Goal: Task Accomplishment & Management: Manage account settings

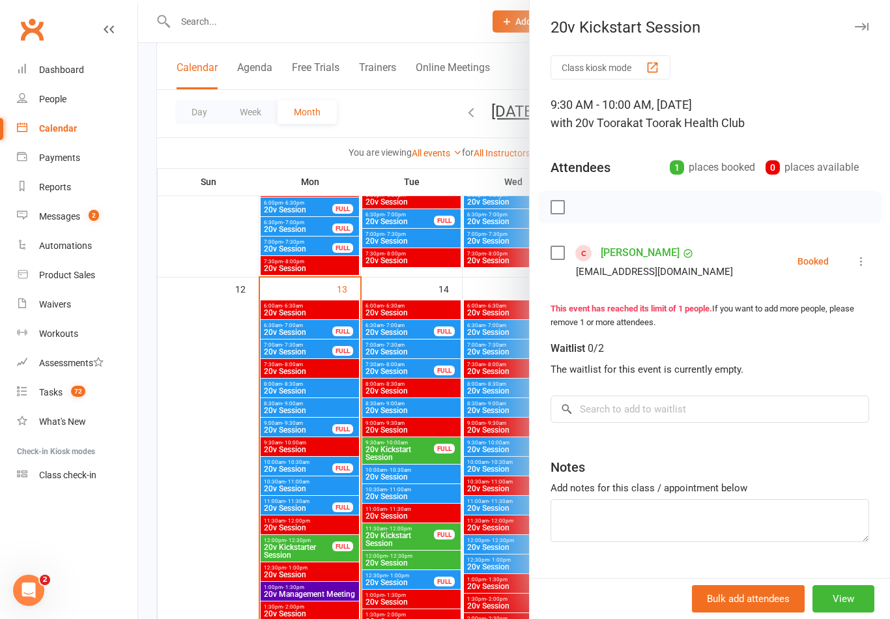
scroll to position [1158, 0]
click at [479, 428] on div at bounding box center [513, 309] width 751 height 619
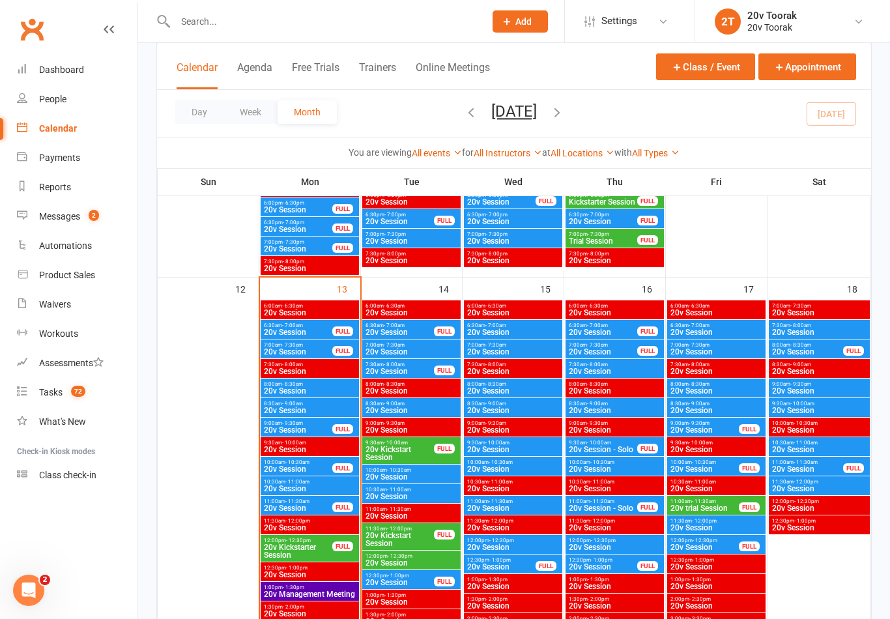
click at [619, 343] on span "7:00am - 7:30am" at bounding box center [603, 345] width 70 height 6
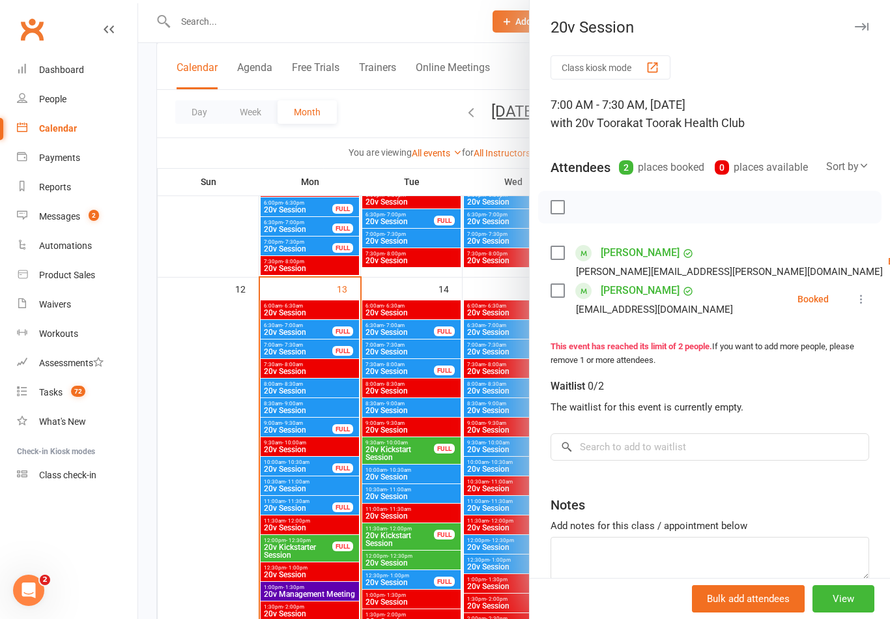
click at [464, 371] on div at bounding box center [513, 309] width 751 height 619
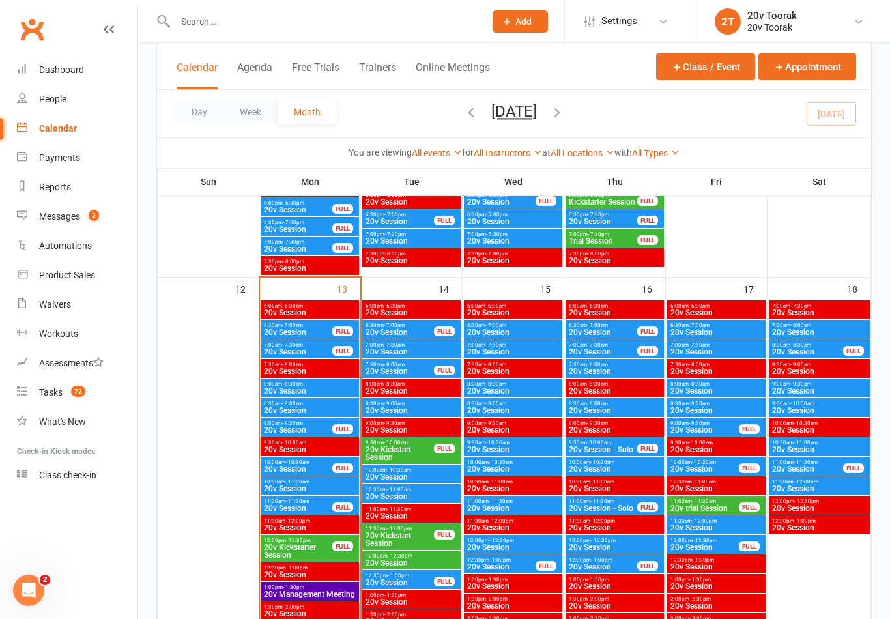
click at [597, 353] on span "20v Session" at bounding box center [603, 352] width 70 height 8
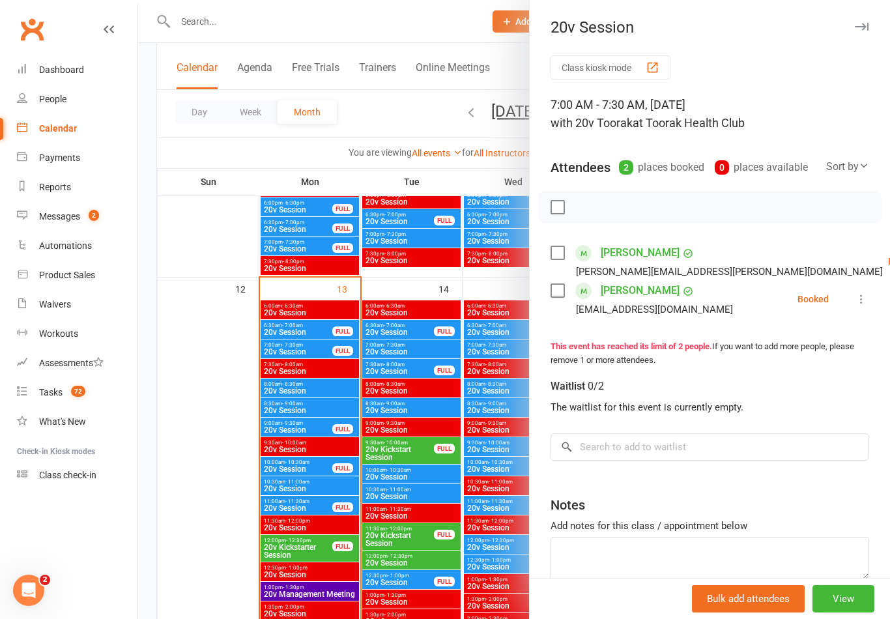
click at [409, 382] on div at bounding box center [513, 309] width 751 height 619
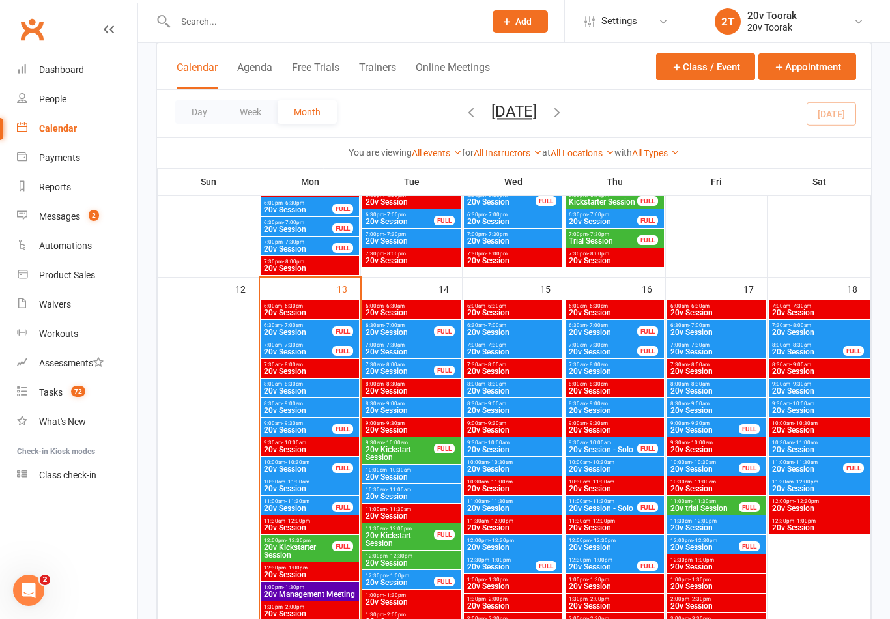
click at [598, 367] on span "20v Session" at bounding box center [614, 371] width 93 height 8
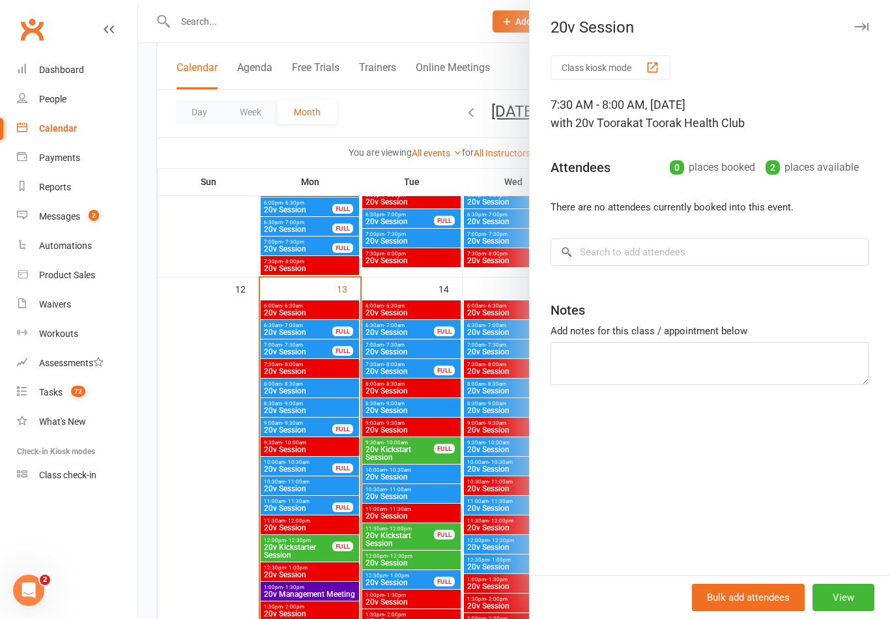
click at [402, 408] on div at bounding box center [513, 309] width 751 height 619
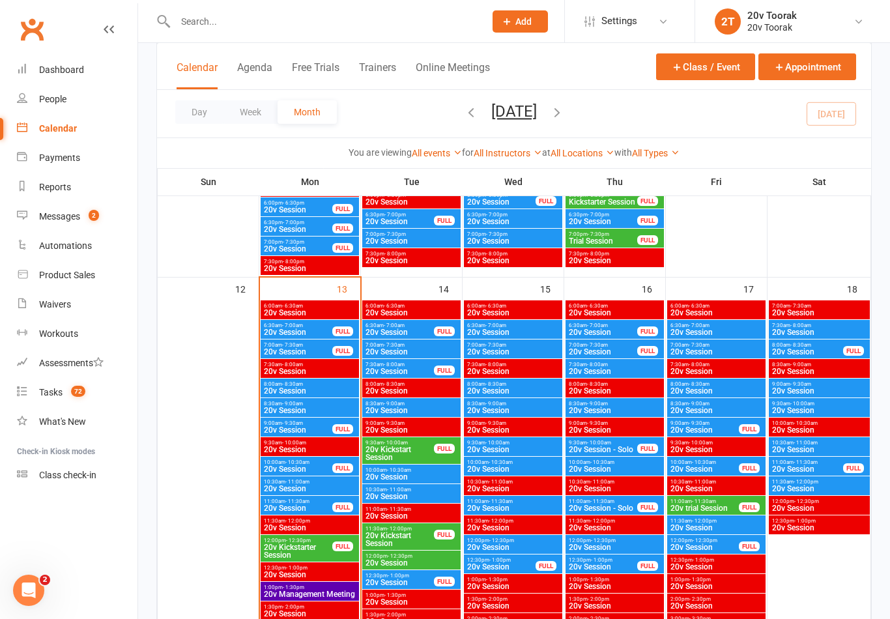
click at [573, 368] on span "20v Session" at bounding box center [614, 371] width 93 height 8
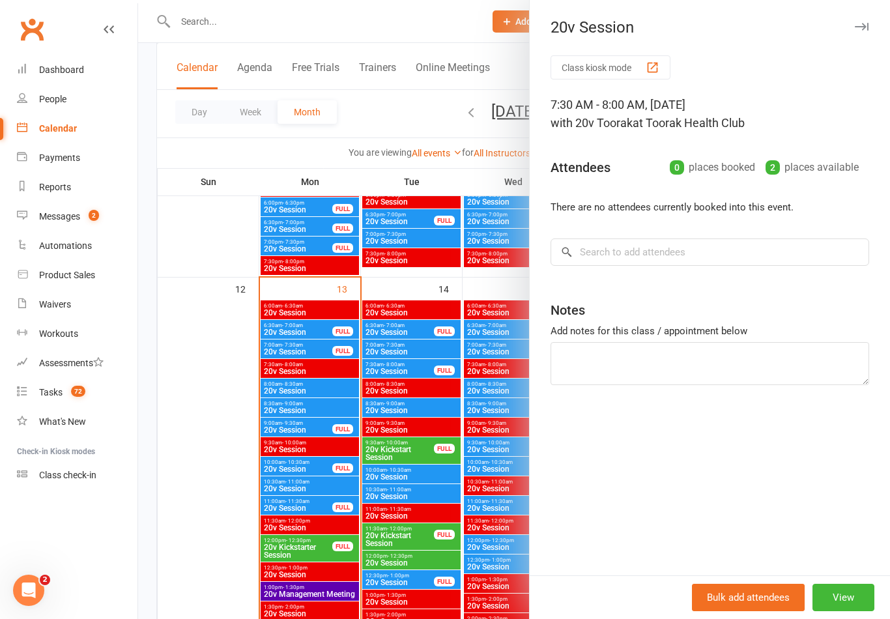
click at [386, 461] on div at bounding box center [513, 309] width 751 height 619
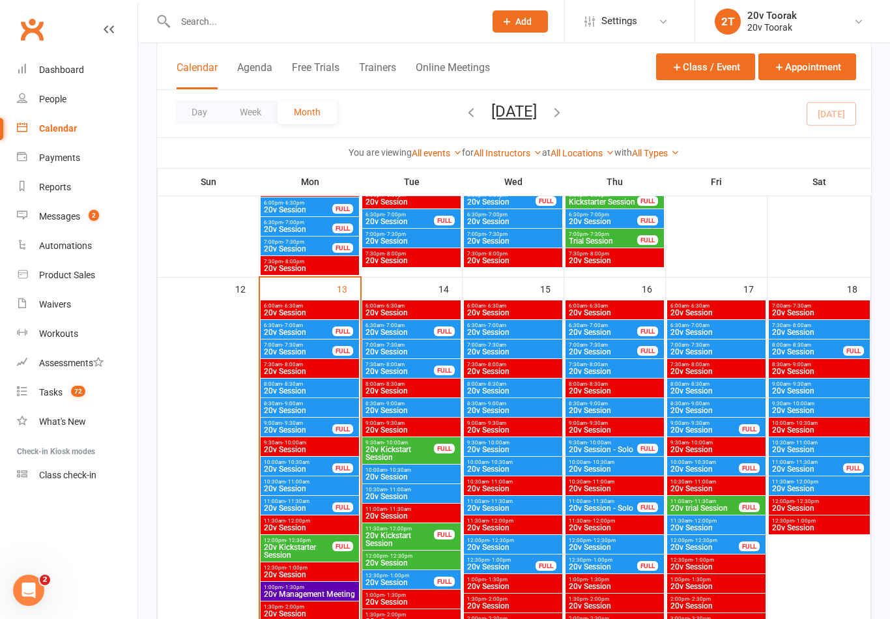
click at [587, 369] on span "20v Session" at bounding box center [614, 371] width 93 height 8
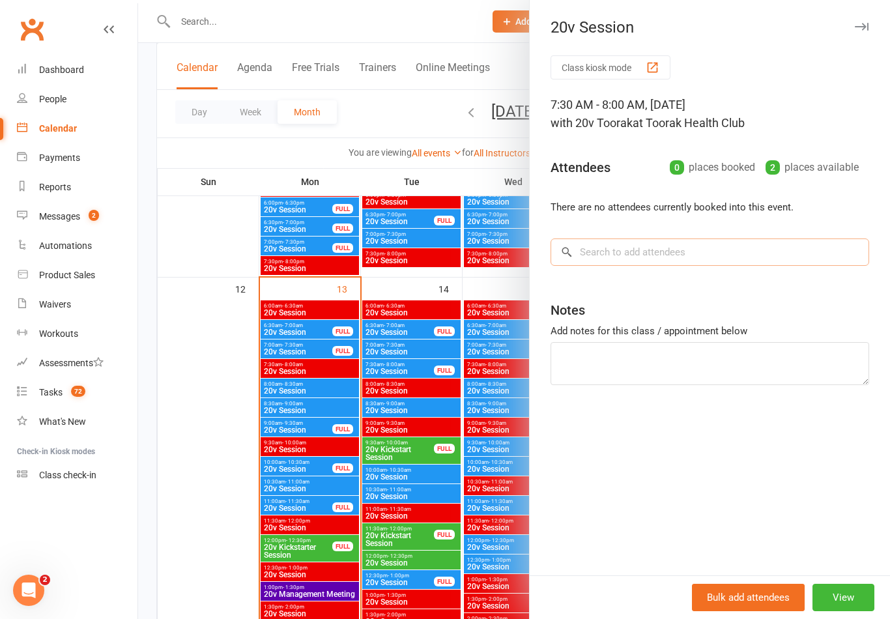
click at [641, 248] on input "search" at bounding box center [709, 251] width 318 height 27
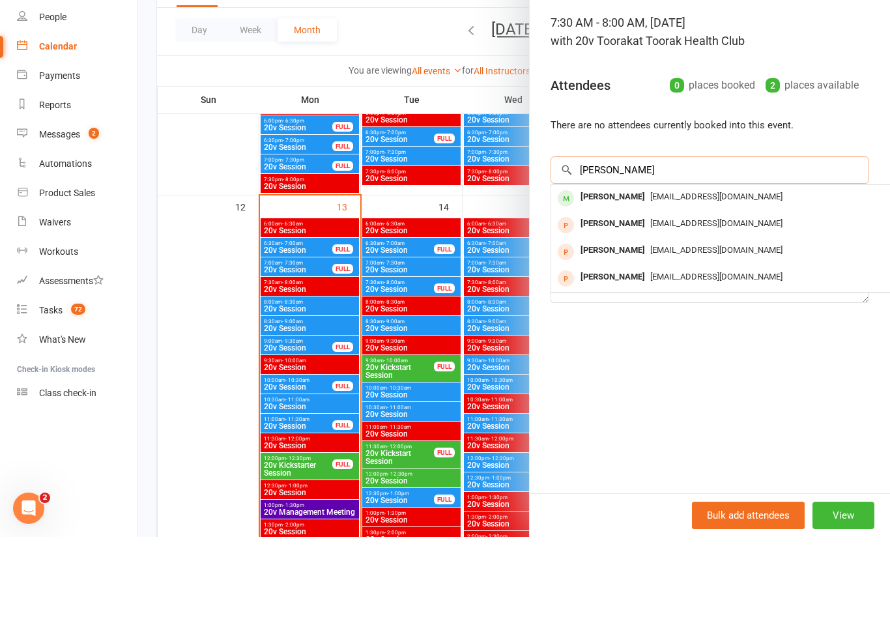
type input "[PERSON_NAME]"
click at [688, 274] on span "[EMAIL_ADDRESS][DOMAIN_NAME]" at bounding box center [716, 279] width 132 height 10
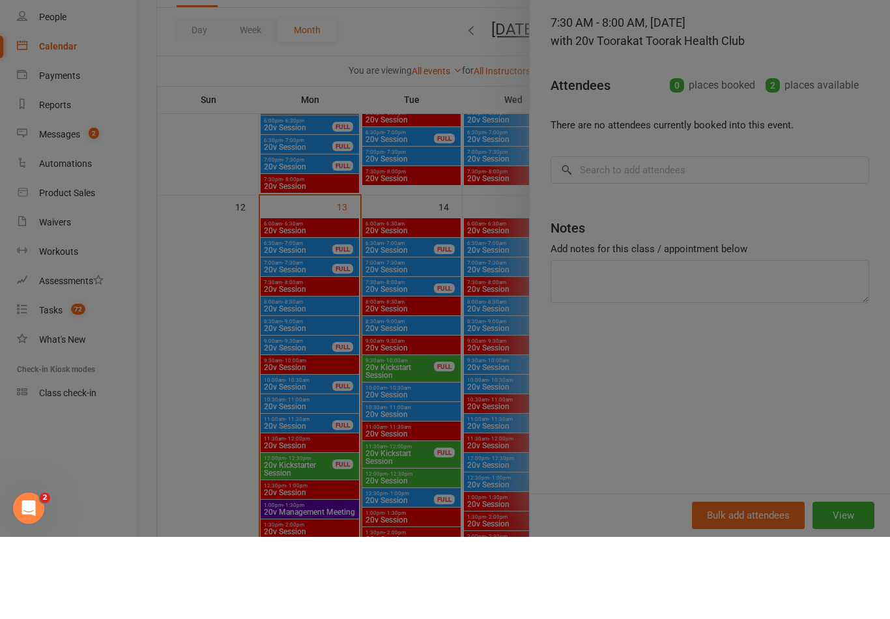
scroll to position [1240, 0]
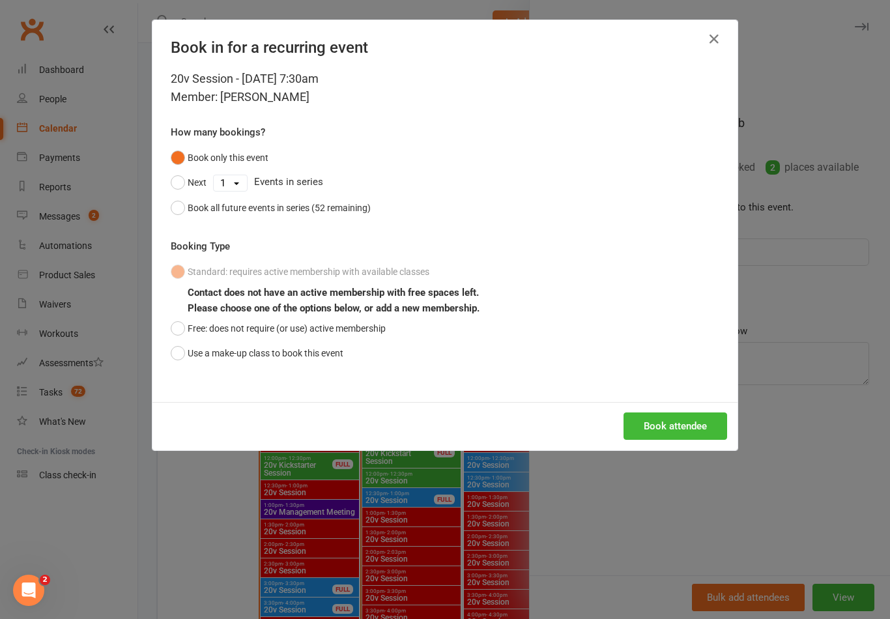
click at [722, 39] on icon "button" at bounding box center [714, 39] width 16 height 16
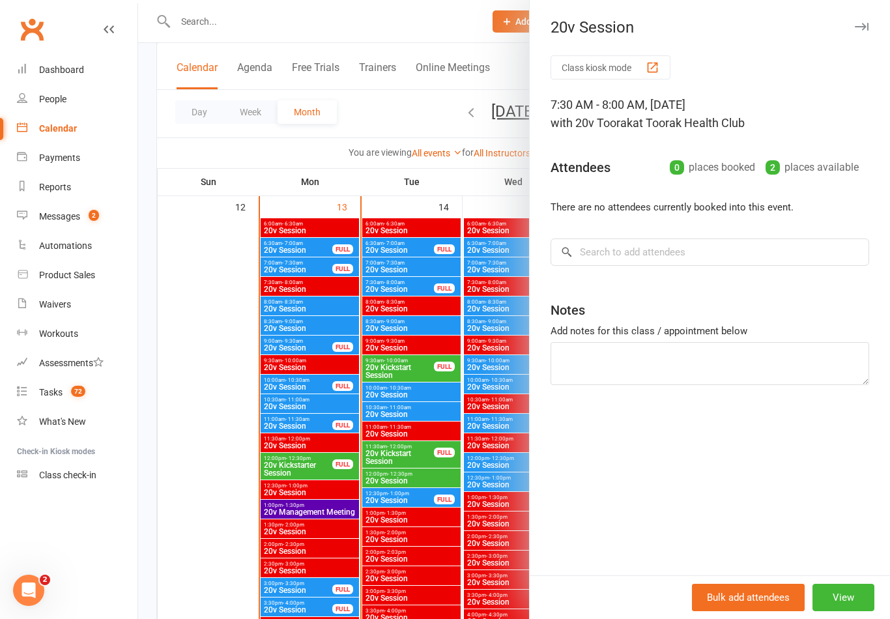
click at [315, 266] on div at bounding box center [513, 309] width 751 height 619
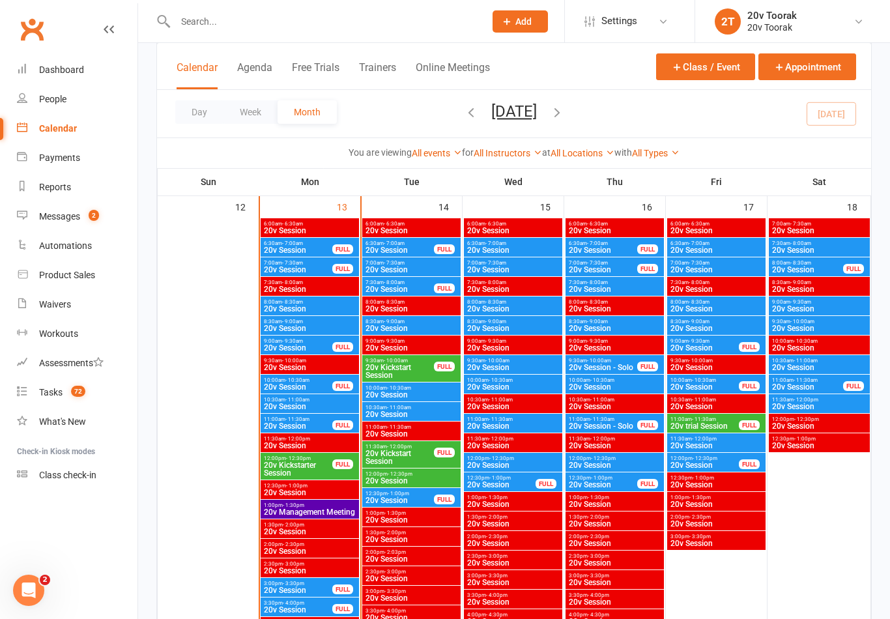
click at [316, 266] on span "20v Session" at bounding box center [298, 270] width 70 height 8
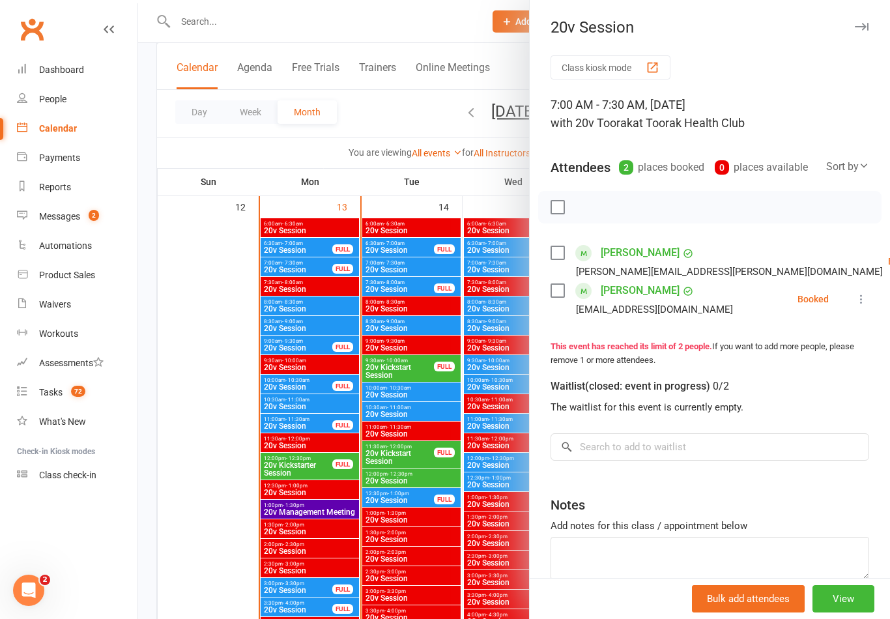
click at [645, 282] on link "[PERSON_NAME]" at bounding box center [639, 290] width 79 height 21
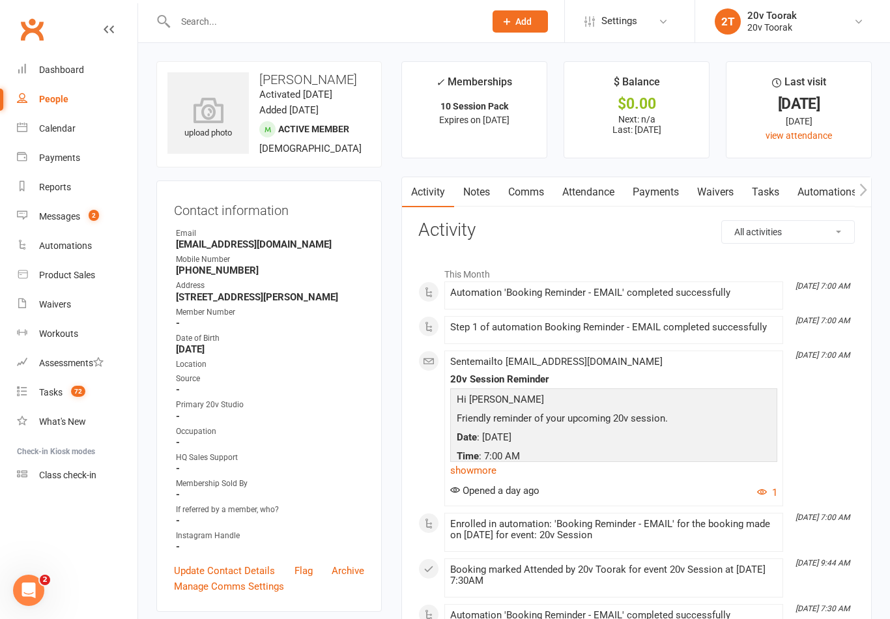
click at [765, 195] on link "Tasks" at bounding box center [765, 192] width 46 height 30
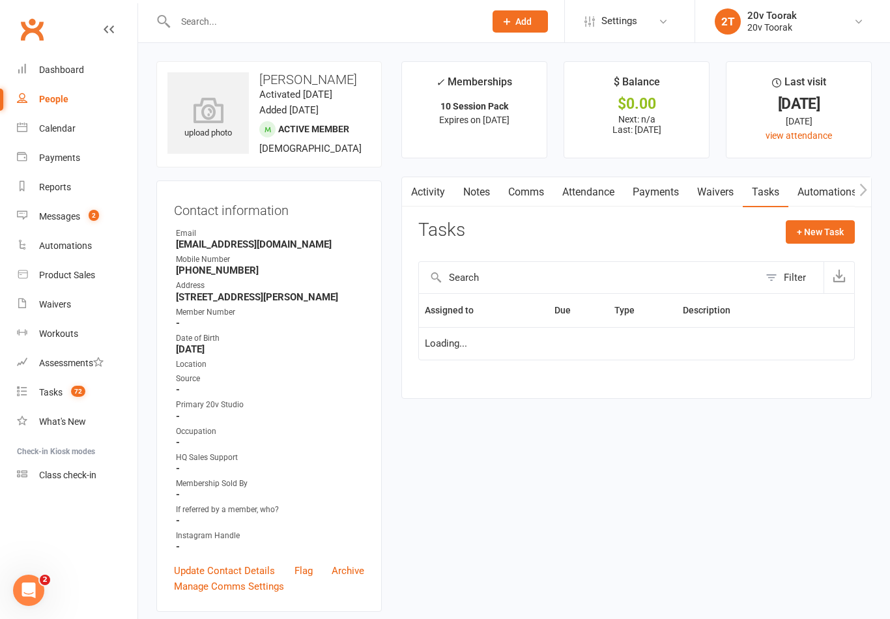
scroll to position [20, 0]
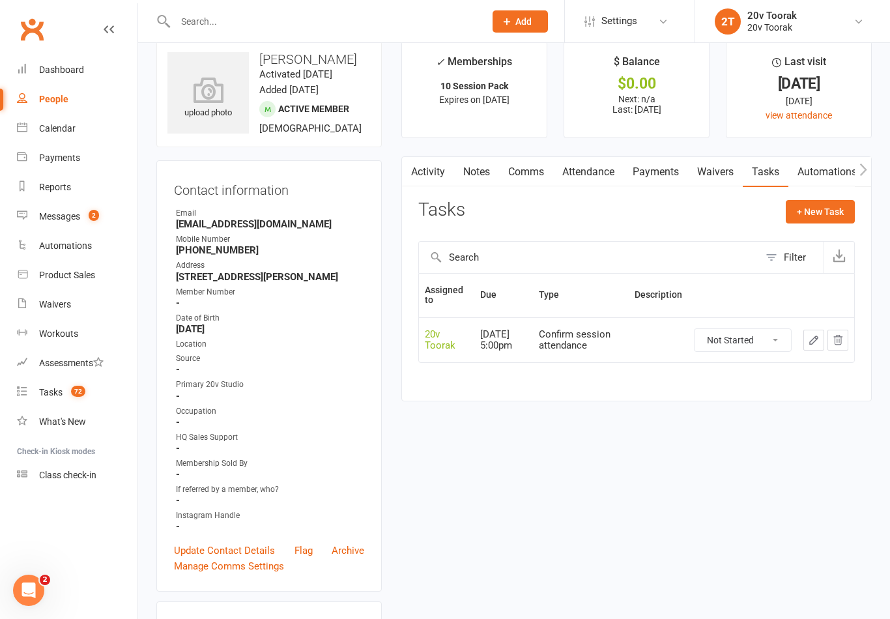
click at [46, 209] on link "Messages 2" at bounding box center [77, 216] width 120 height 29
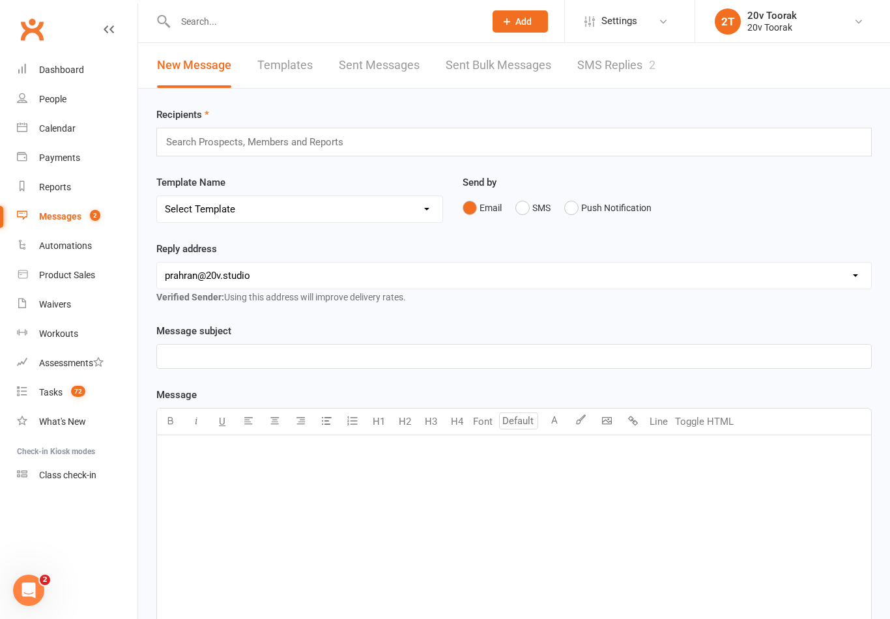
click at [17, 123] on icon at bounding box center [22, 127] width 10 height 10
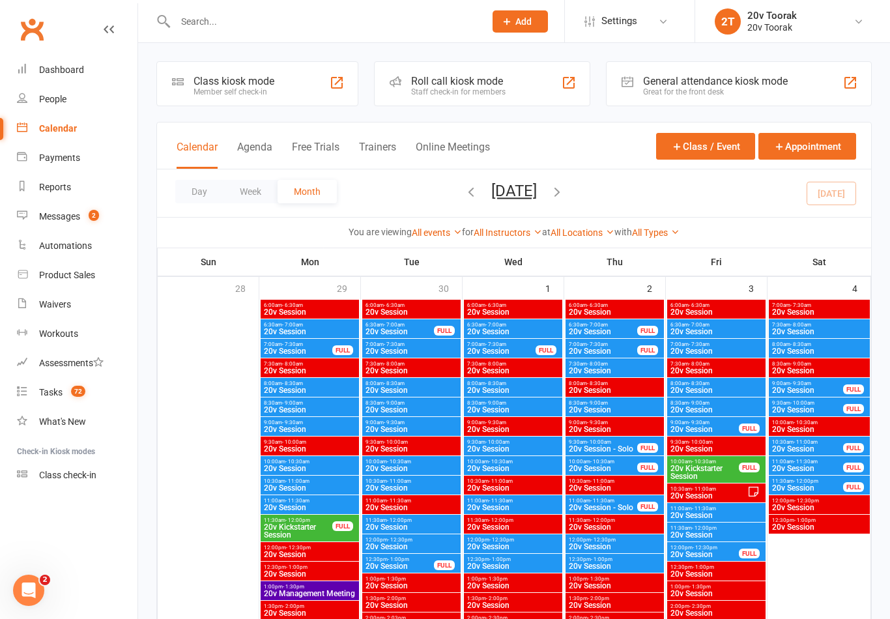
click at [40, 124] on div "Calendar" at bounding box center [58, 128] width 38 height 10
click at [28, 119] on link "Calendar" at bounding box center [77, 128] width 120 height 29
click at [35, 123] on link "Calendar" at bounding box center [77, 128] width 120 height 29
click at [42, 120] on link "Calendar" at bounding box center [77, 128] width 120 height 29
click at [66, 107] on link "People" at bounding box center [77, 99] width 120 height 29
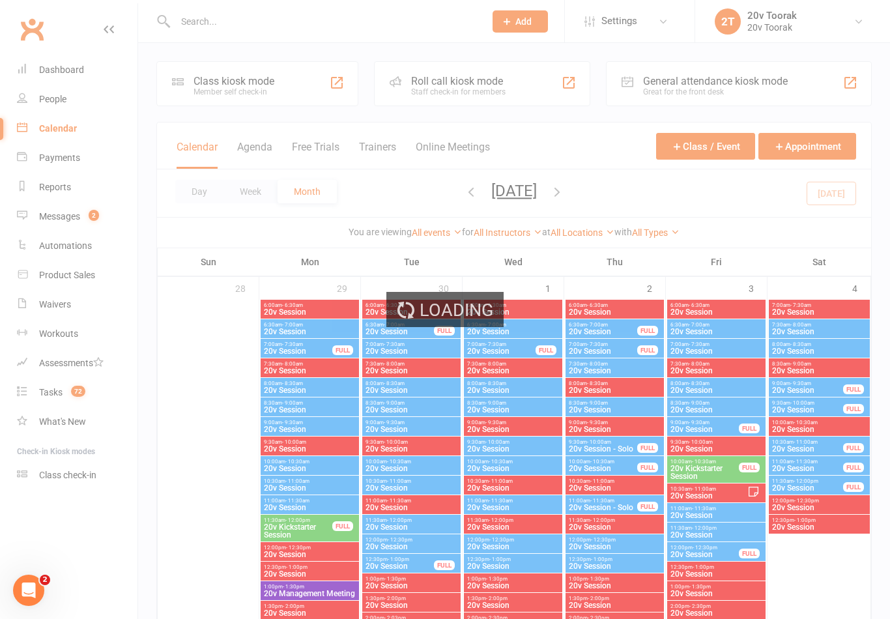
select select "100"
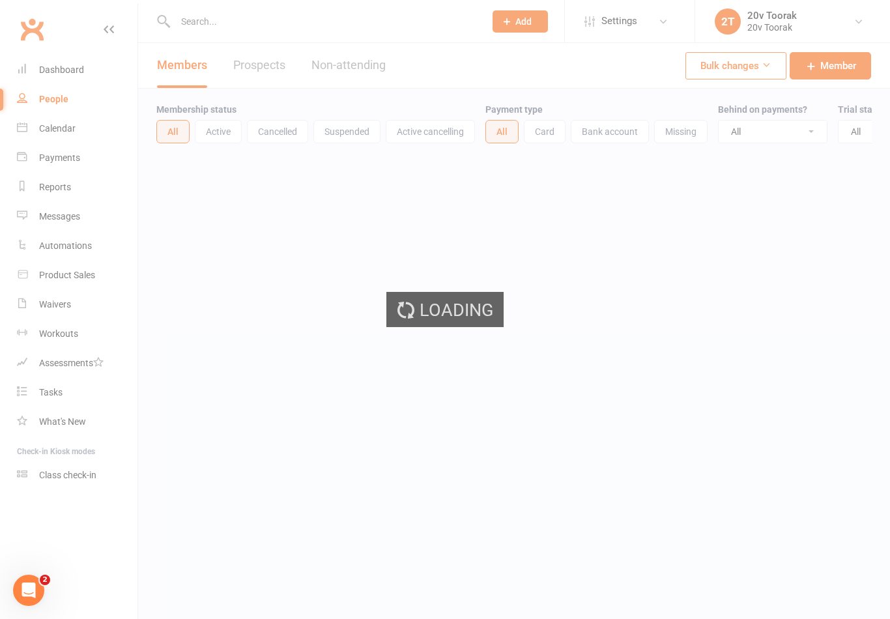
select select "100"
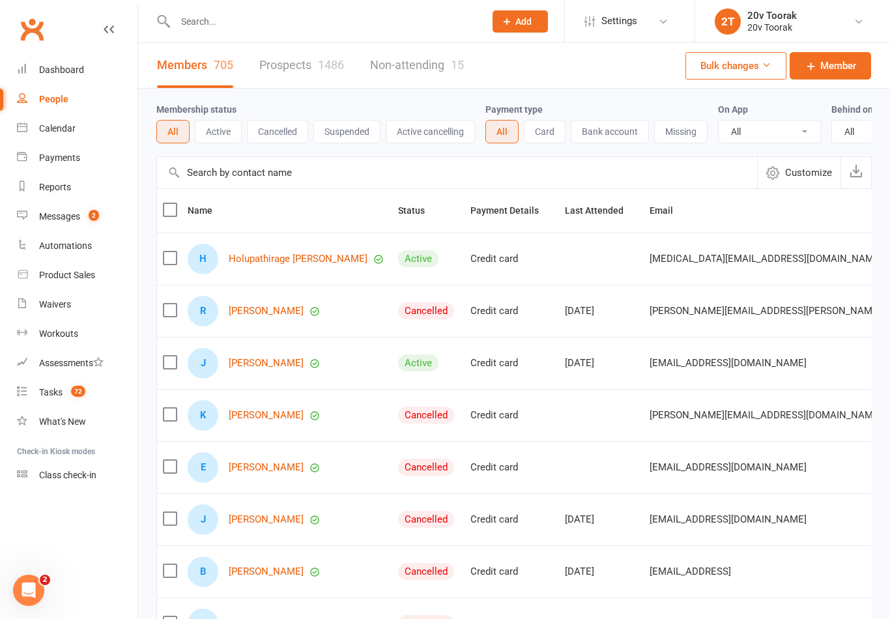
click at [35, 126] on link "Calendar" at bounding box center [77, 128] width 120 height 29
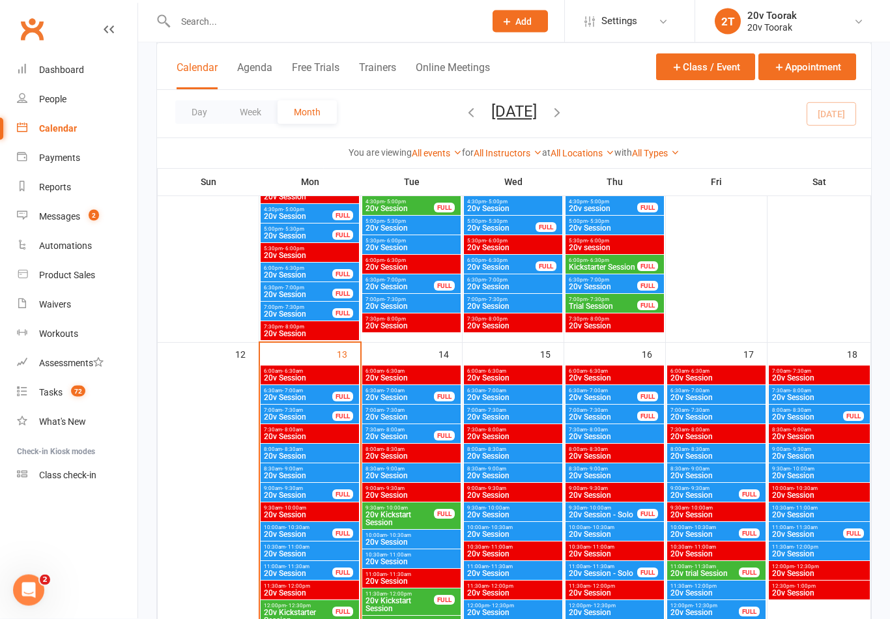
scroll to position [1127, 0]
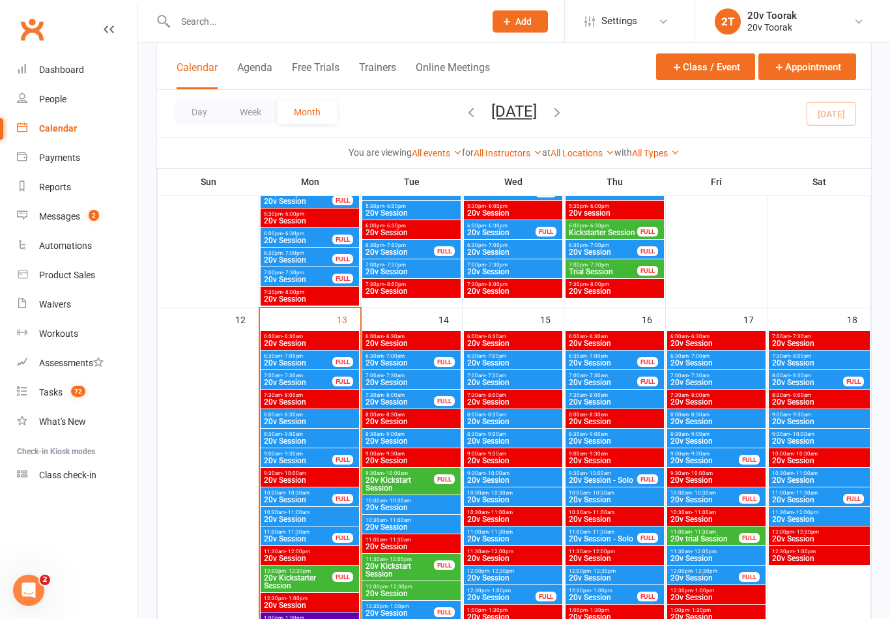
click at [310, 413] on span "8:00am - 8:30am" at bounding box center [309, 415] width 93 height 6
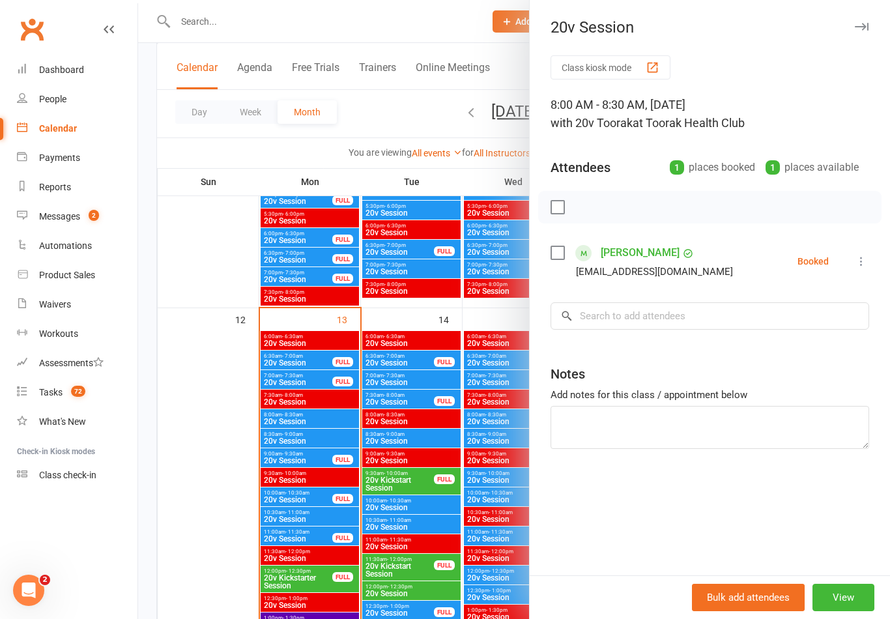
click at [303, 477] on div at bounding box center [513, 309] width 751 height 619
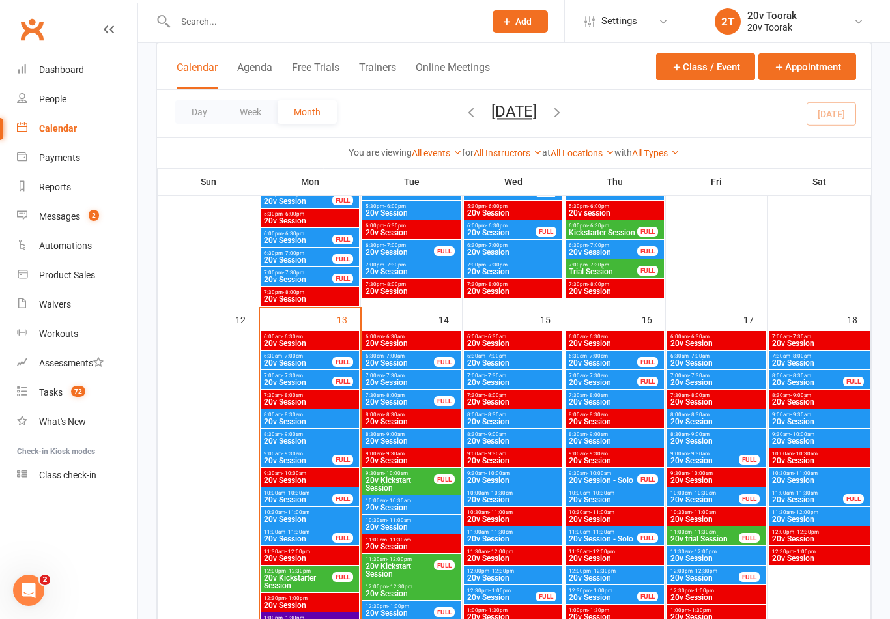
click at [318, 436] on span "8:30am - 9:00am" at bounding box center [309, 434] width 93 height 6
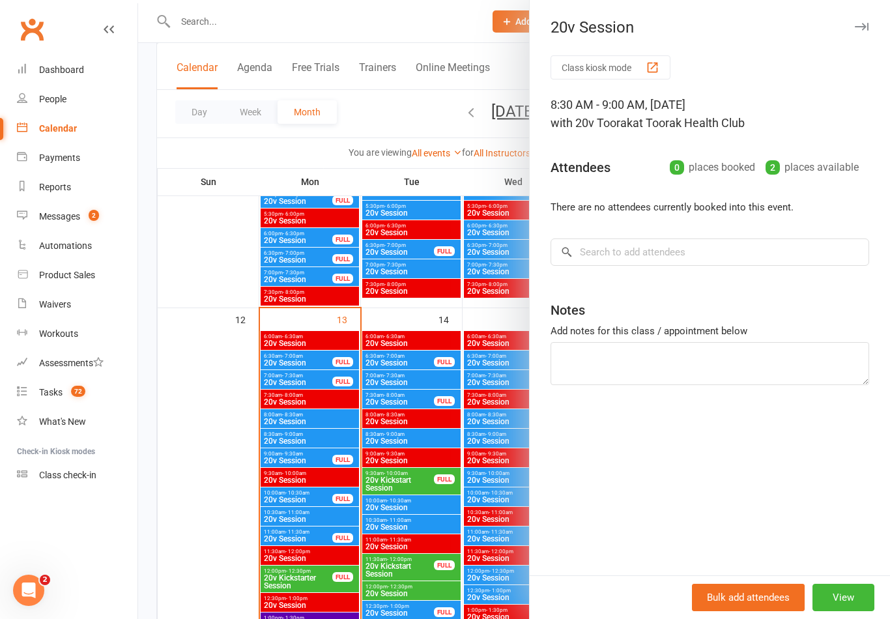
click at [320, 440] on div at bounding box center [513, 309] width 751 height 619
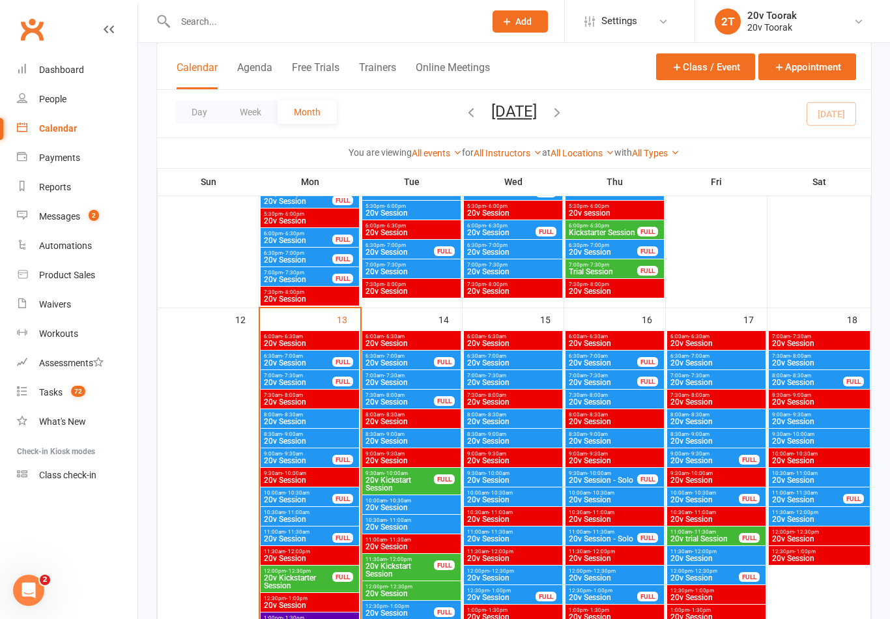
click at [321, 415] on span "8:00am - 8:30am" at bounding box center [309, 415] width 93 height 6
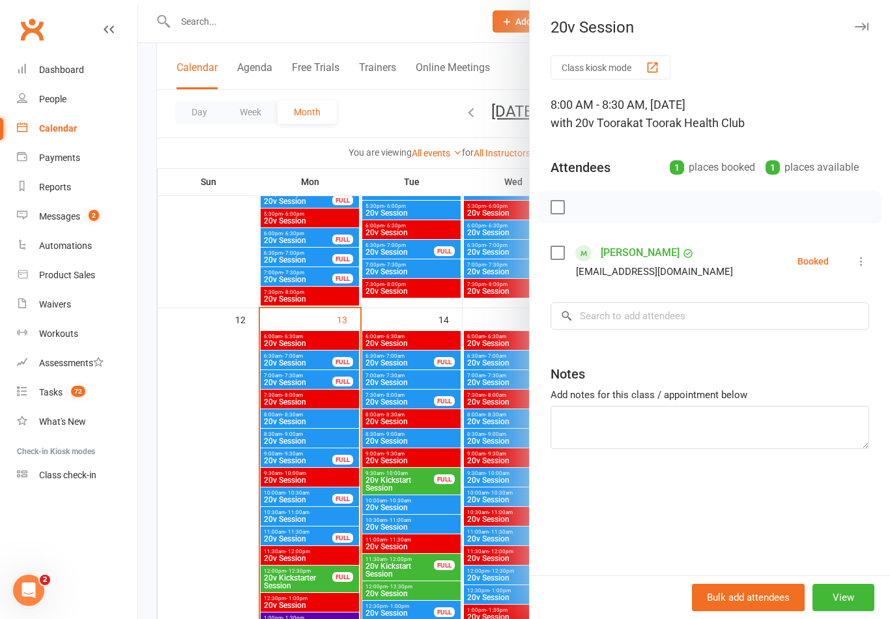
click at [867, 259] on icon at bounding box center [860, 261] width 13 height 13
click at [818, 343] on link "Check in" at bounding box center [798, 339] width 140 height 26
click at [668, 261] on link "[PERSON_NAME]" at bounding box center [639, 252] width 79 height 21
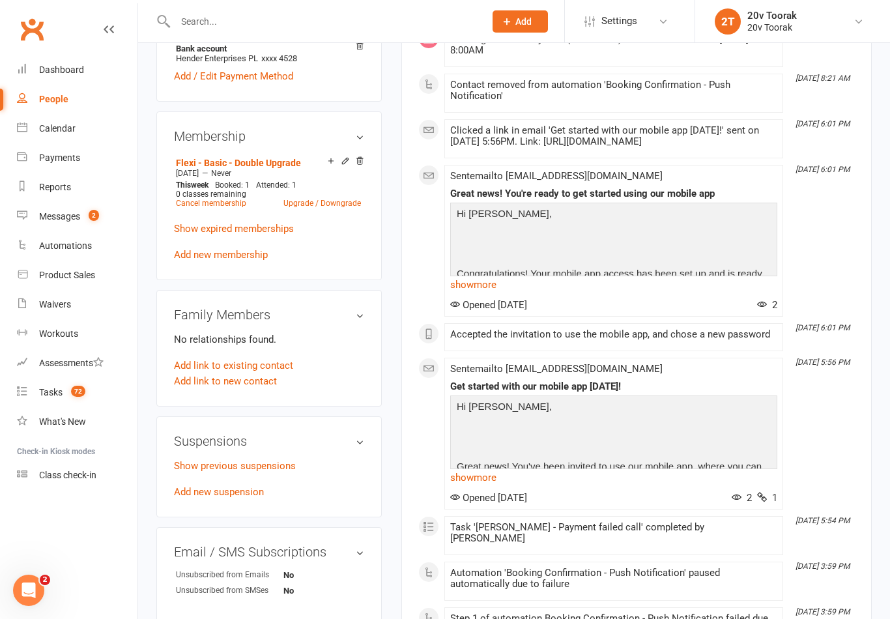
scroll to position [641, 0]
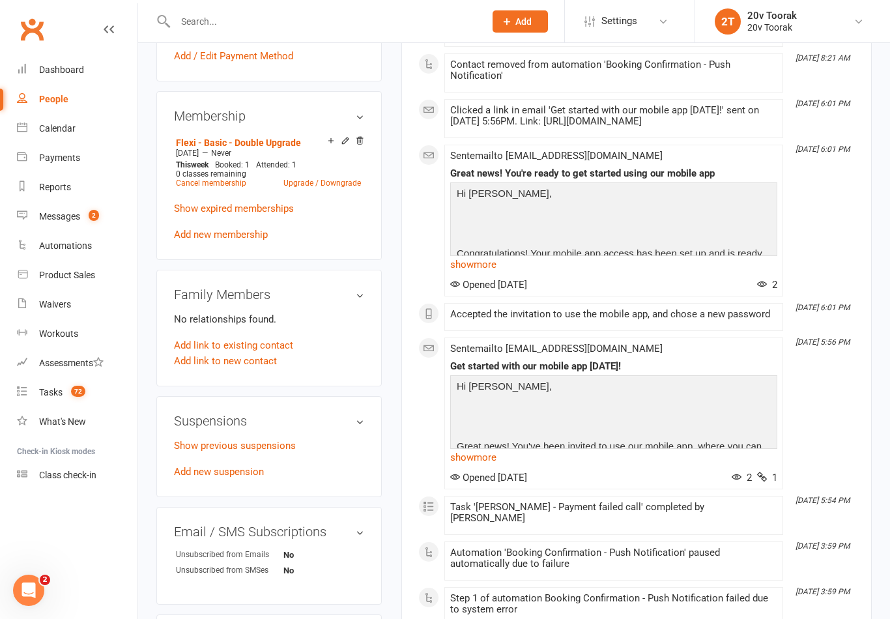
click at [31, 127] on link "Calendar" at bounding box center [77, 128] width 120 height 29
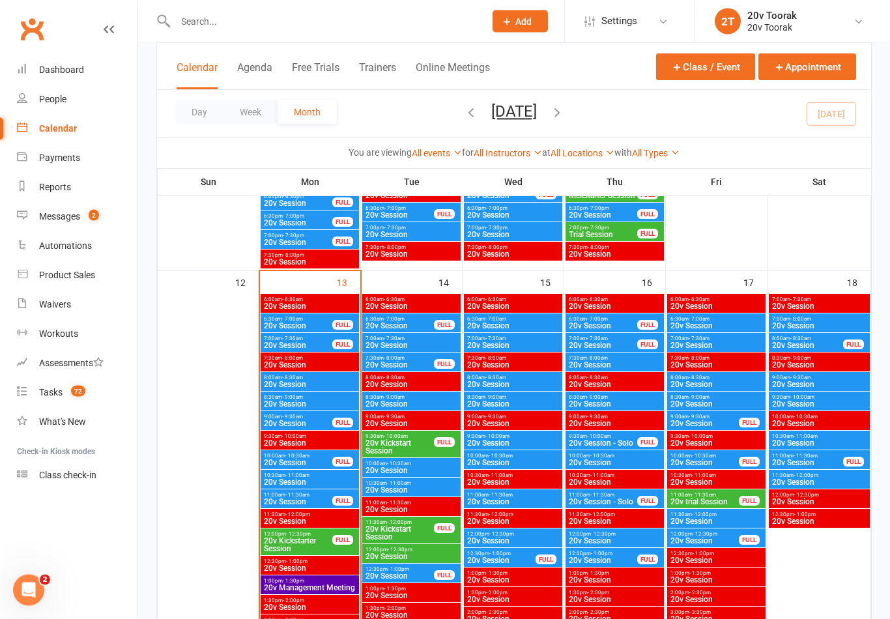
scroll to position [1185, 0]
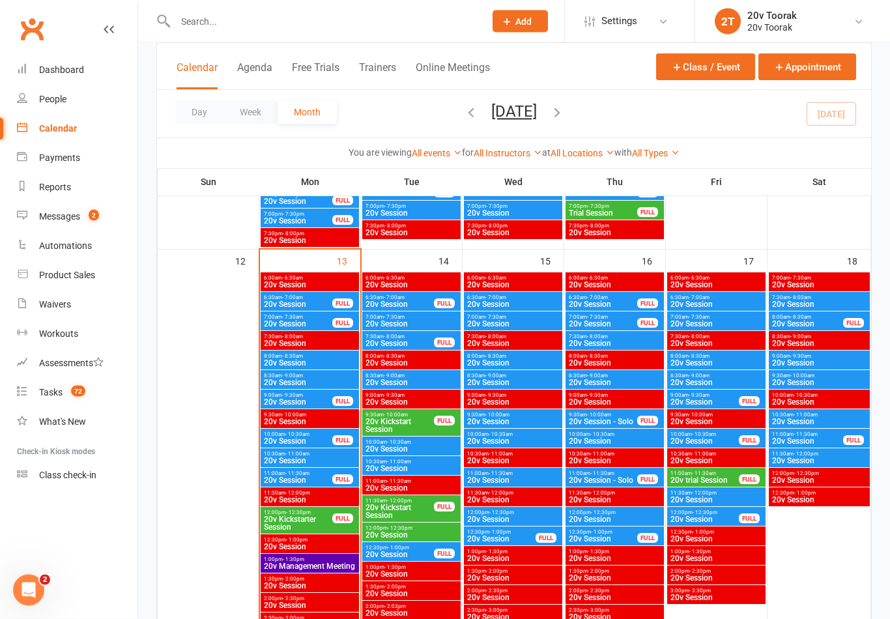
click at [589, 376] on span "- 9:00am" at bounding box center [597, 376] width 21 height 6
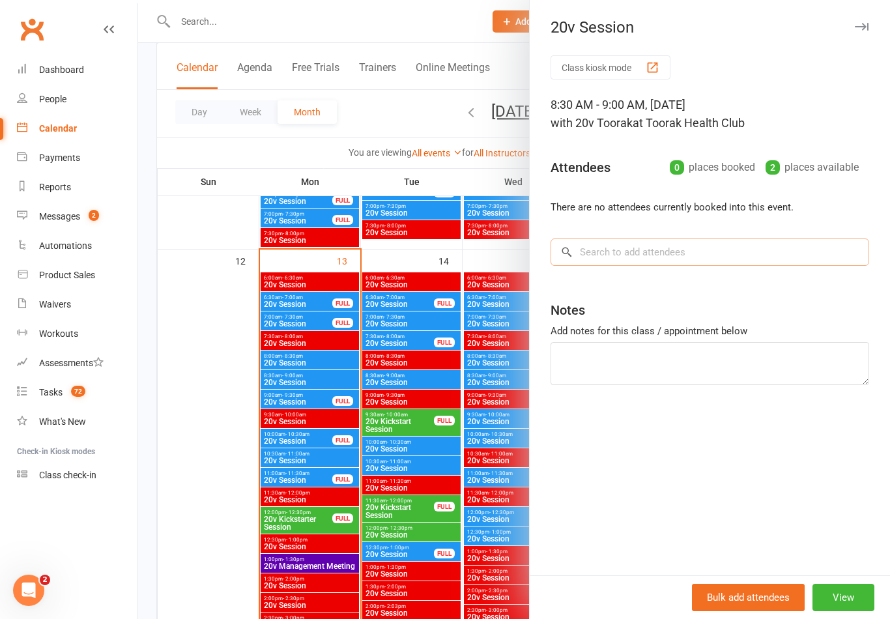
click at [613, 256] on input "search" at bounding box center [709, 251] width 318 height 27
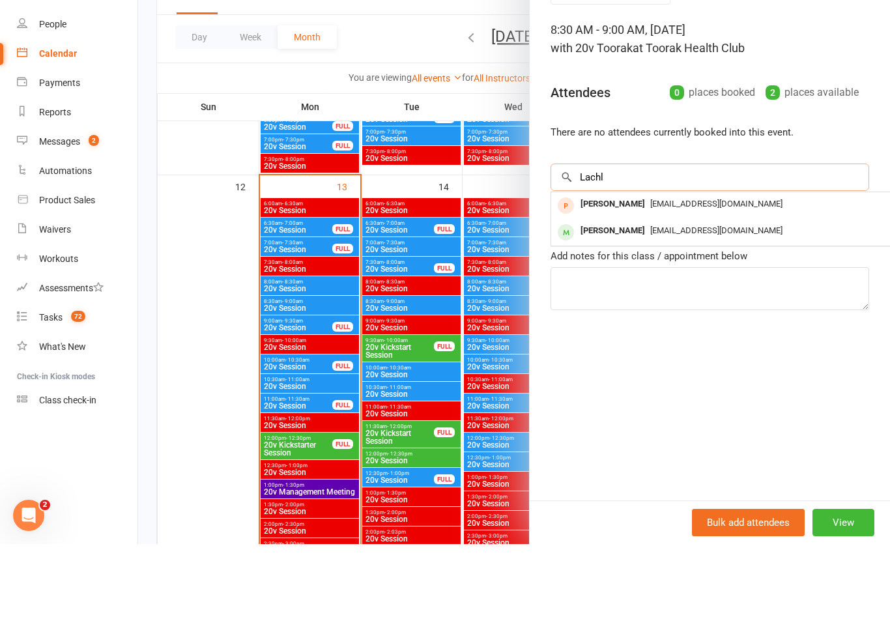
type input "Lachl"
click at [372, 247] on div at bounding box center [513, 309] width 751 height 619
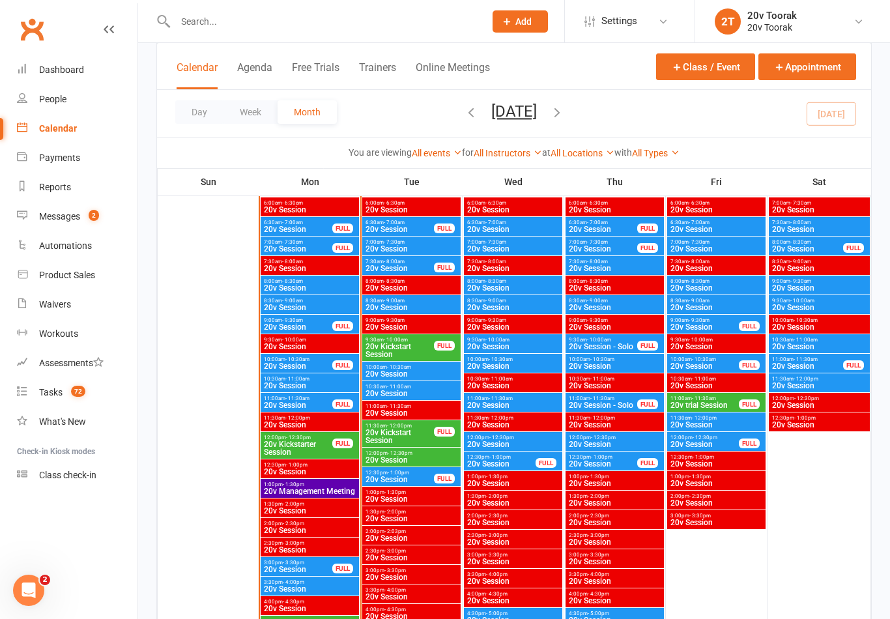
scroll to position [1230, 0]
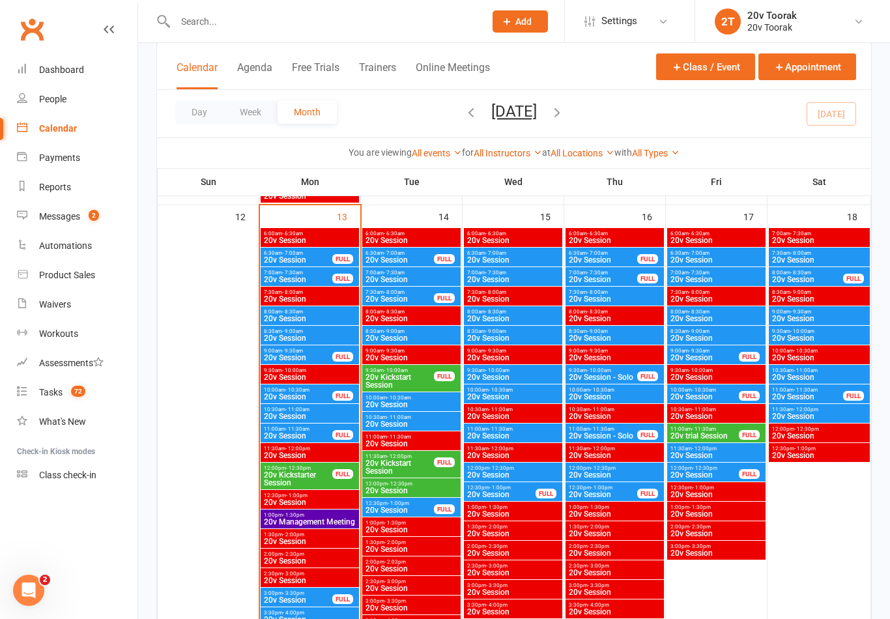
click at [277, 309] on span "8:00am - 8:30am" at bounding box center [309, 312] width 93 height 6
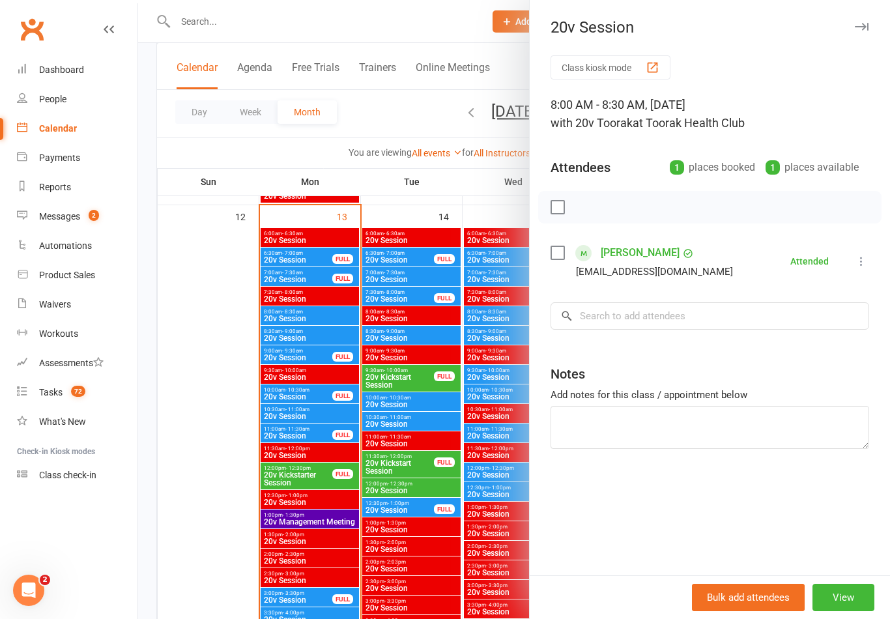
click at [654, 261] on link "[PERSON_NAME]" at bounding box center [639, 252] width 79 height 21
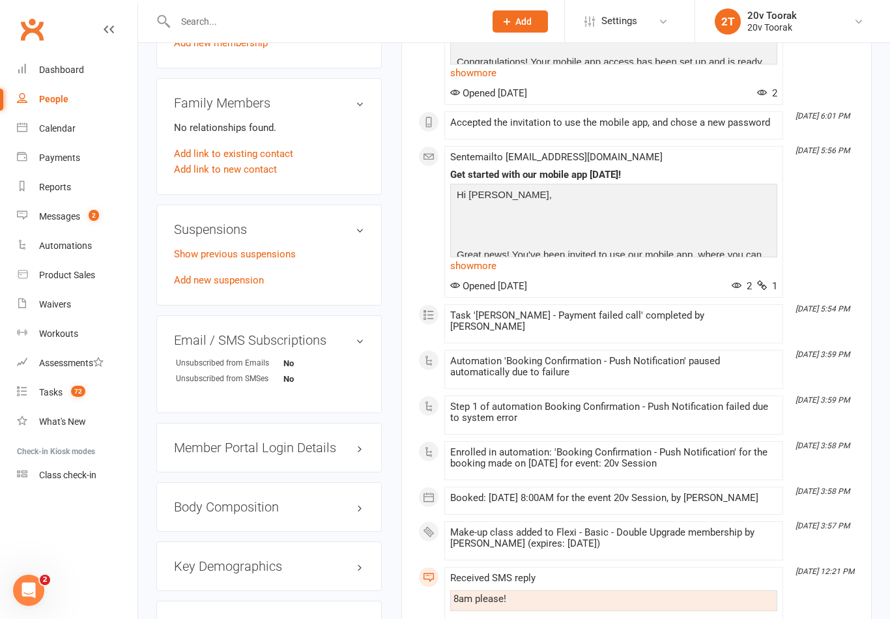
scroll to position [832, 0]
click at [190, 275] on link "Add new suspension" at bounding box center [219, 281] width 90 height 12
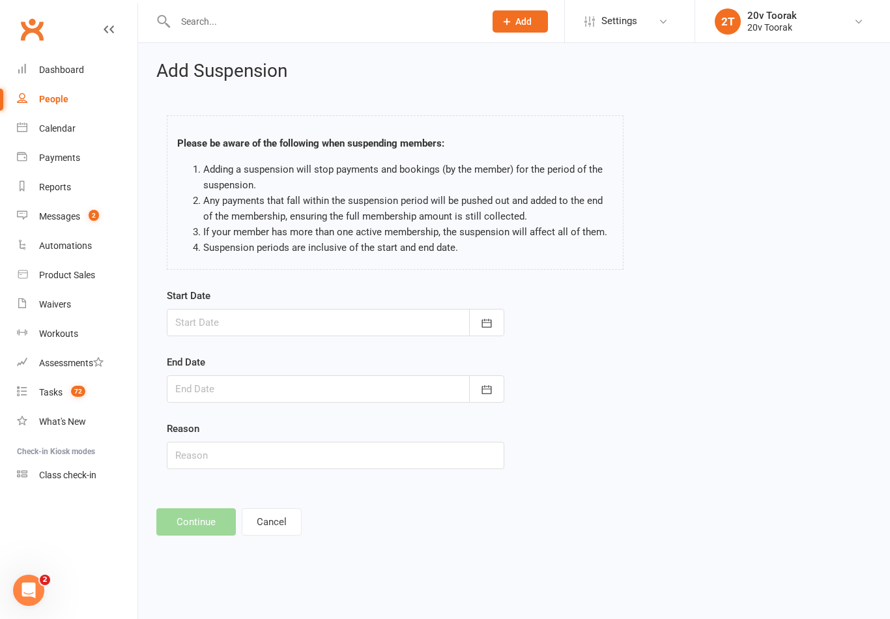
click at [480, 324] on icon "button" at bounding box center [486, 322] width 13 height 13
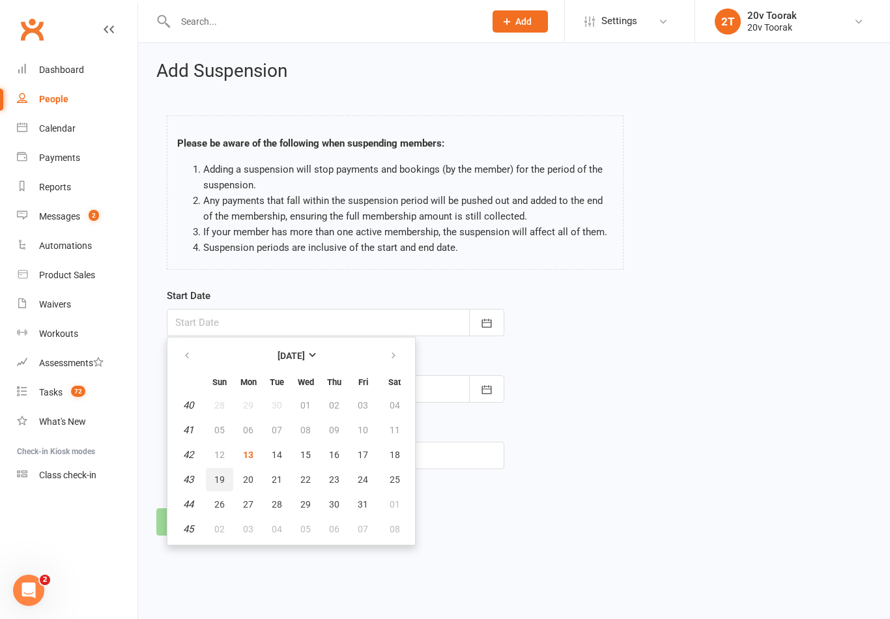
click at [221, 477] on span "19" at bounding box center [219, 479] width 10 height 10
type input "[DATE]"
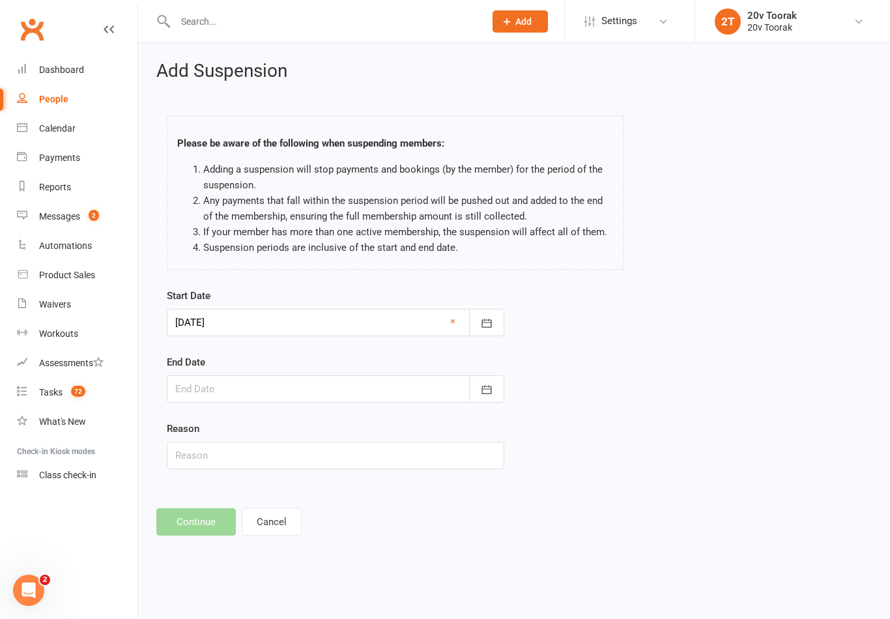
click at [485, 393] on icon "button" at bounding box center [487, 389] width 10 height 8
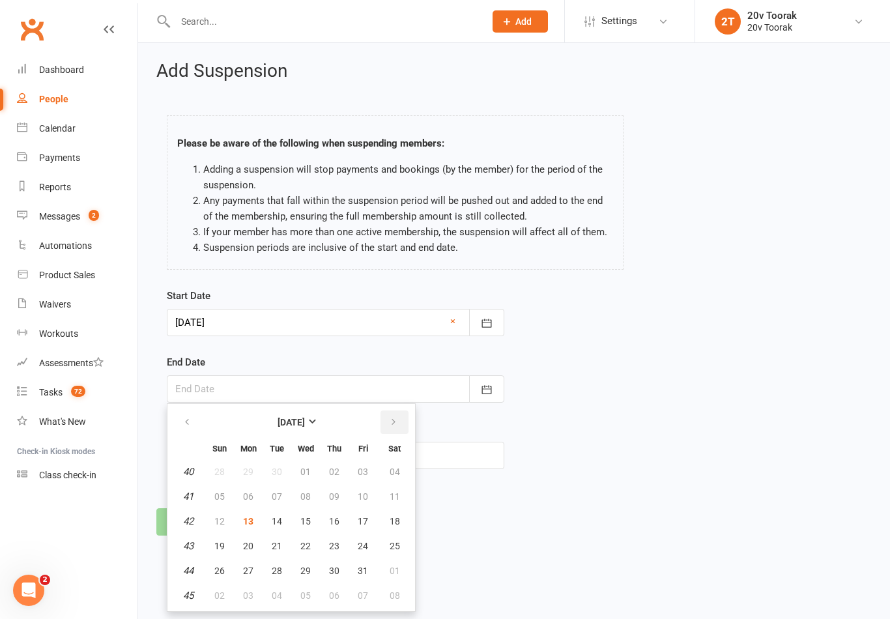
click at [391, 417] on icon "button" at bounding box center [393, 422] width 9 height 10
click at [221, 497] on span "02" at bounding box center [219, 496] width 10 height 10
type input "[DATE]"
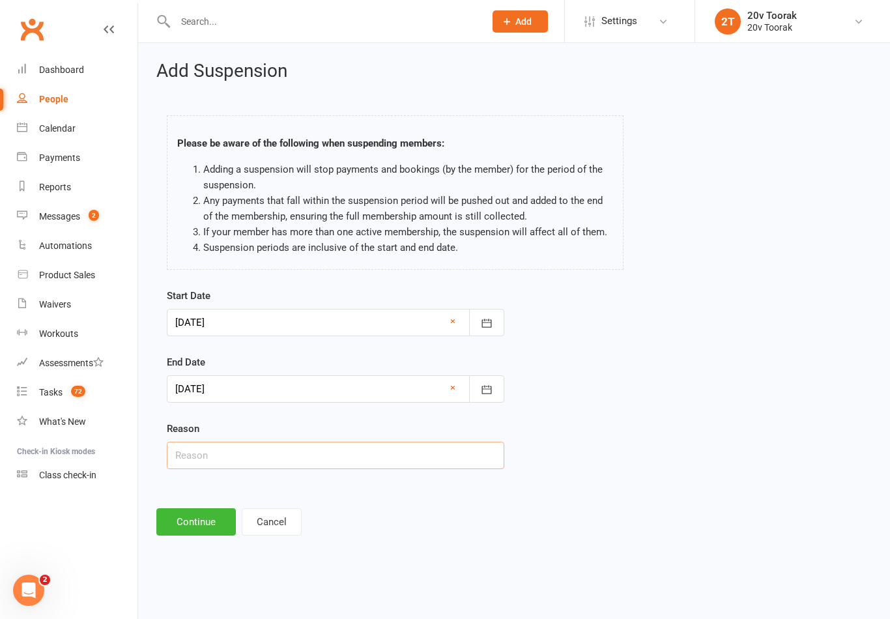
click at [213, 454] on input "text" at bounding box center [335, 455] width 337 height 27
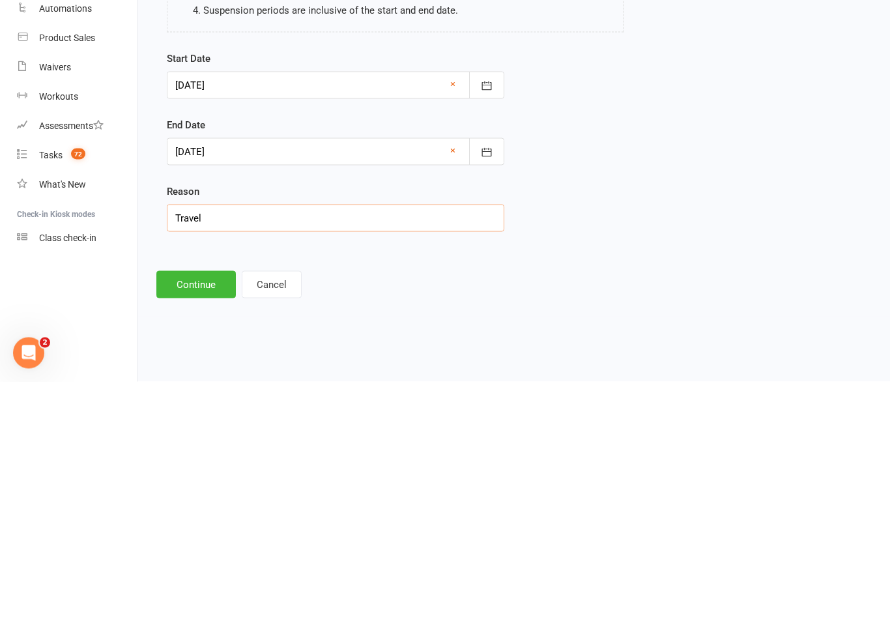
type input "Travel"
click at [178, 265] on div "Add Suspension Please be aware of the following when suspending members: Adding…" at bounding box center [513, 298] width 751 height 511
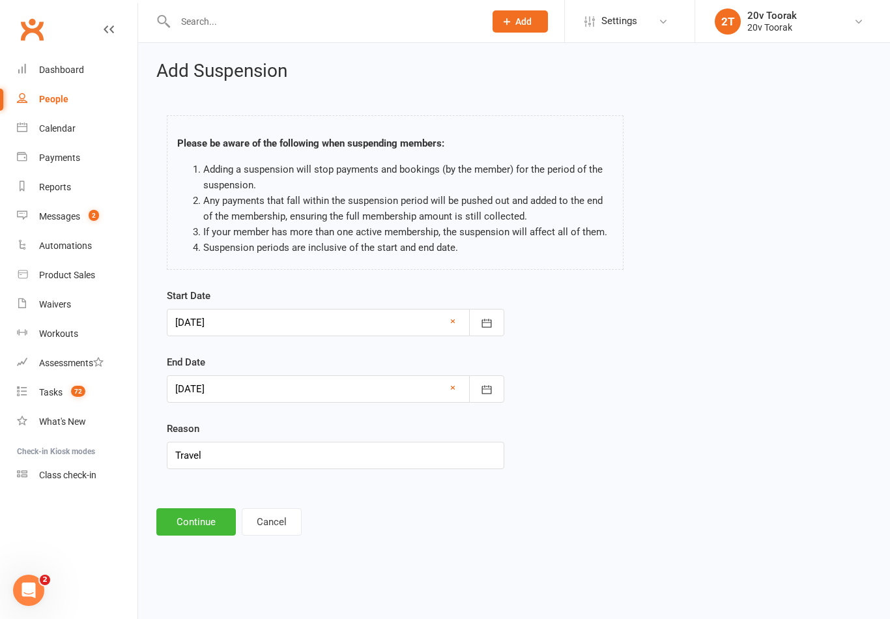
click at [184, 517] on button "Continue" at bounding box center [195, 521] width 79 height 27
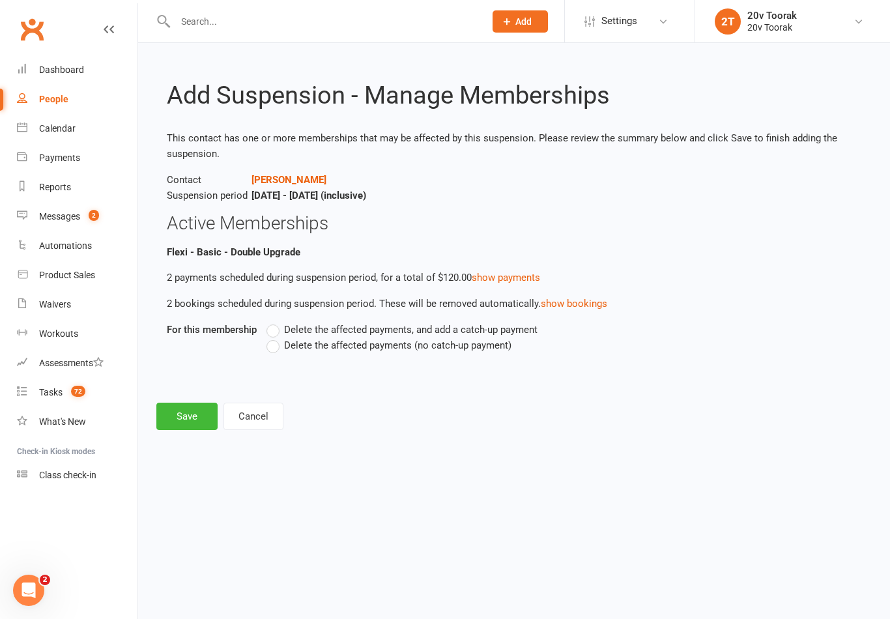
click at [335, 339] on span "Delete the affected payments (no catch-up payment)" at bounding box center [397, 344] width 227 height 14
click at [275, 337] on input "Delete the affected payments (no catch-up payment)" at bounding box center [270, 337] width 8 height 0
click at [176, 410] on button "Save" at bounding box center [186, 415] width 61 height 27
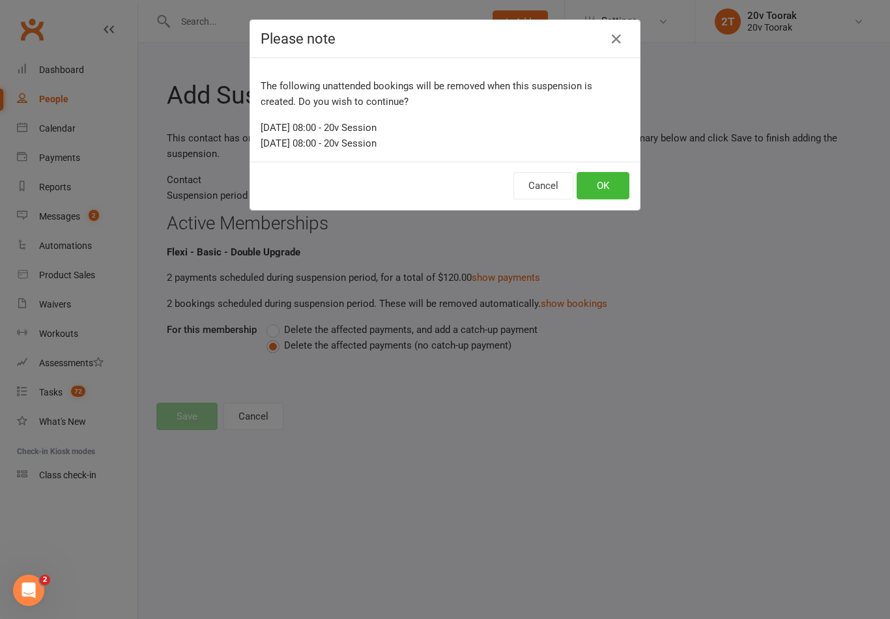
click at [595, 188] on button "OK" at bounding box center [602, 185] width 53 height 27
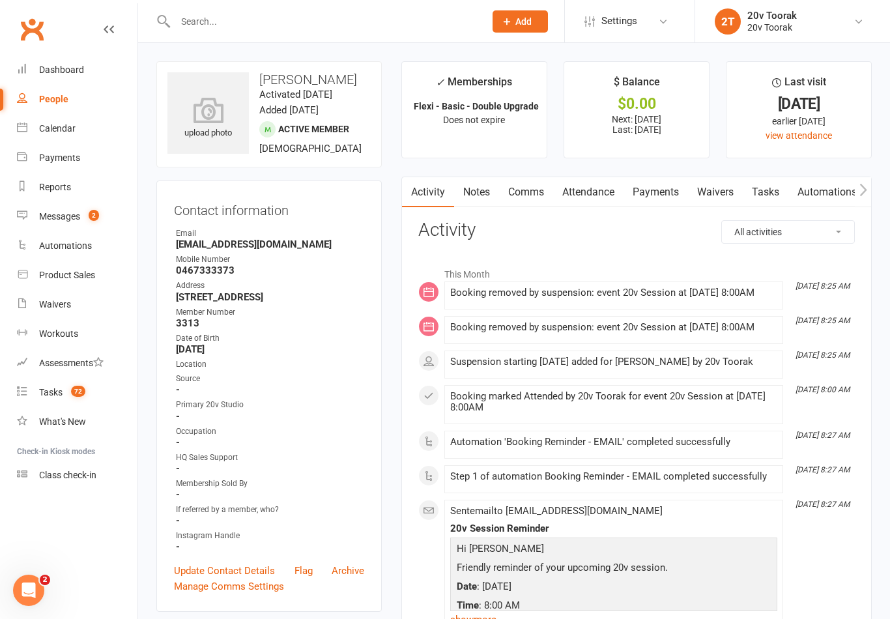
click at [769, 186] on link "Tasks" at bounding box center [765, 192] width 46 height 30
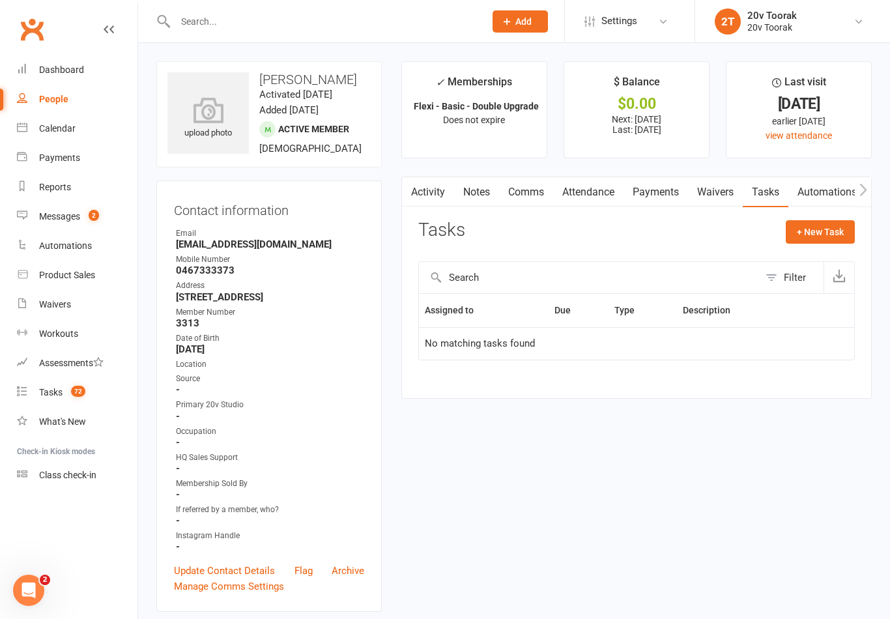
click at [479, 185] on link "Notes" at bounding box center [476, 192] width 45 height 30
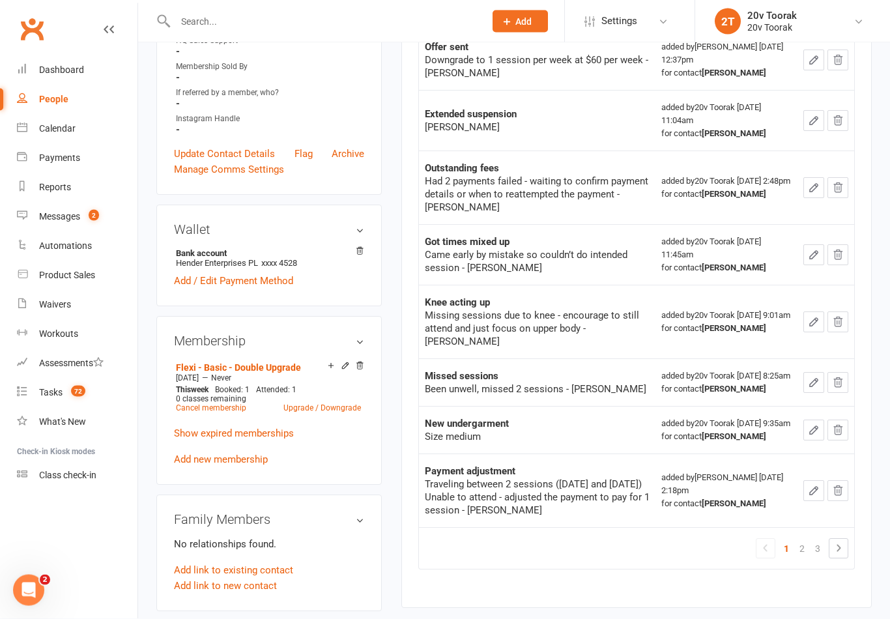
scroll to position [417, 0]
click at [326, 372] on icon at bounding box center [330, 366] width 9 height 10
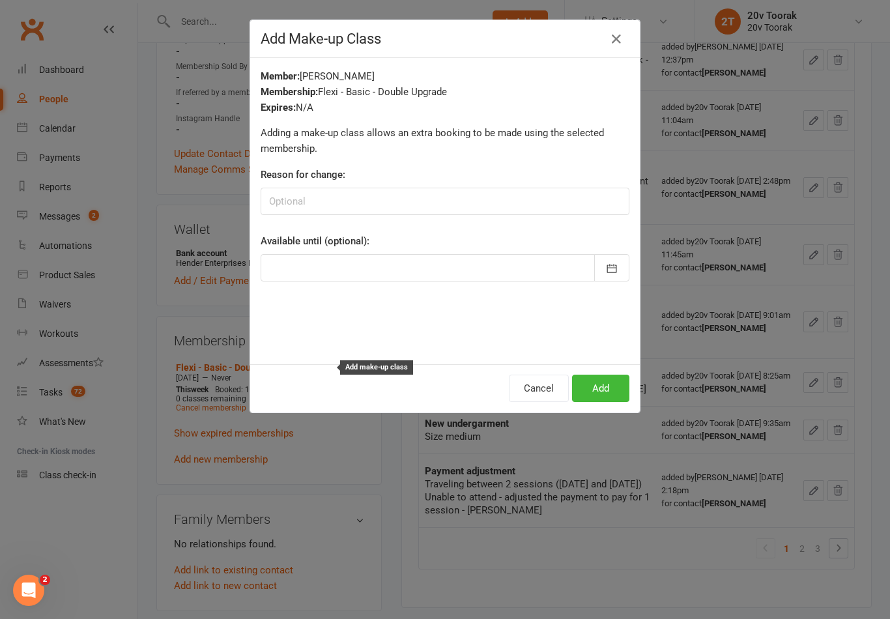
click at [512, 184] on div "Reason for change:" at bounding box center [444, 191] width 369 height 48
click at [358, 194] on input at bounding box center [444, 201] width 369 height 27
type input "Faulty equipment"
click at [612, 271] on icon "button" at bounding box center [611, 268] width 13 height 13
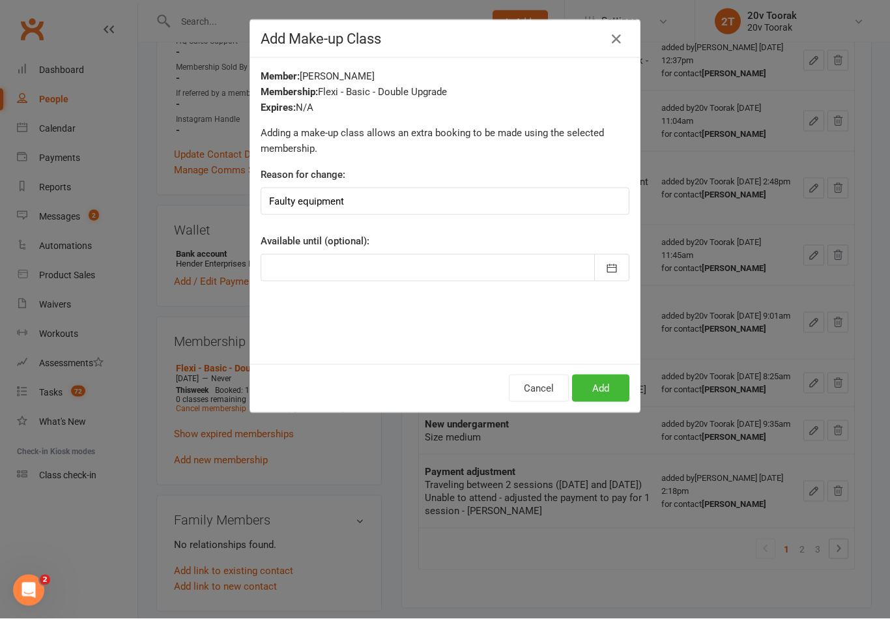
scroll to position [123, 0]
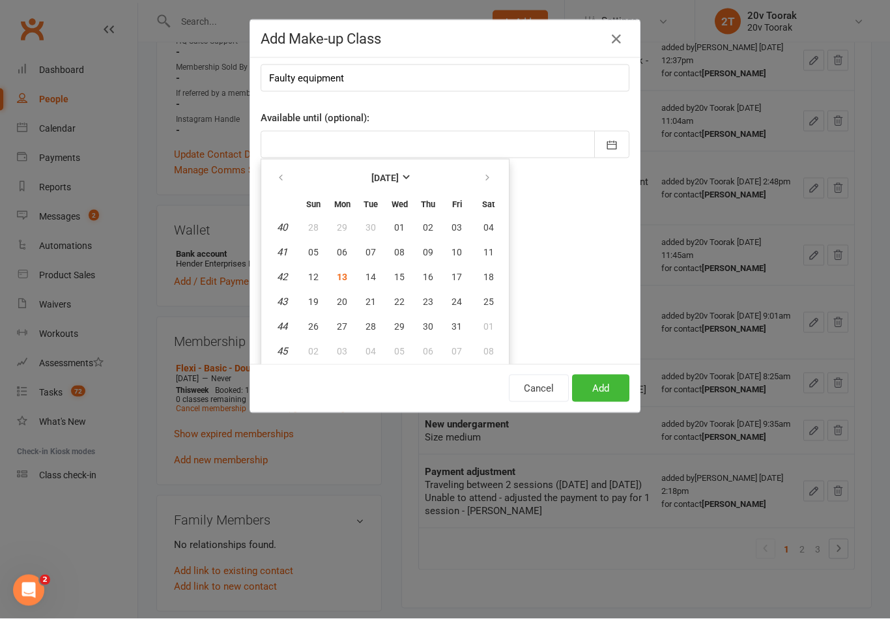
click at [315, 302] on span "19" at bounding box center [313, 301] width 10 height 10
type input "[DATE]"
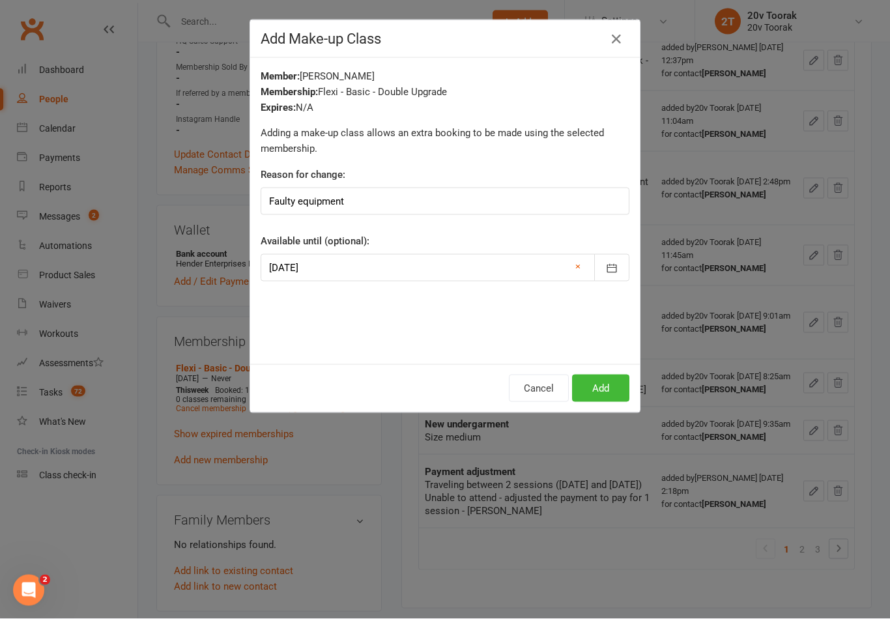
scroll to position [0, 0]
click at [613, 387] on button "Add" at bounding box center [600, 387] width 57 height 27
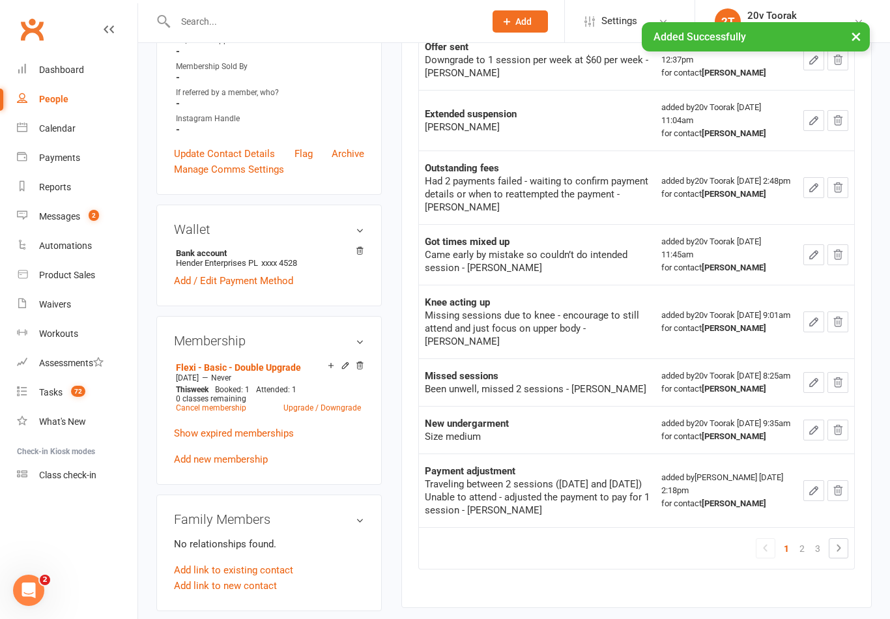
click at [37, 130] on link "Calendar" at bounding box center [77, 128] width 120 height 29
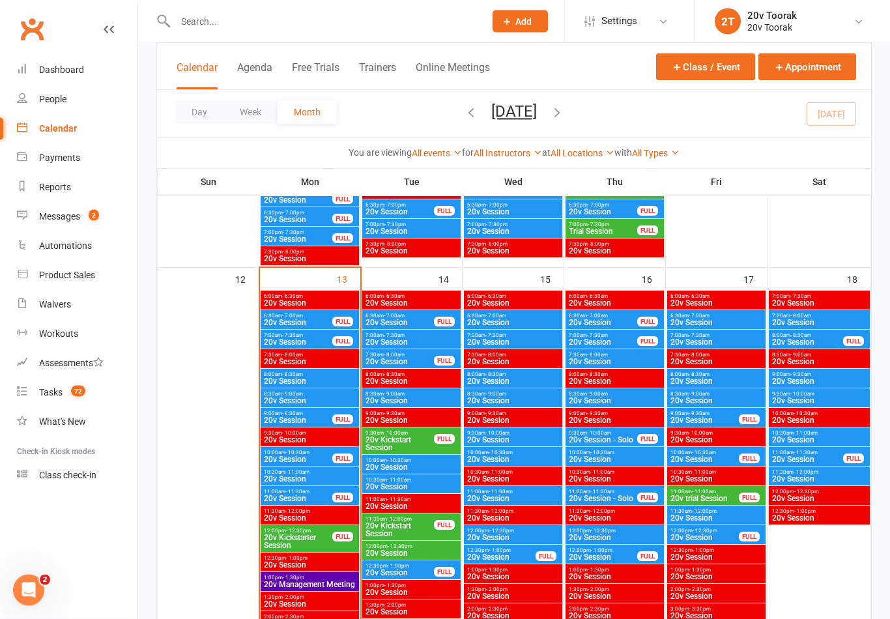
scroll to position [1168, 0]
click at [591, 399] on span "20v Session" at bounding box center [614, 401] width 93 height 8
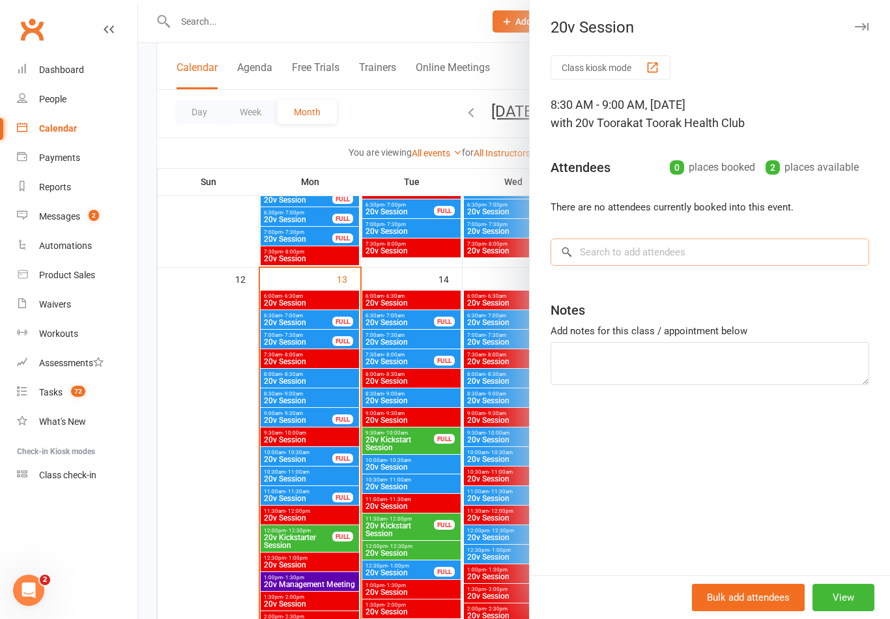
click at [679, 253] on input "search" at bounding box center [709, 251] width 318 height 27
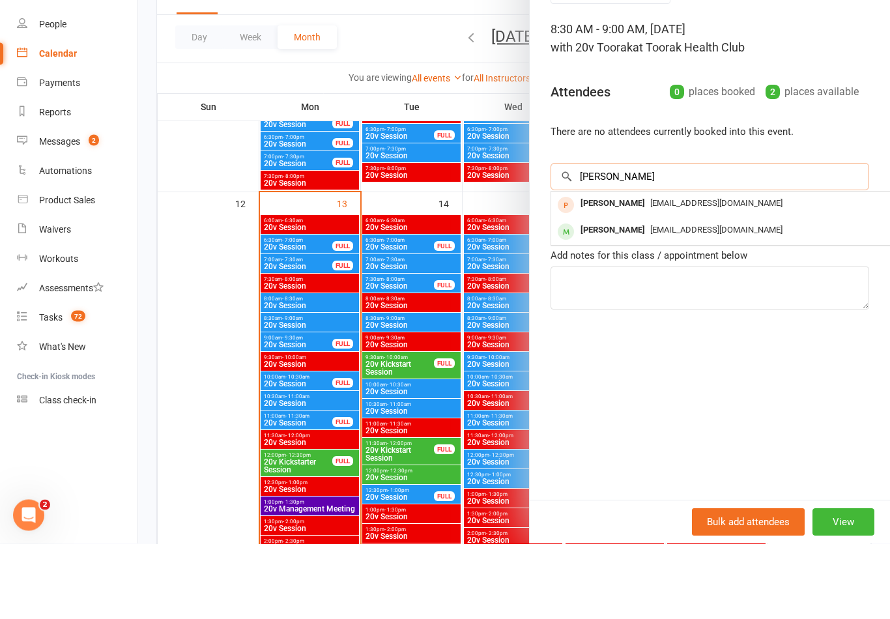
type input "[PERSON_NAME]"
click at [634, 296] on div "[PERSON_NAME]" at bounding box center [612, 305] width 75 height 19
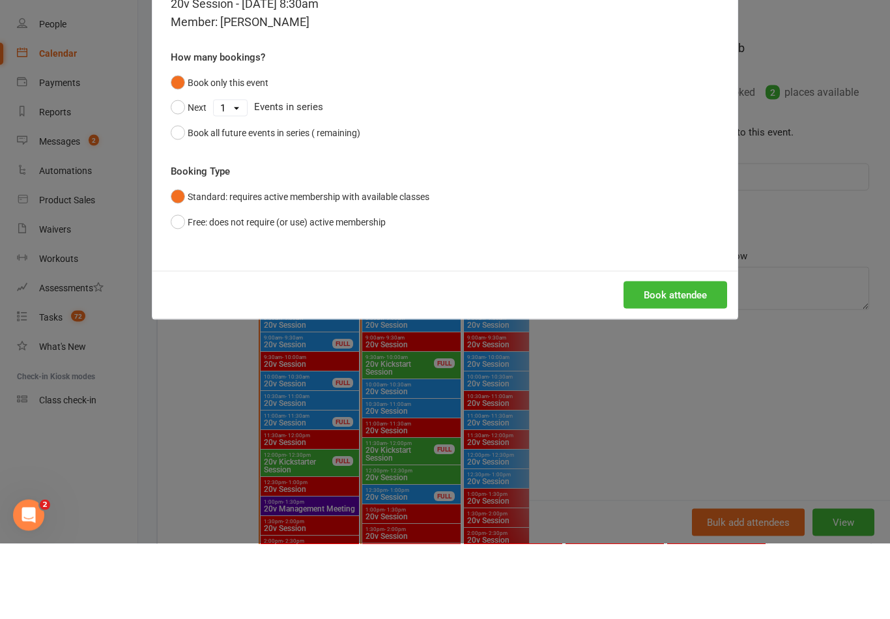
scroll to position [1243, 0]
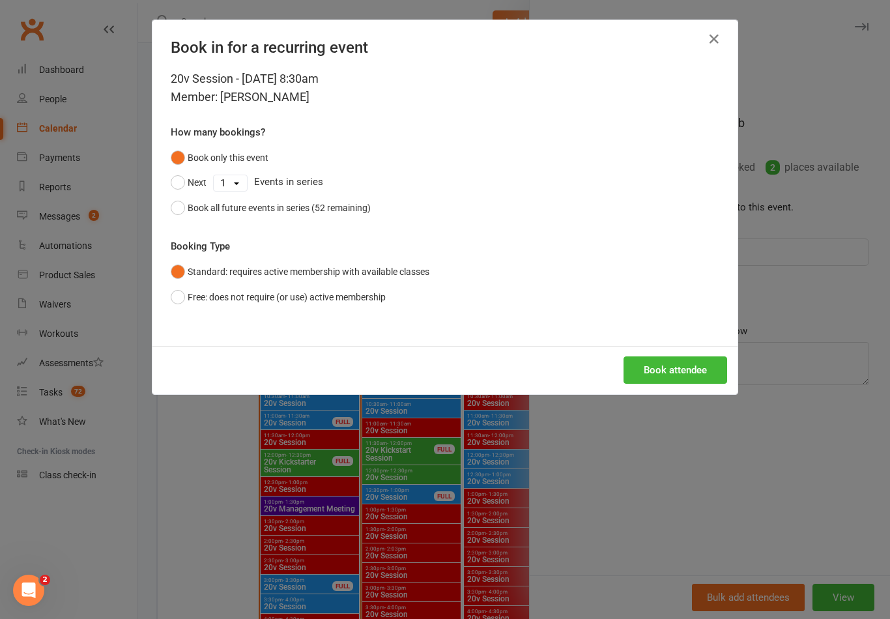
click at [678, 366] on button "Book attendee" at bounding box center [675, 369] width 104 height 27
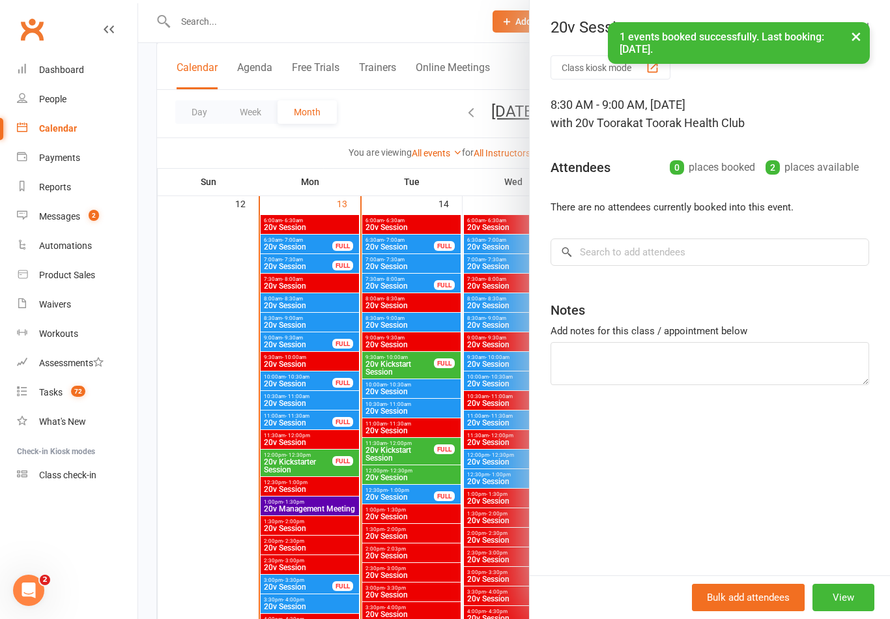
click at [484, 460] on div at bounding box center [513, 309] width 751 height 619
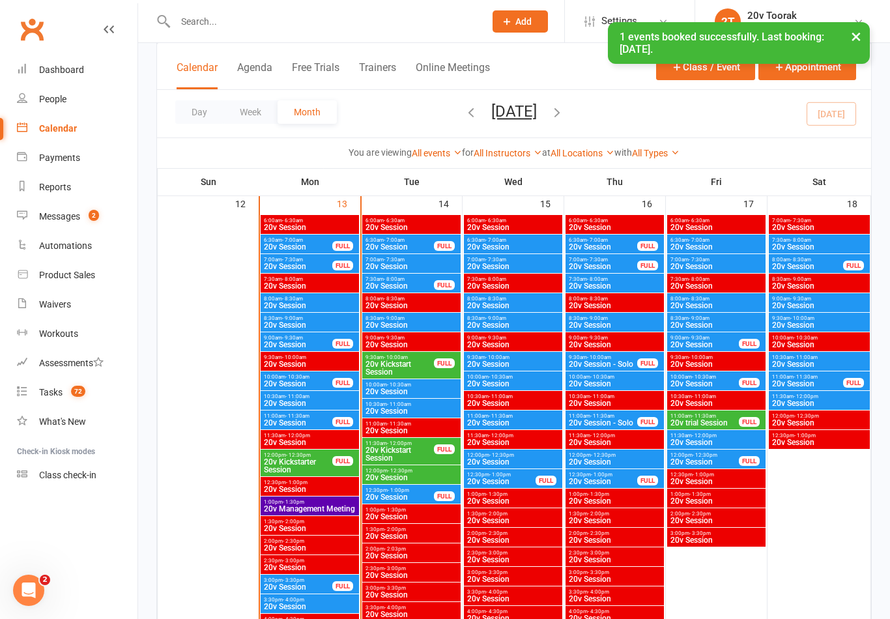
click at [605, 282] on span "20v Session" at bounding box center [614, 286] width 93 height 8
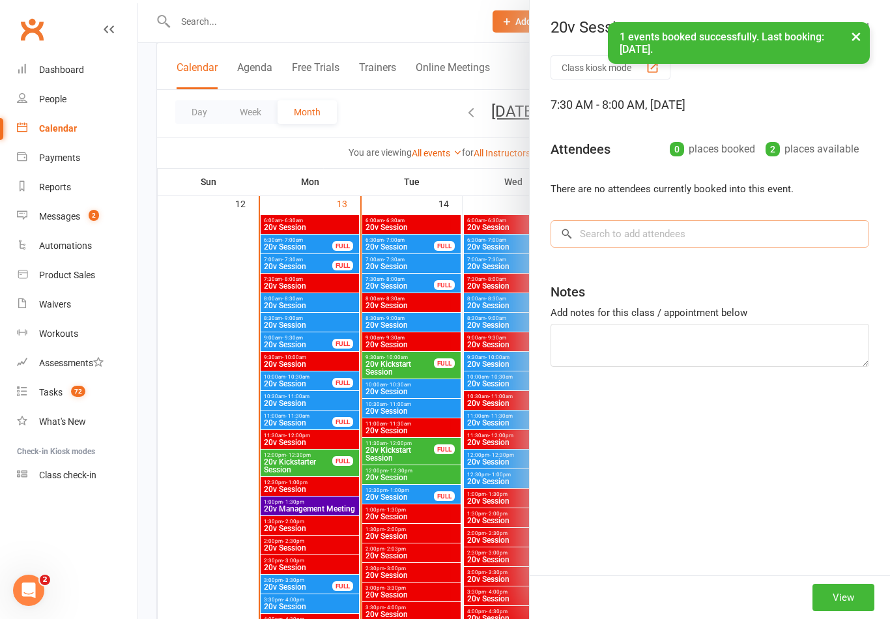
click at [659, 243] on input "search" at bounding box center [709, 233] width 318 height 27
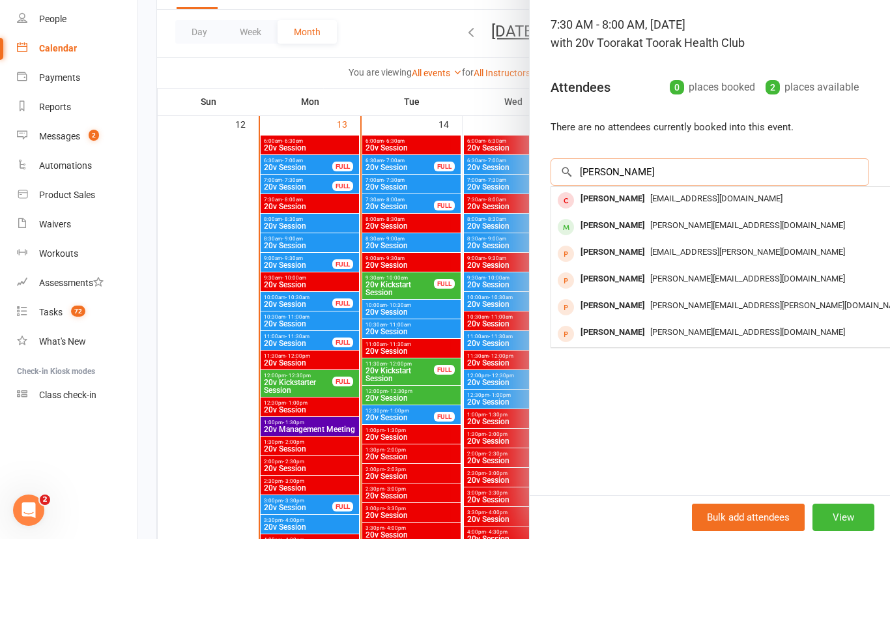
type input "[PERSON_NAME]"
click at [656, 300] on span "[PERSON_NAME][EMAIL_ADDRESS][DOMAIN_NAME]" at bounding box center [747, 305] width 195 height 10
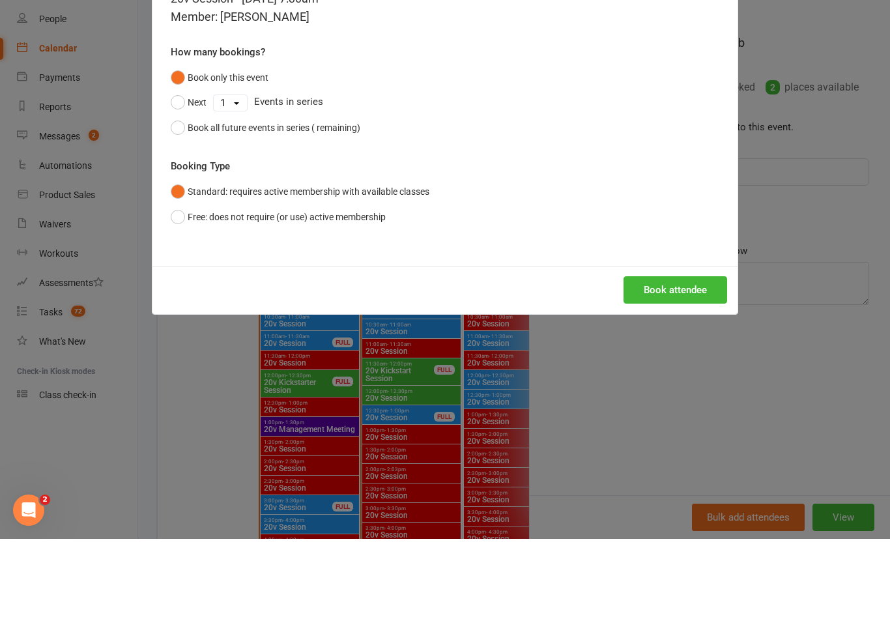
scroll to position [1323, 0]
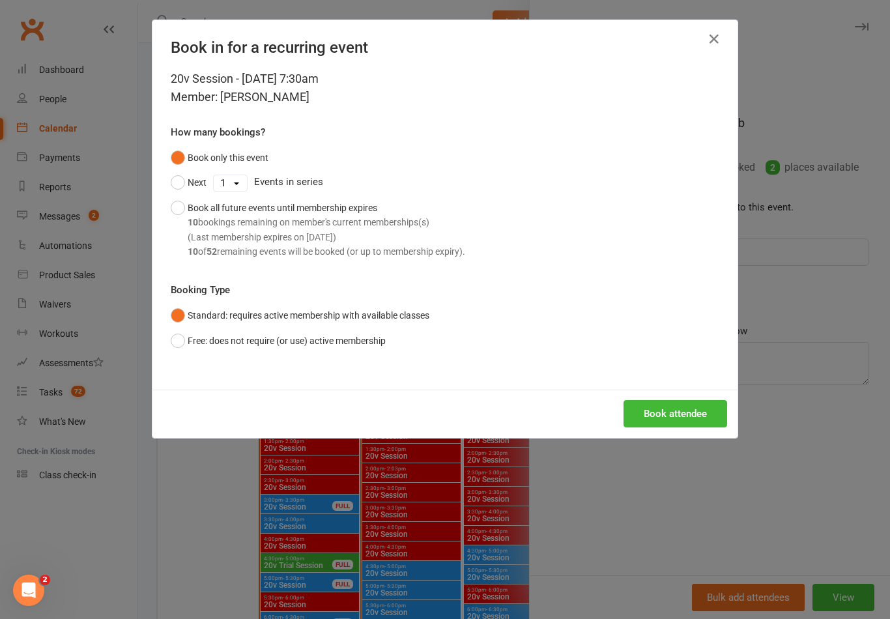
click at [698, 412] on button "Book attendee" at bounding box center [675, 413] width 104 height 27
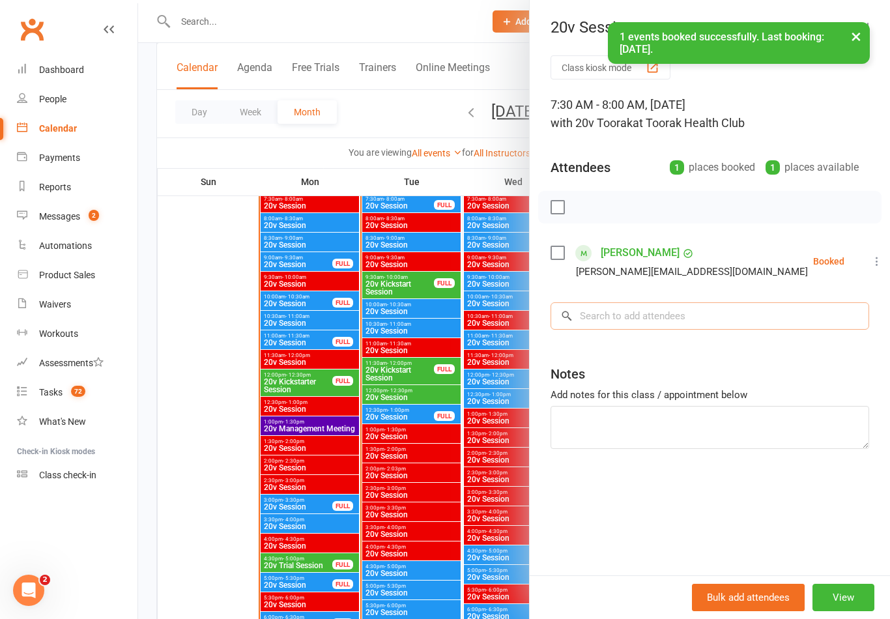
click at [661, 313] on input "search" at bounding box center [709, 315] width 318 height 27
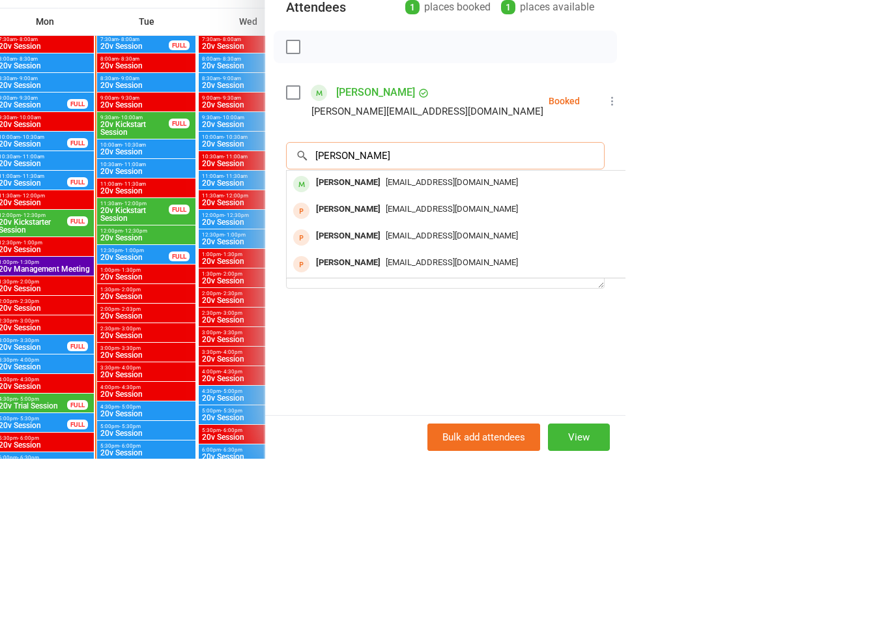
type input "[PERSON_NAME]"
click at [712, 414] on div "[EMAIL_ADDRESS][DOMAIN_NAME]" at bounding box center [745, 423] width 379 height 19
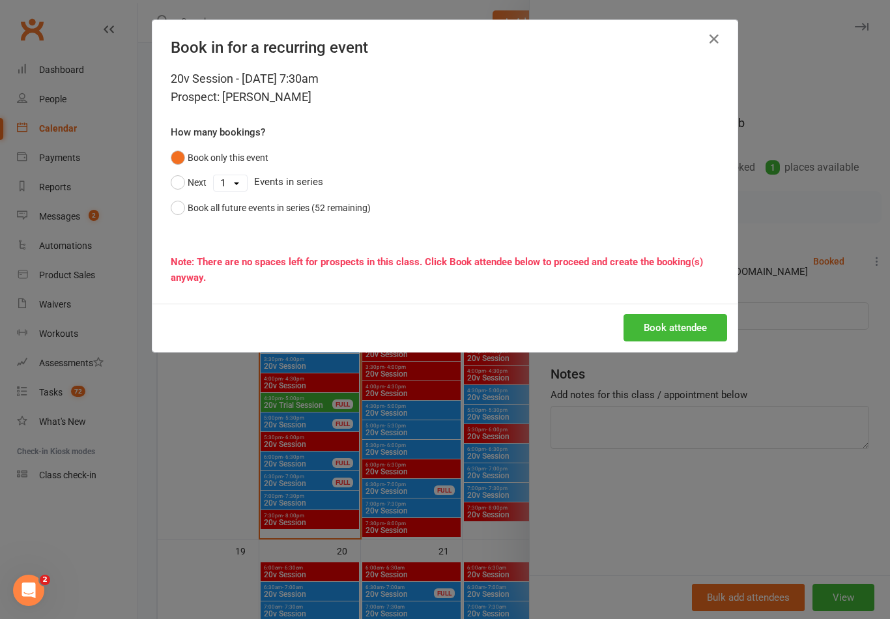
click at [718, 40] on icon "button" at bounding box center [714, 39] width 16 height 16
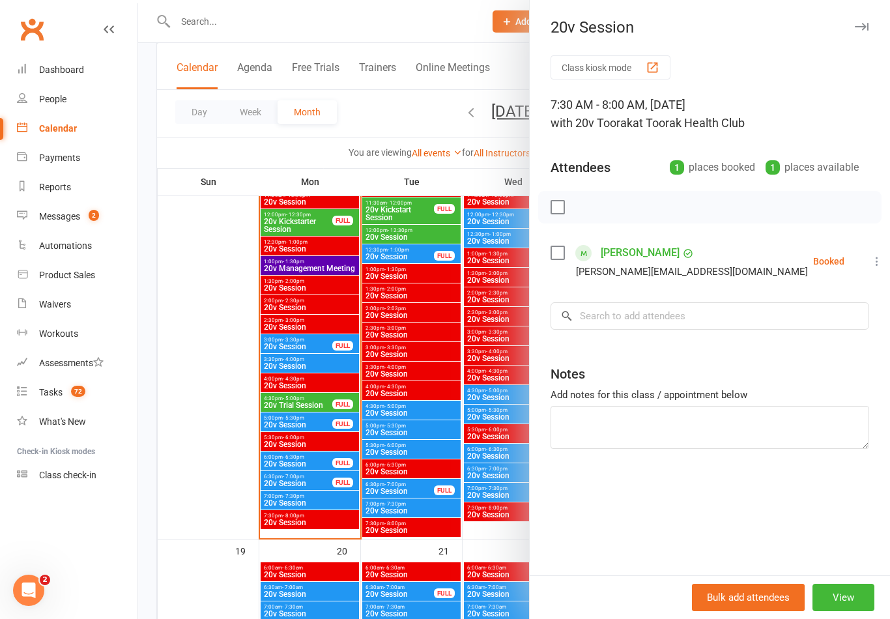
click at [452, 434] on div at bounding box center [513, 309] width 751 height 619
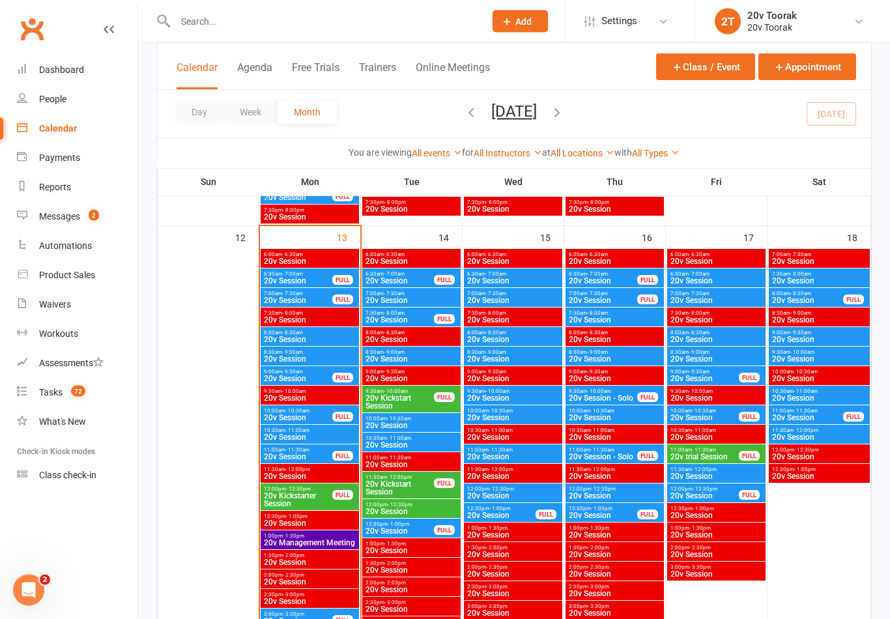
scroll to position [1205, 0]
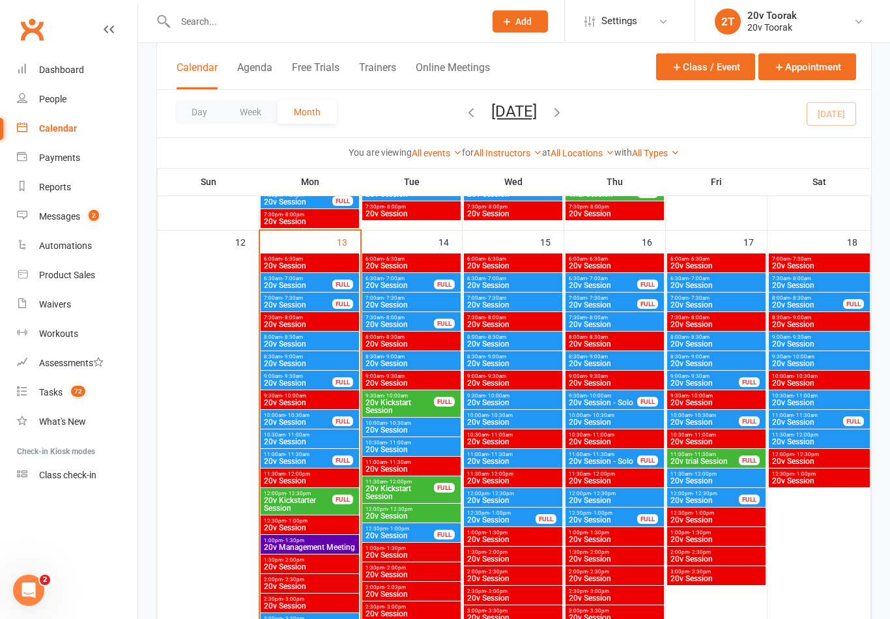
click at [615, 301] on span "20v Session" at bounding box center [603, 305] width 70 height 8
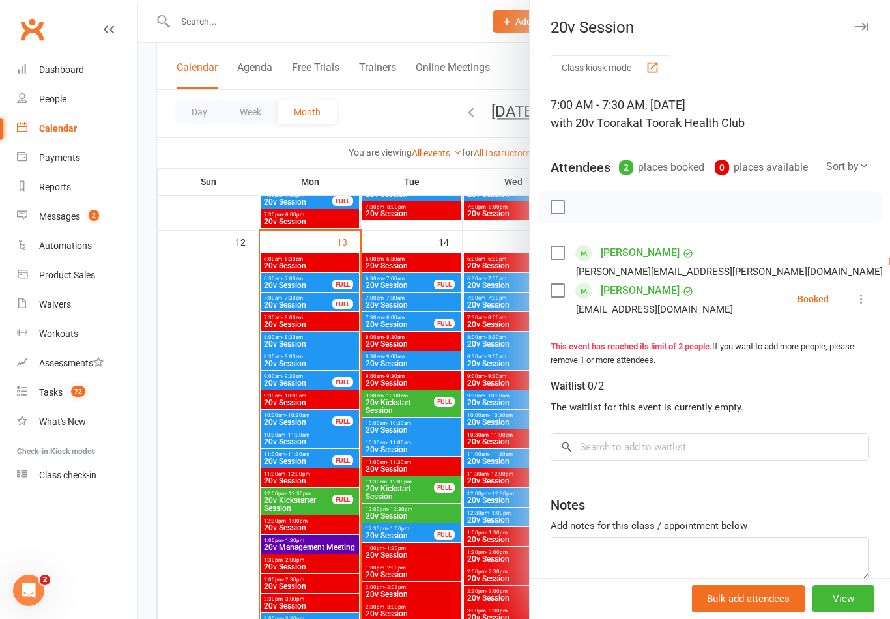
click at [863, 299] on icon at bounding box center [860, 298] width 13 height 13
click at [808, 352] on link "Remove" at bounding box center [798, 350] width 140 height 26
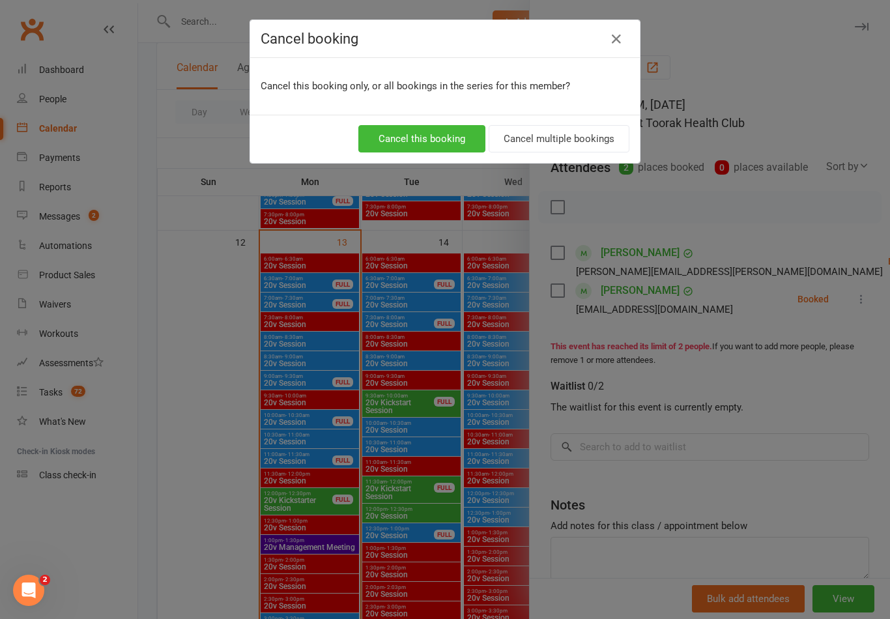
click at [447, 139] on button "Cancel this booking" at bounding box center [421, 138] width 127 height 27
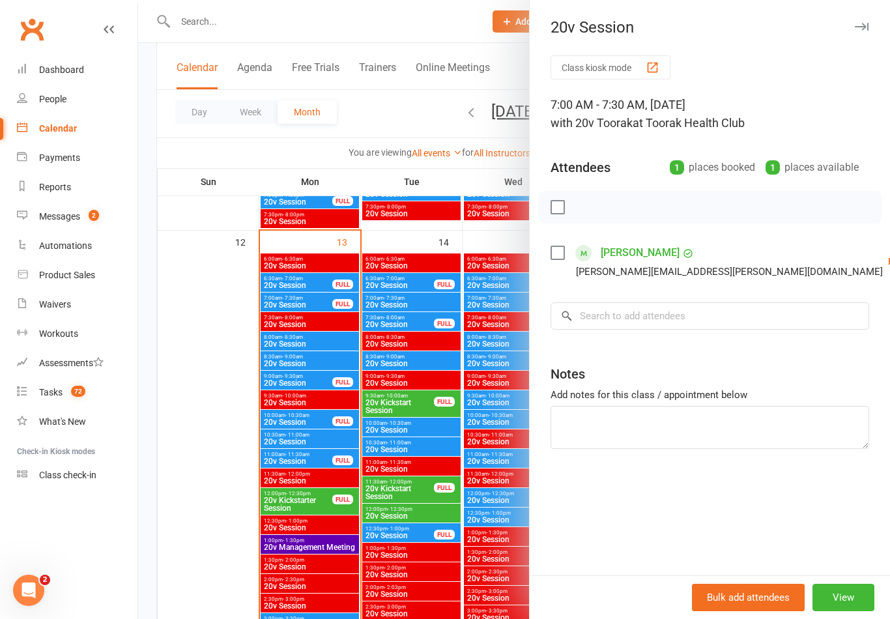
click at [442, 383] on div at bounding box center [513, 309] width 751 height 619
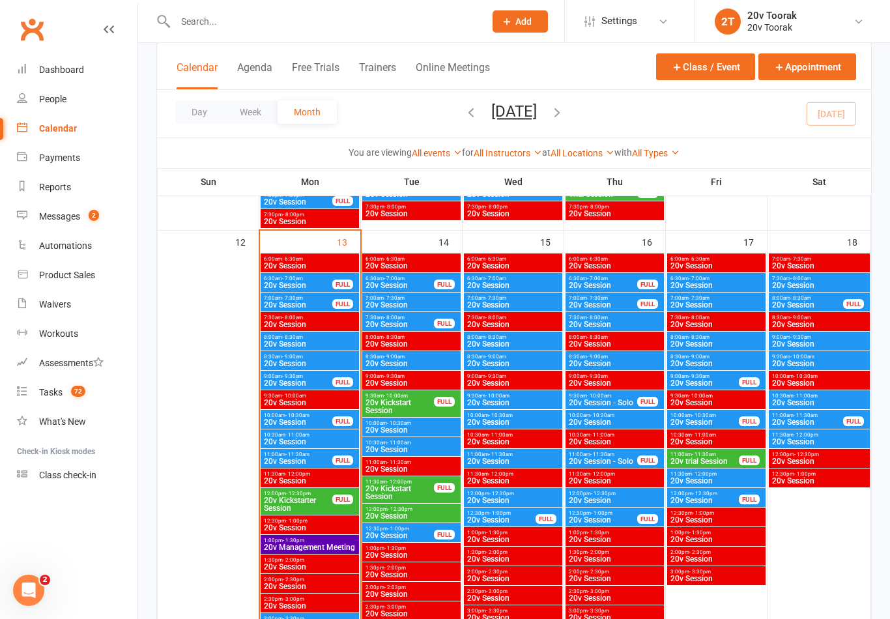
click at [608, 320] on span "20v Session" at bounding box center [614, 324] width 93 height 8
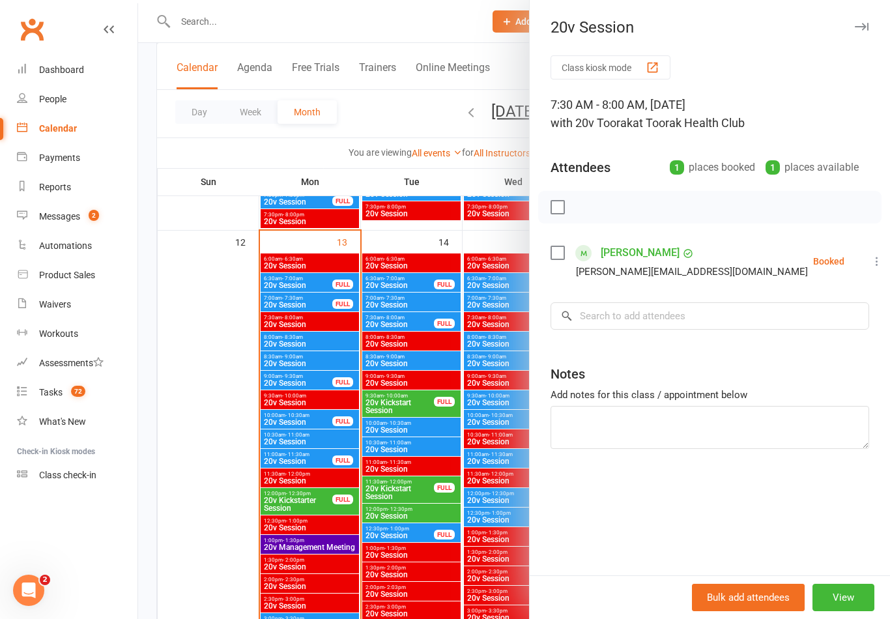
click at [664, 270] on div "[PERSON_NAME][EMAIL_ADDRESS][DOMAIN_NAME]" at bounding box center [692, 271] width 232 height 17
click at [659, 320] on input "search" at bounding box center [709, 315] width 318 height 27
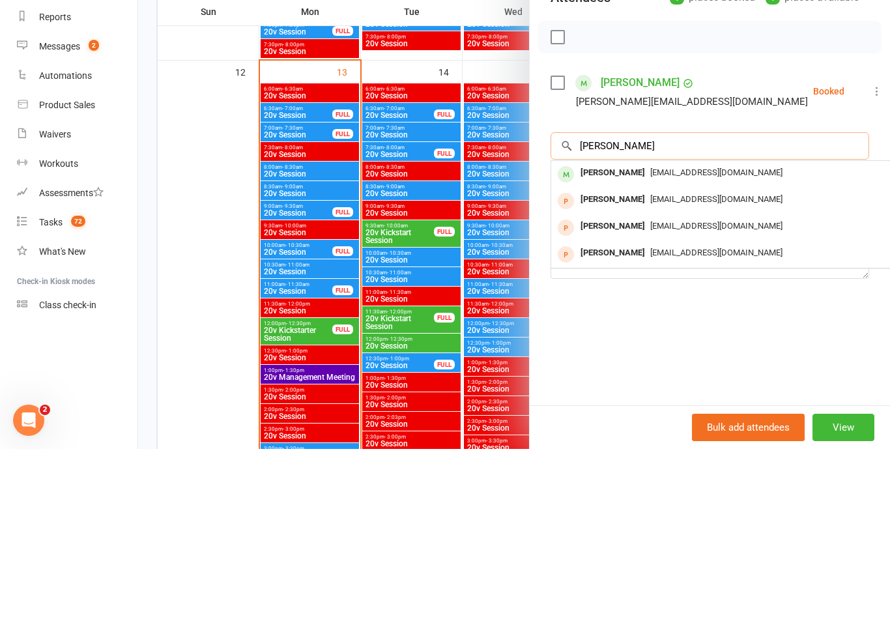
type input "[PERSON_NAME]"
click at [692, 337] on span "[EMAIL_ADDRESS][DOMAIN_NAME]" at bounding box center [716, 342] width 132 height 10
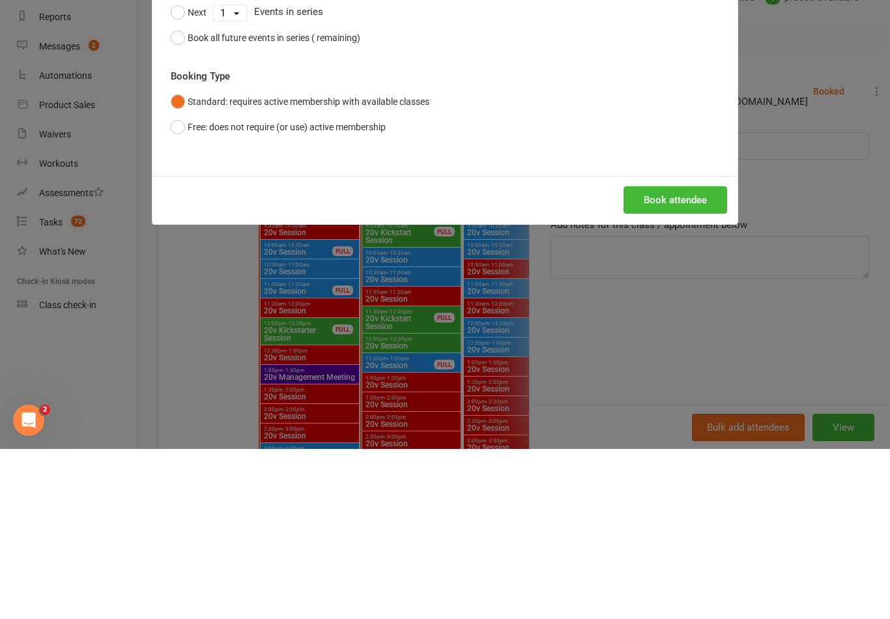
scroll to position [1375, 0]
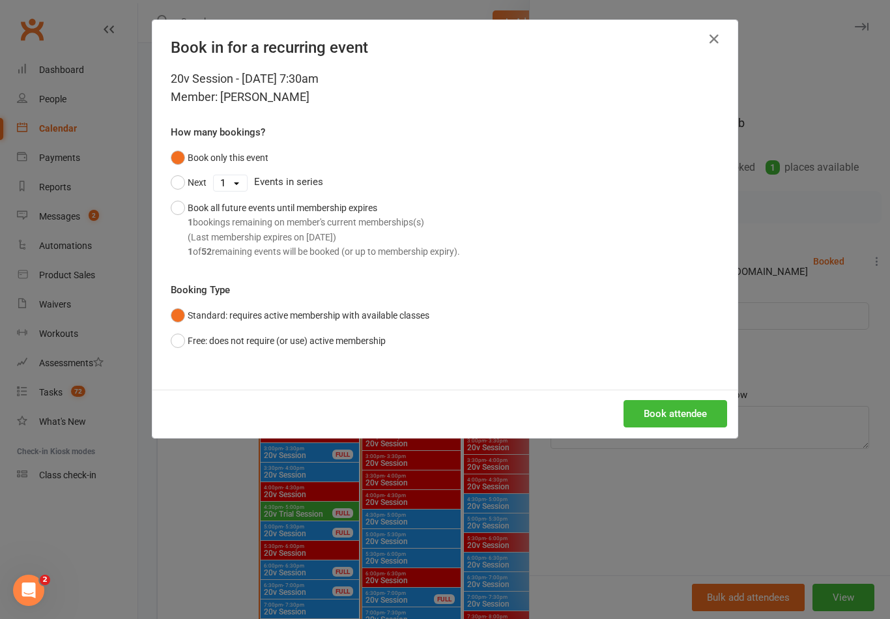
click at [671, 408] on button "Book attendee" at bounding box center [675, 413] width 104 height 27
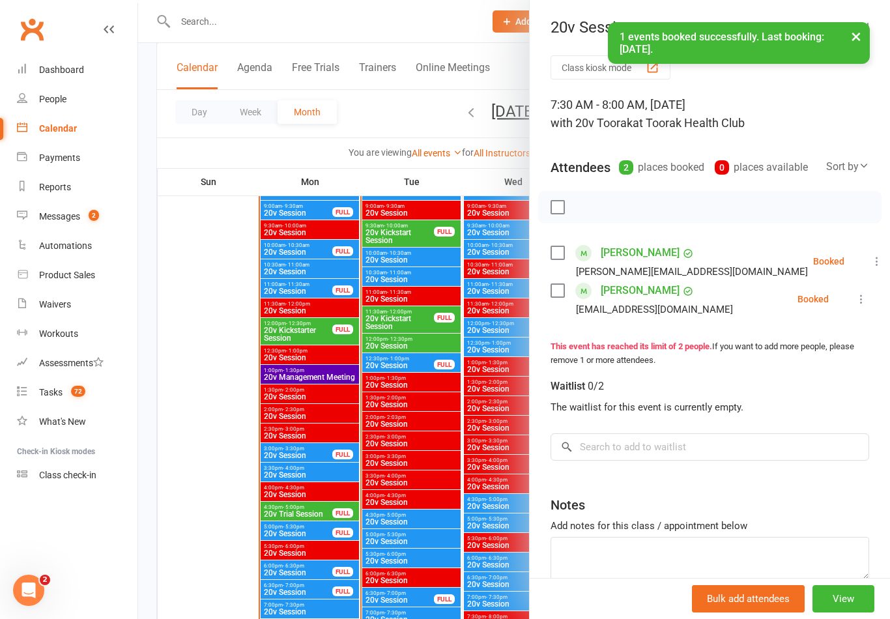
click at [639, 247] on link "[PERSON_NAME]" at bounding box center [639, 252] width 79 height 21
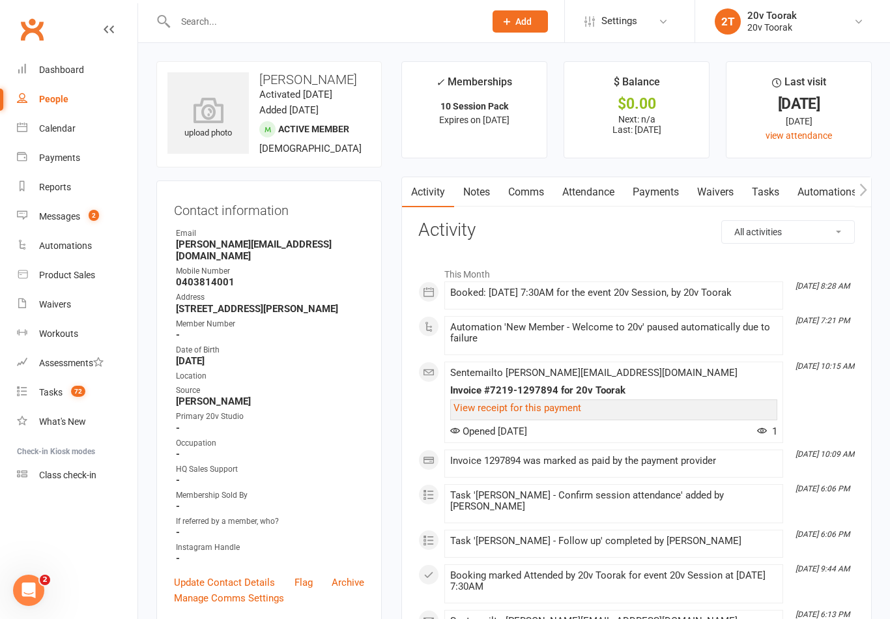
click at [757, 187] on link "Tasks" at bounding box center [765, 192] width 46 height 30
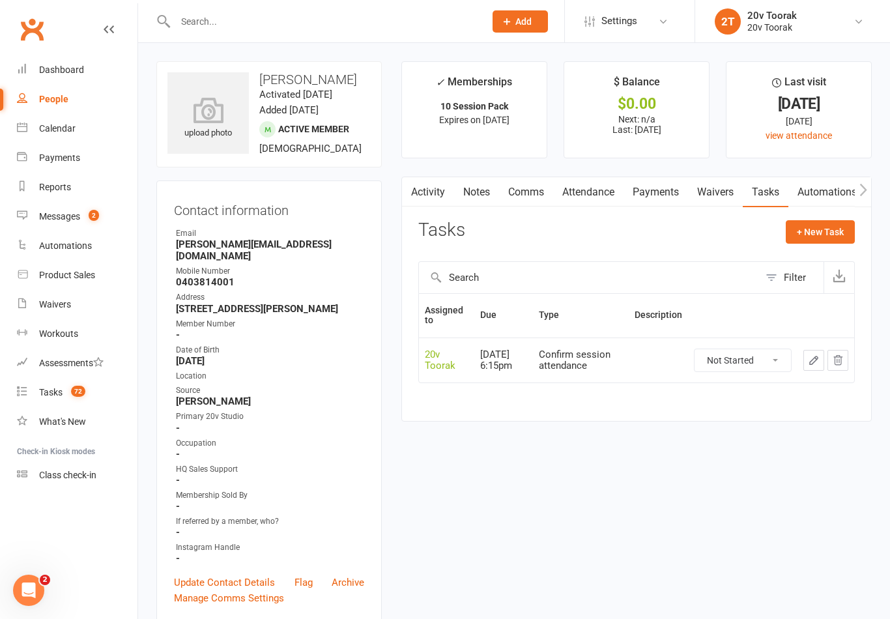
click at [486, 198] on link "Notes" at bounding box center [476, 192] width 45 height 30
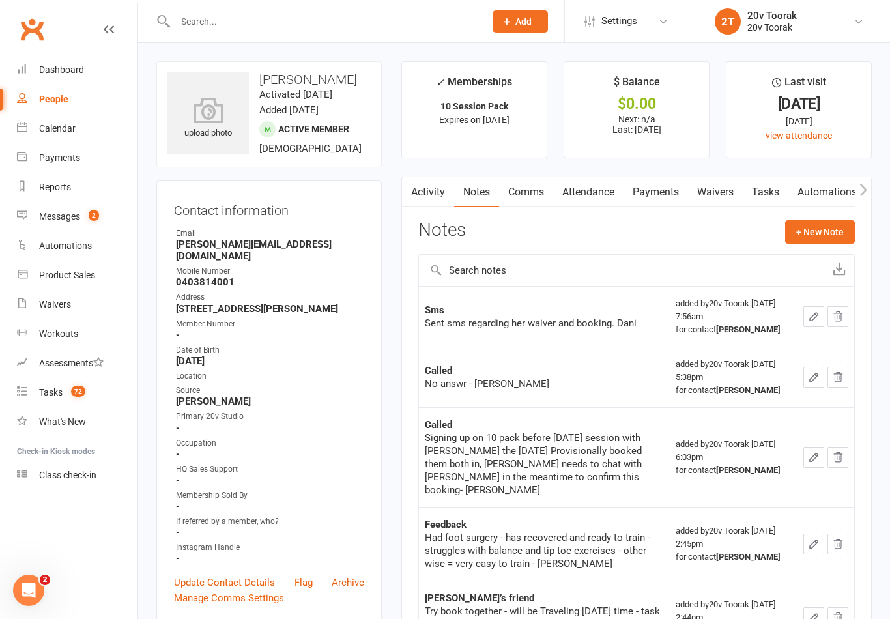
click at [520, 191] on link "Comms" at bounding box center [526, 192] width 54 height 30
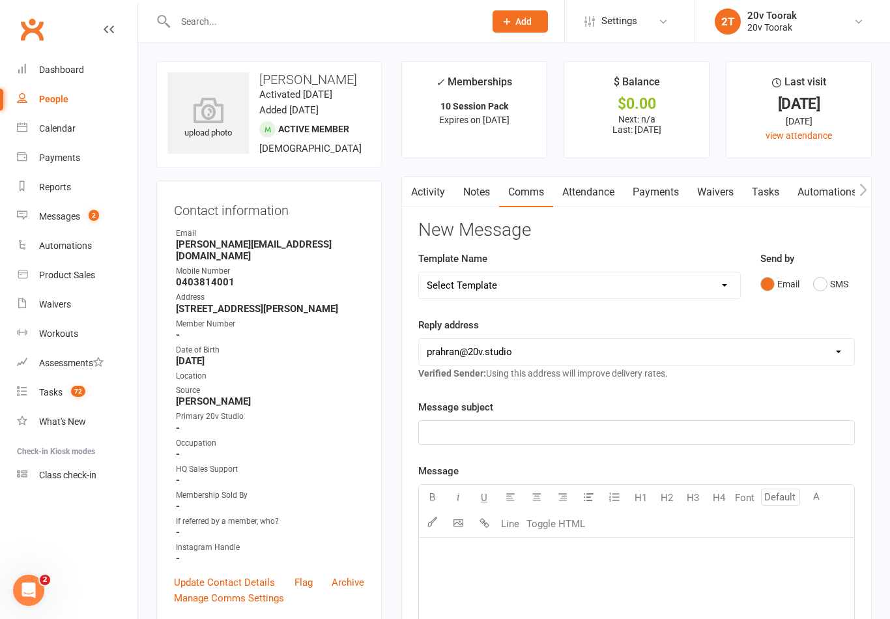
click at [834, 283] on button "SMS" at bounding box center [830, 284] width 35 height 25
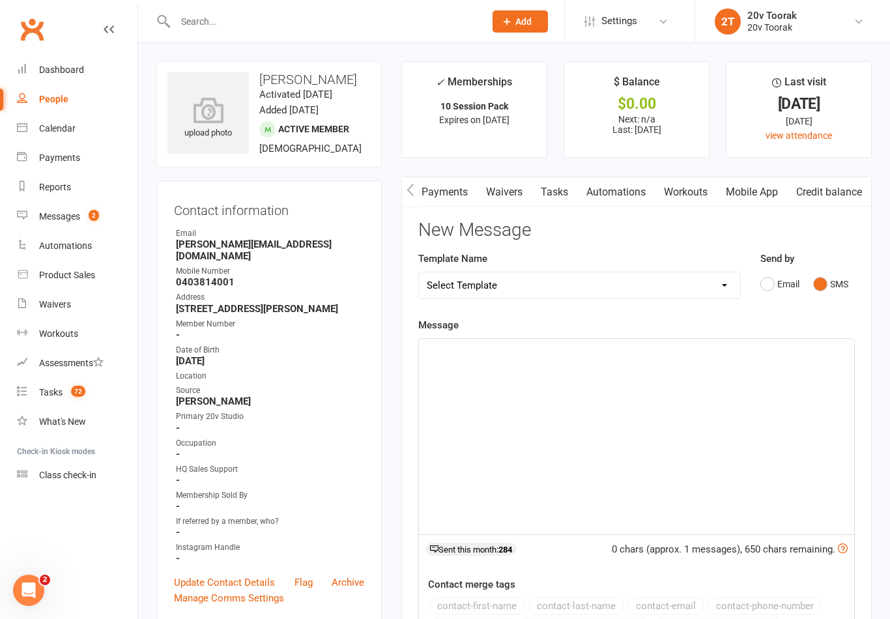
scroll to position [0, 216]
click at [740, 187] on link "Mobile App" at bounding box center [751, 192] width 70 height 30
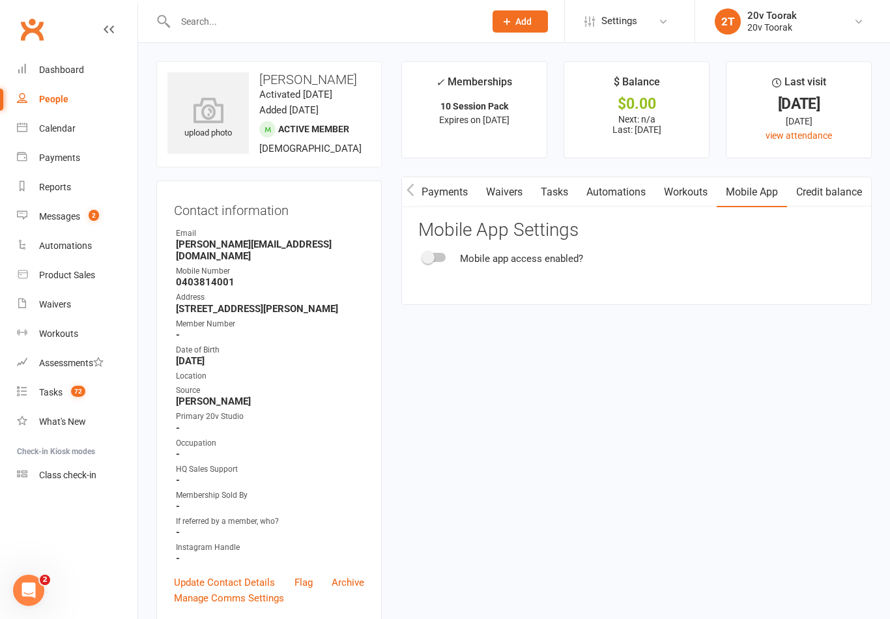
click at [440, 247] on react-component "Mobile App Settings Mobile app access enabled?" at bounding box center [636, 243] width 436 height 46
click at [428, 251] on span at bounding box center [427, 257] width 13 height 13
click at [423, 255] on input "checkbox" at bounding box center [423, 255] width 0 height 0
checkbox input "true"
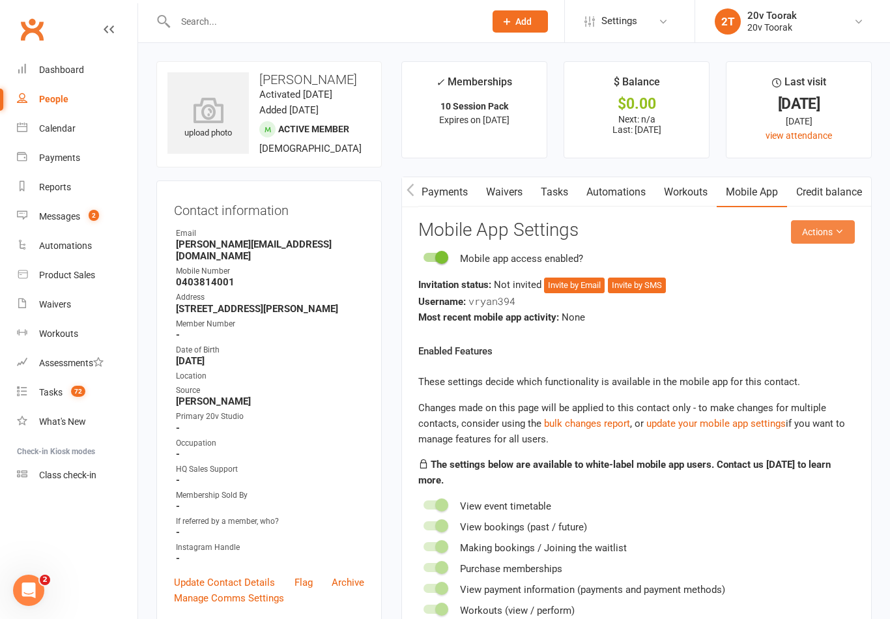
click at [823, 225] on button "Actions" at bounding box center [823, 231] width 64 height 23
click at [807, 287] on link "Send invitation SMS" at bounding box center [789, 286] width 129 height 26
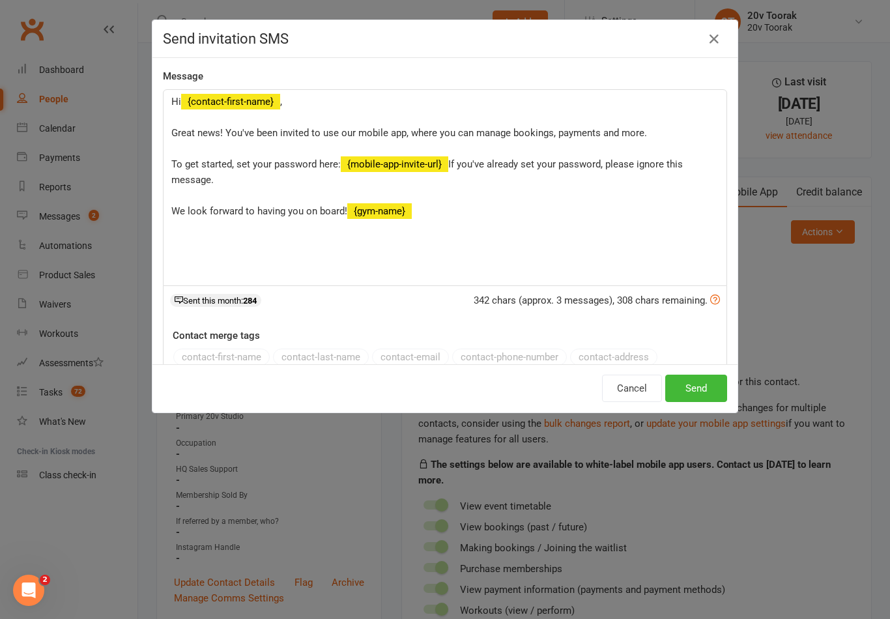
click at [690, 387] on button "Send" at bounding box center [696, 387] width 62 height 27
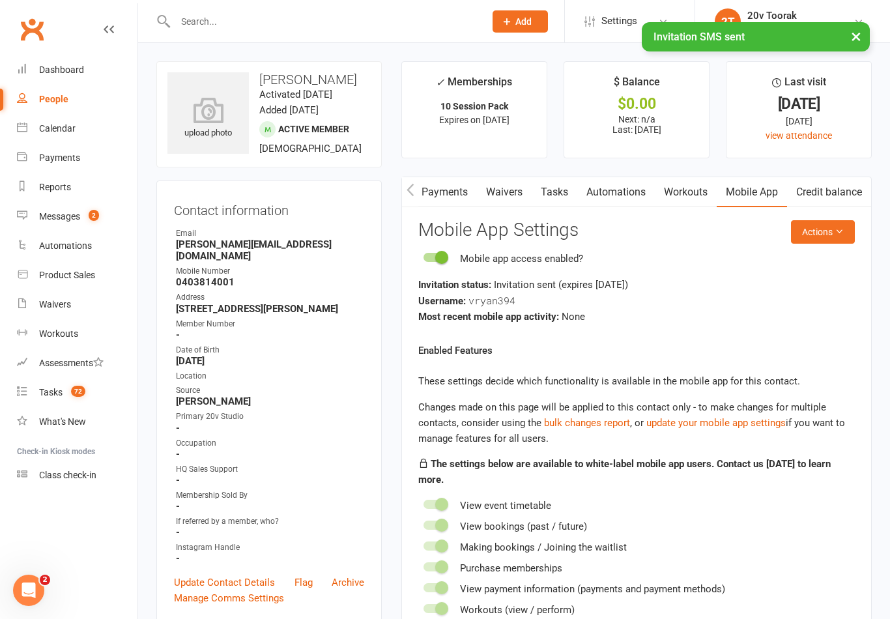
click at [407, 191] on icon "button" at bounding box center [410, 190] width 8 height 14
click at [410, 190] on icon "button" at bounding box center [409, 189] width 7 height 12
click at [412, 188] on icon "button" at bounding box center [410, 190] width 8 height 14
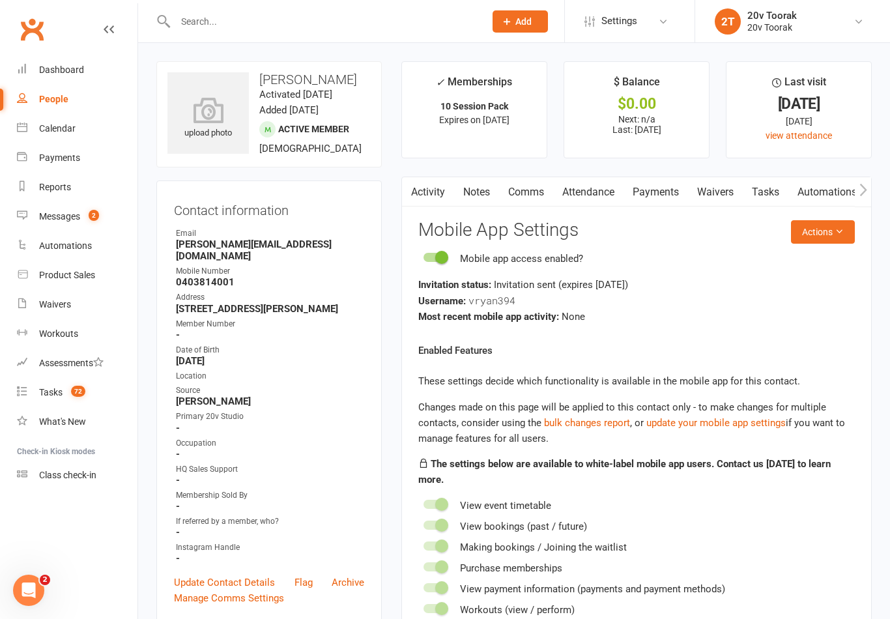
click at [772, 189] on link "Tasks" at bounding box center [765, 192] width 46 height 30
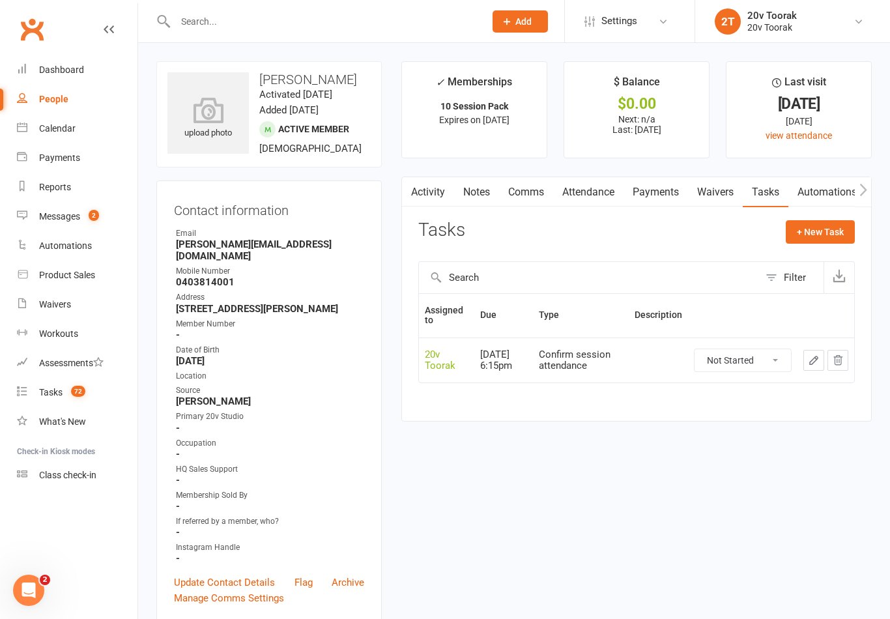
click at [832, 226] on button "+ New Task" at bounding box center [819, 231] width 69 height 23
select select "45736"
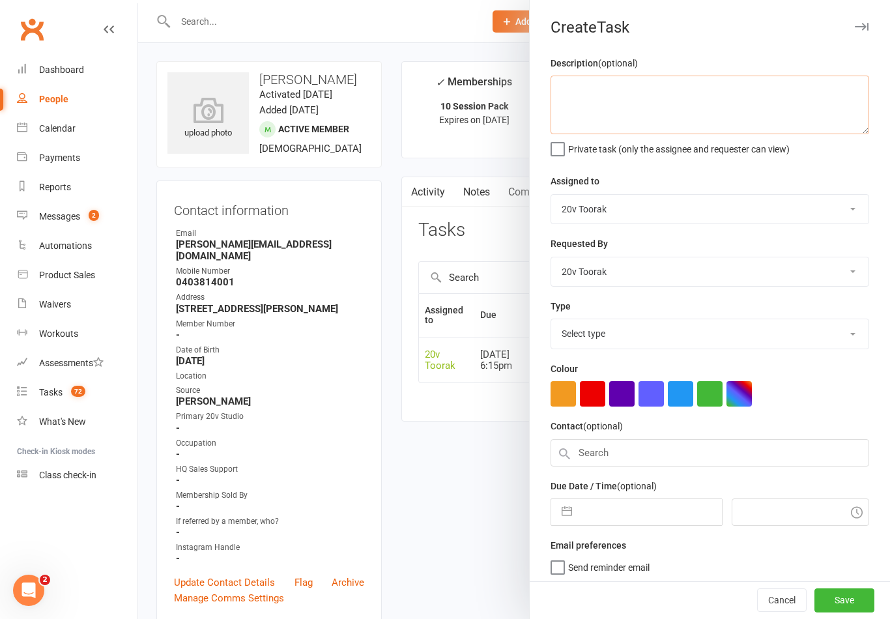
click at [697, 84] on textarea at bounding box center [709, 105] width 318 height 59
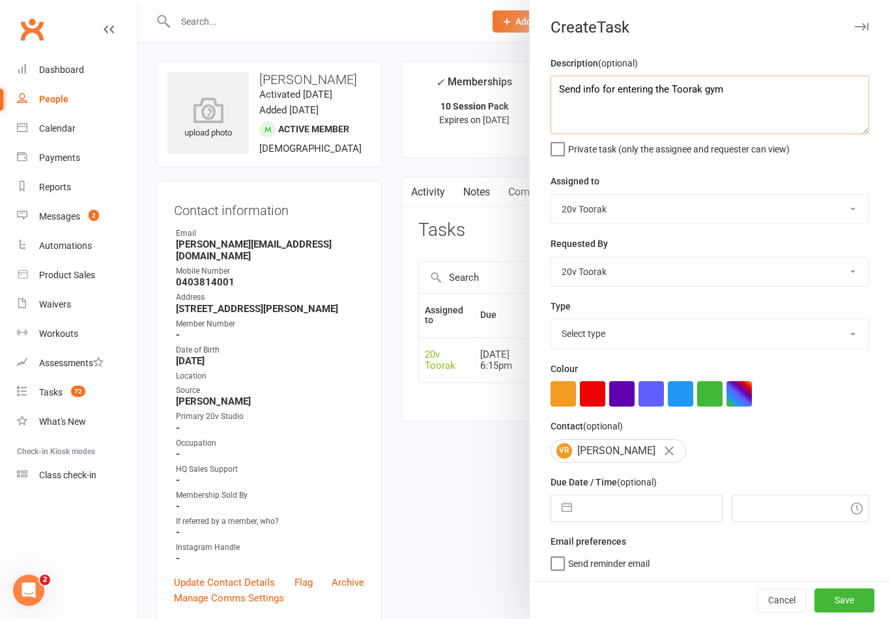
type textarea "Send info for entering the Toorak gym"
click at [667, 332] on select "Select type Call Call - to book trial Confirm session attendance Confirm trial …" at bounding box center [709, 333] width 317 height 29
select select "27772"
click at [556, 521] on button "button" at bounding box center [566, 508] width 23 height 26
select select "8"
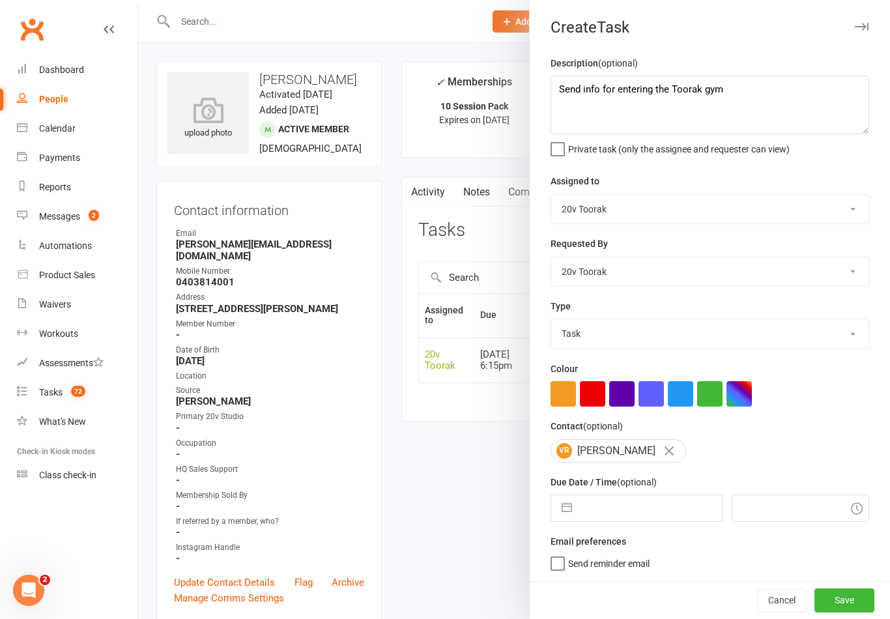
select select "2025"
select select "9"
select select "2025"
select select "10"
select select "2025"
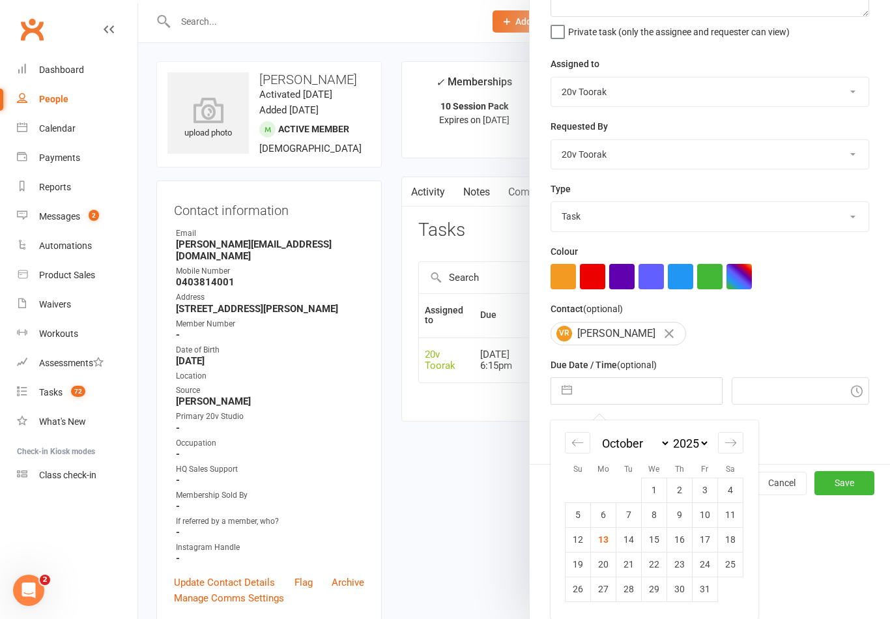
click at [634, 539] on td "14" at bounding box center [628, 539] width 25 height 25
type input "[DATE]"
type input "8:30am"
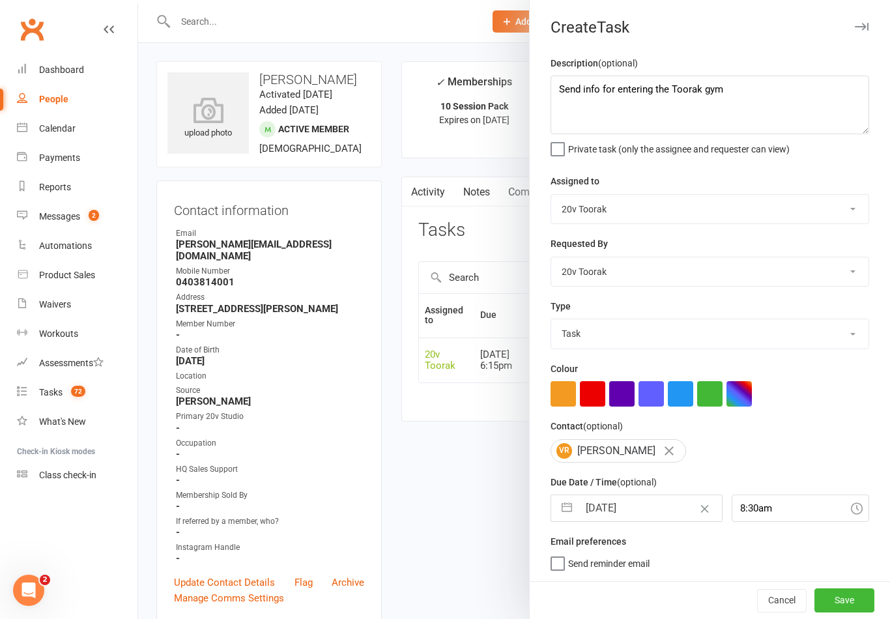
click at [825, 592] on button "Save" at bounding box center [844, 599] width 60 height 23
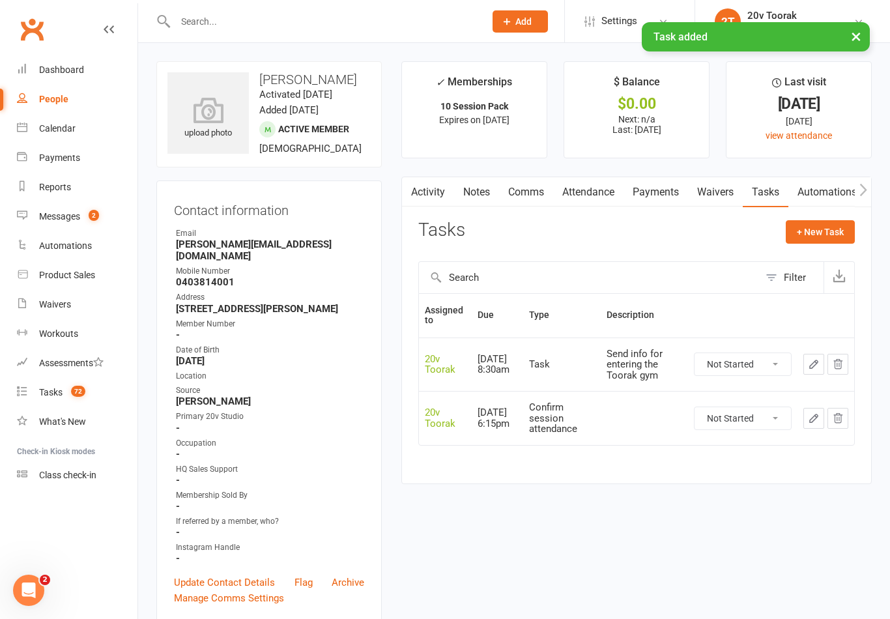
click at [51, 217] on div "Messages" at bounding box center [59, 216] width 41 height 10
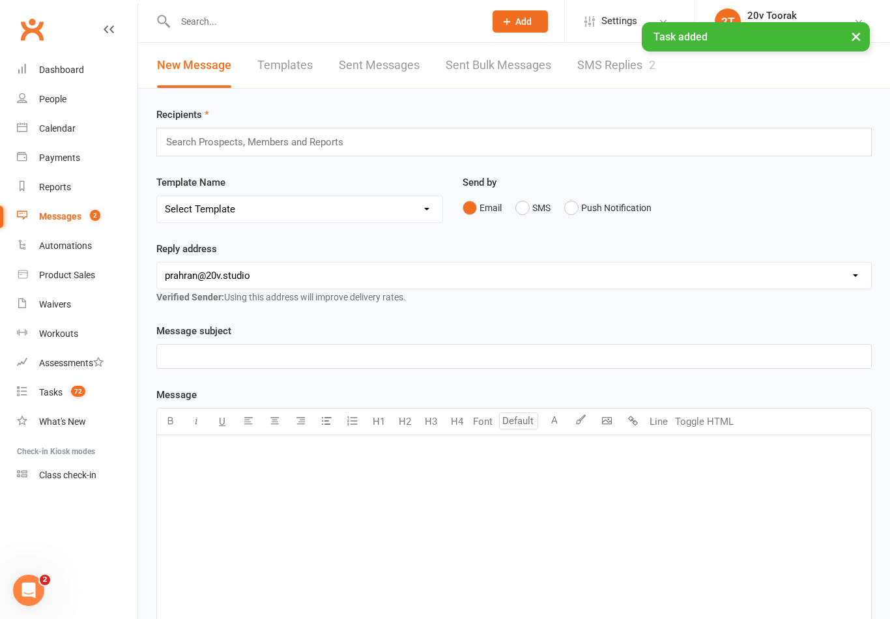
click at [626, 62] on link "SMS Replies 2" at bounding box center [616, 65] width 78 height 45
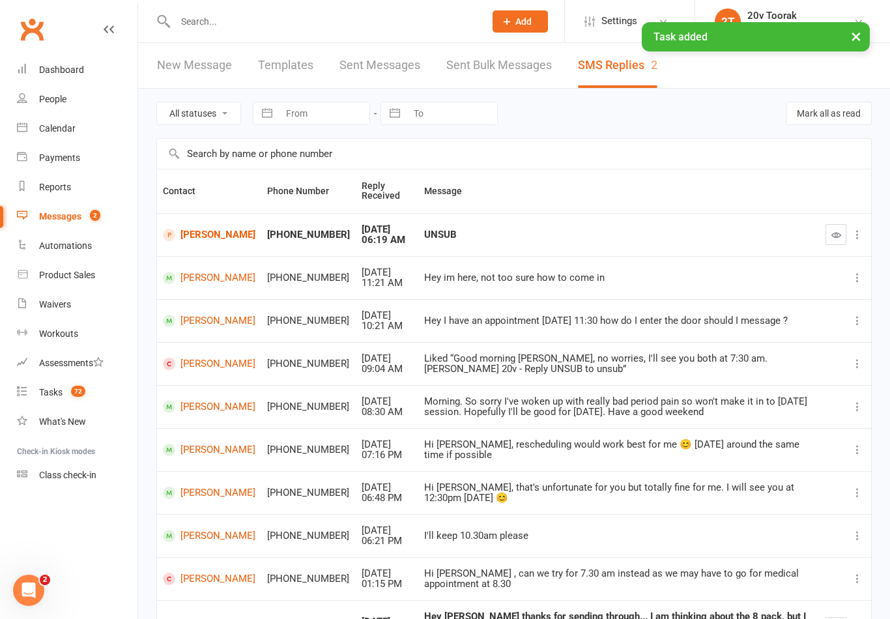
click at [831, 232] on icon "button" at bounding box center [836, 235] width 10 height 10
click at [33, 100] on link "People" at bounding box center [77, 99] width 120 height 29
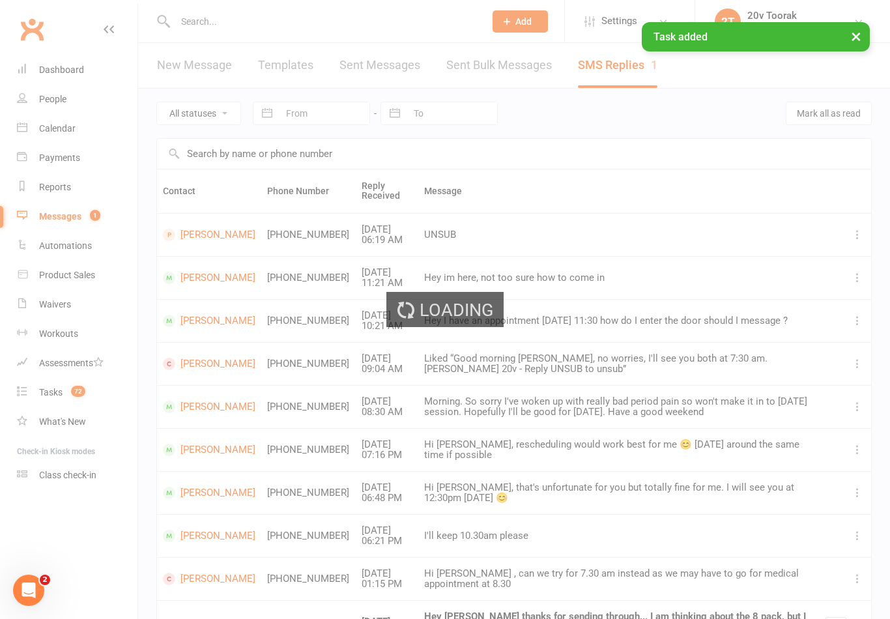
select select "100"
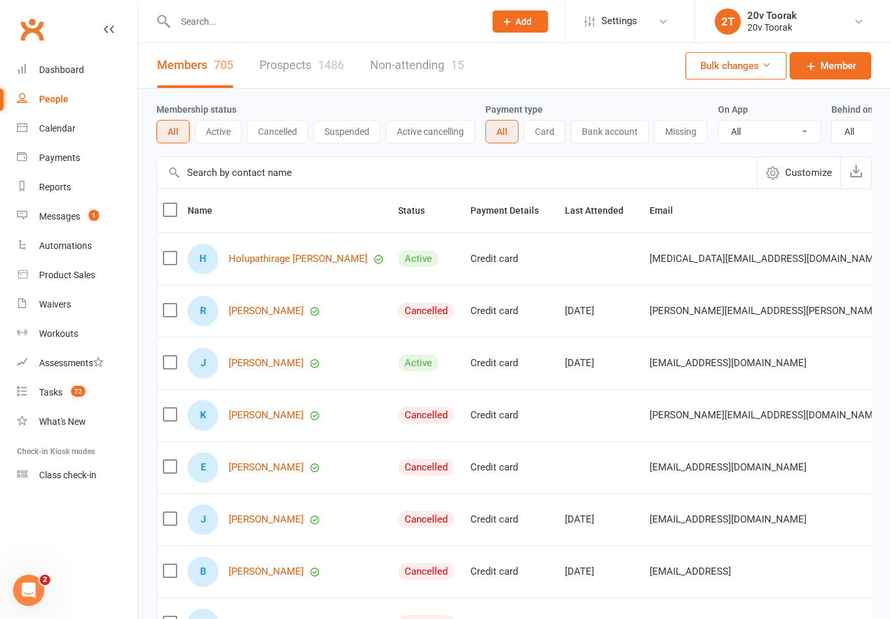
click at [322, 77] on link "Prospects 1486" at bounding box center [301, 65] width 85 height 45
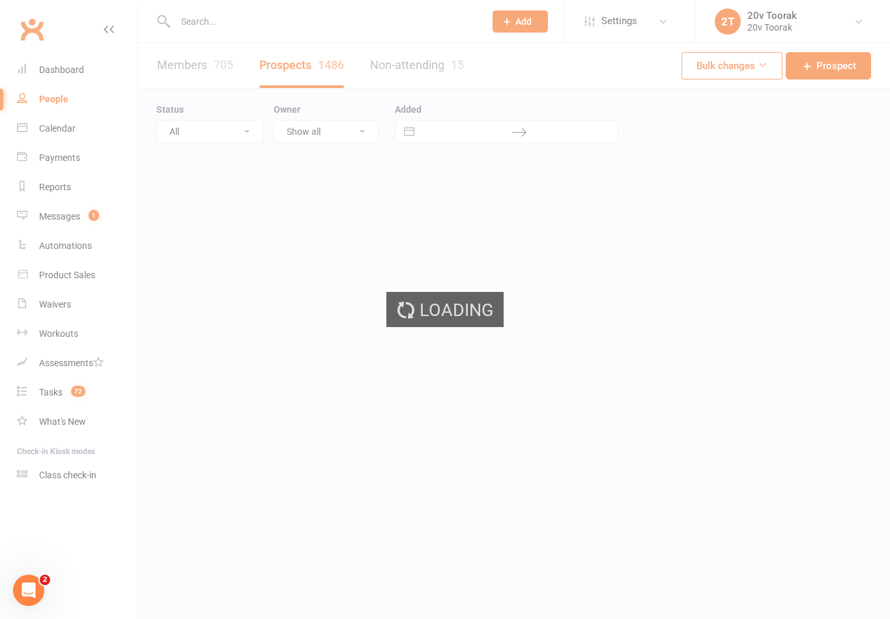
select select "100"
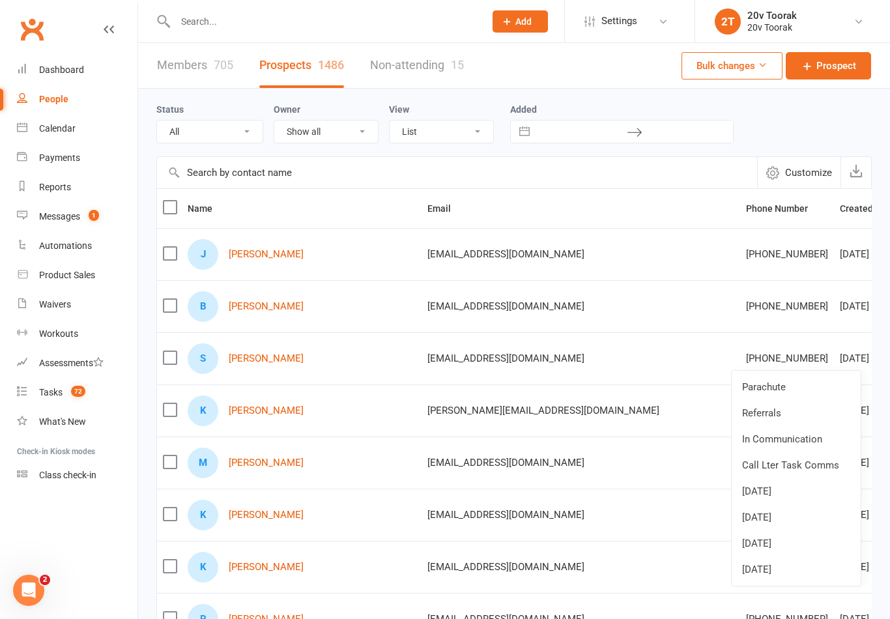
click at [783, 572] on link "[DATE]" at bounding box center [795, 569] width 129 height 26
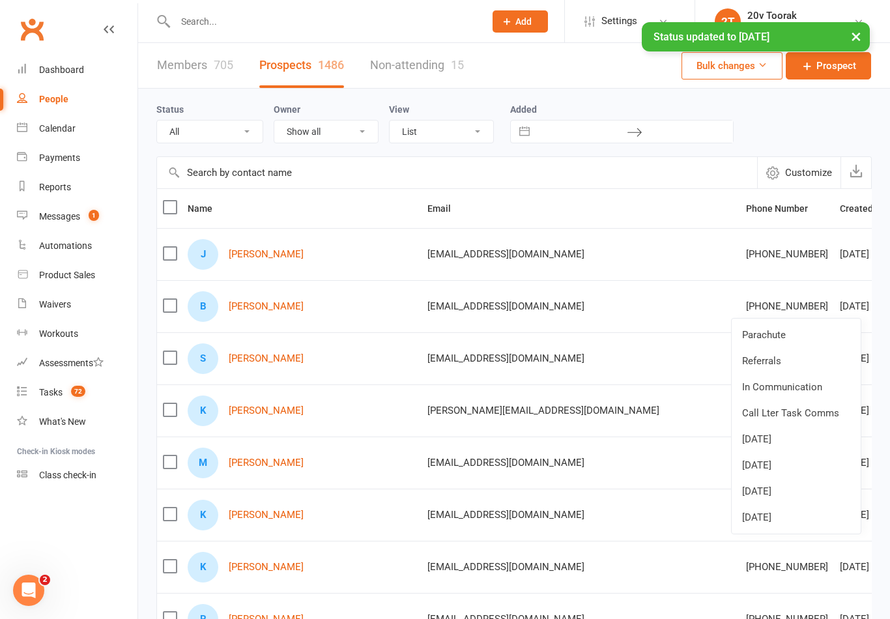
click at [777, 517] on link "[DATE]" at bounding box center [795, 517] width 129 height 26
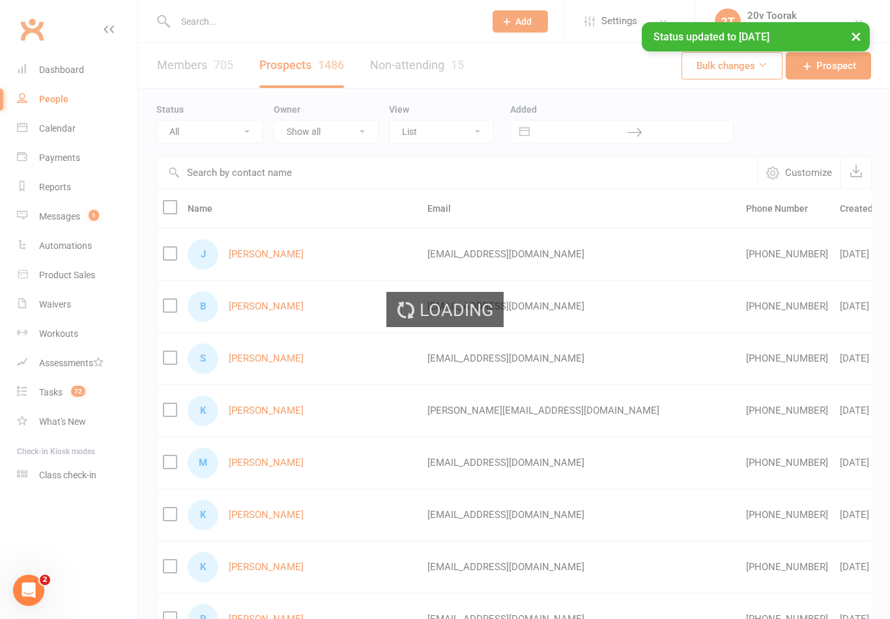
click at [840, 247] on div "Loading" at bounding box center [445, 309] width 890 height 619
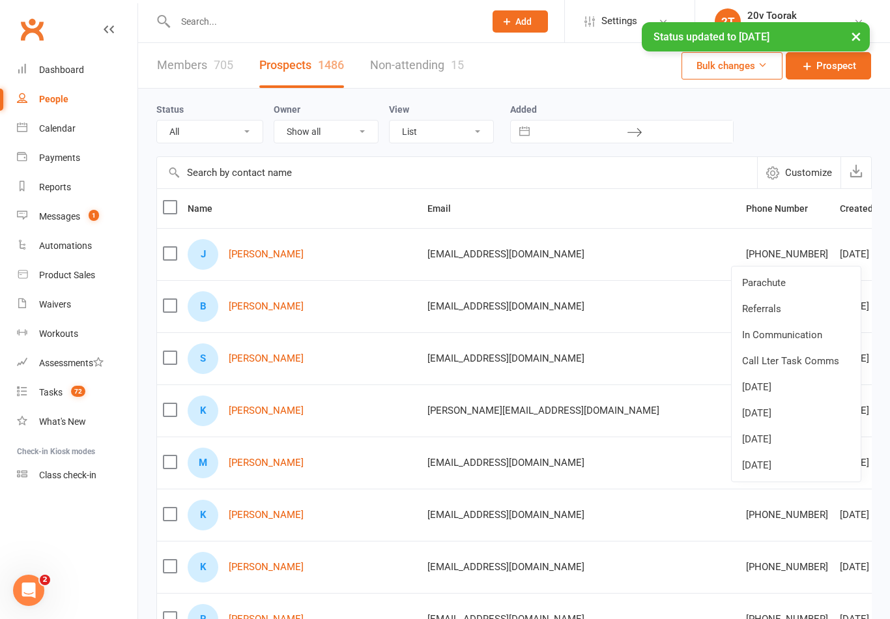
click at [782, 470] on link "[DATE]" at bounding box center [795, 465] width 129 height 26
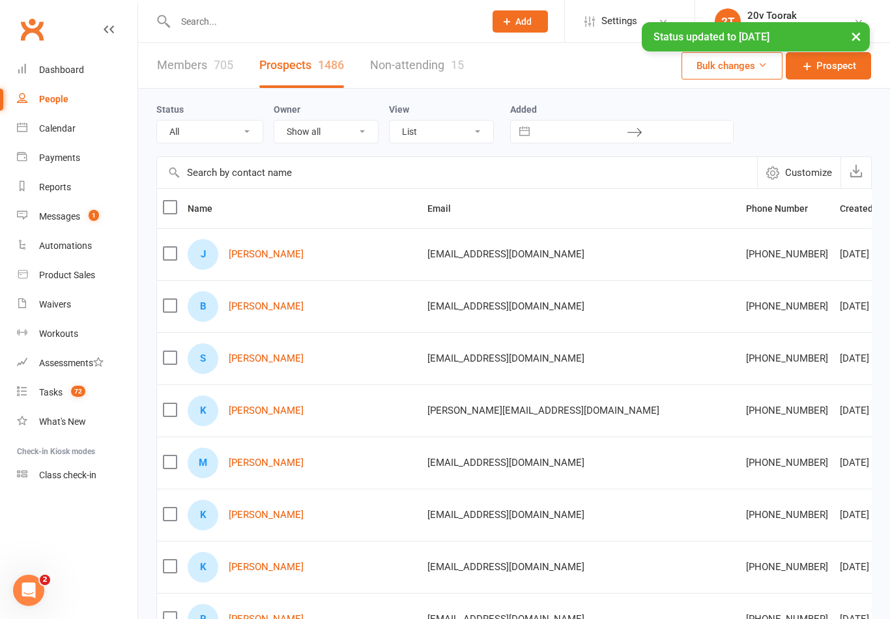
click at [54, 210] on link "Messages 1" at bounding box center [77, 216] width 120 height 29
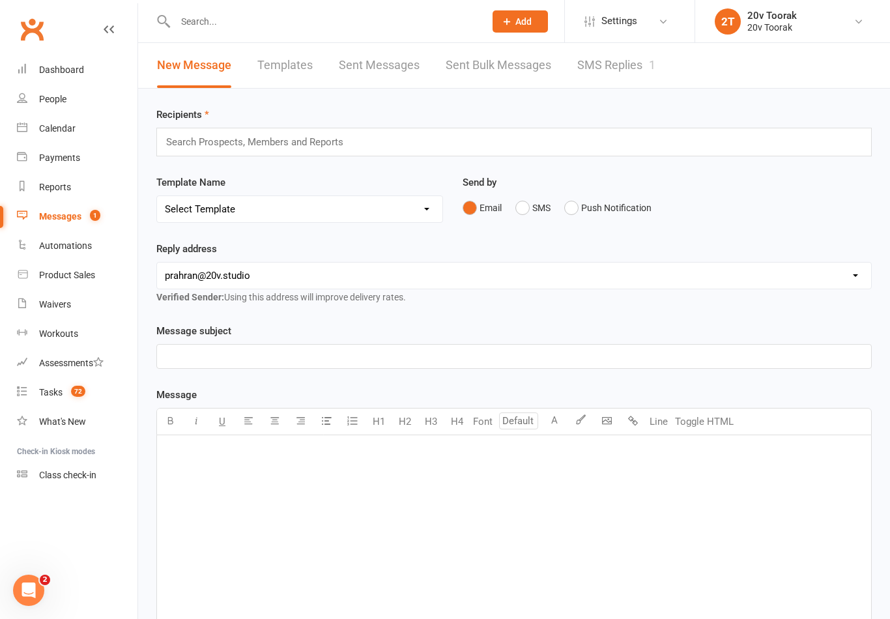
click at [596, 77] on link "SMS Replies 1" at bounding box center [616, 65] width 78 height 45
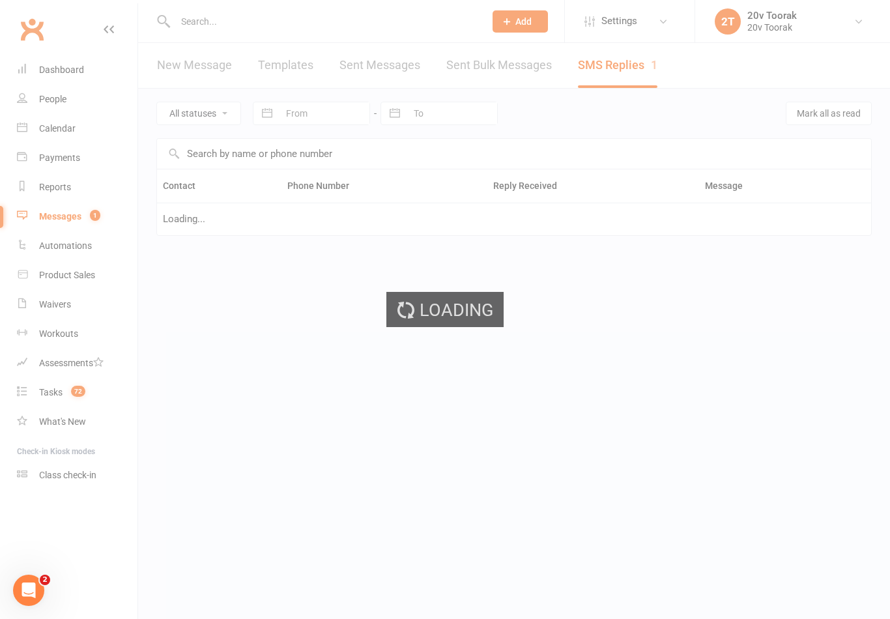
click at [224, 104] on select "All statuses Read only Unread only" at bounding box center [198, 113] width 83 height 22
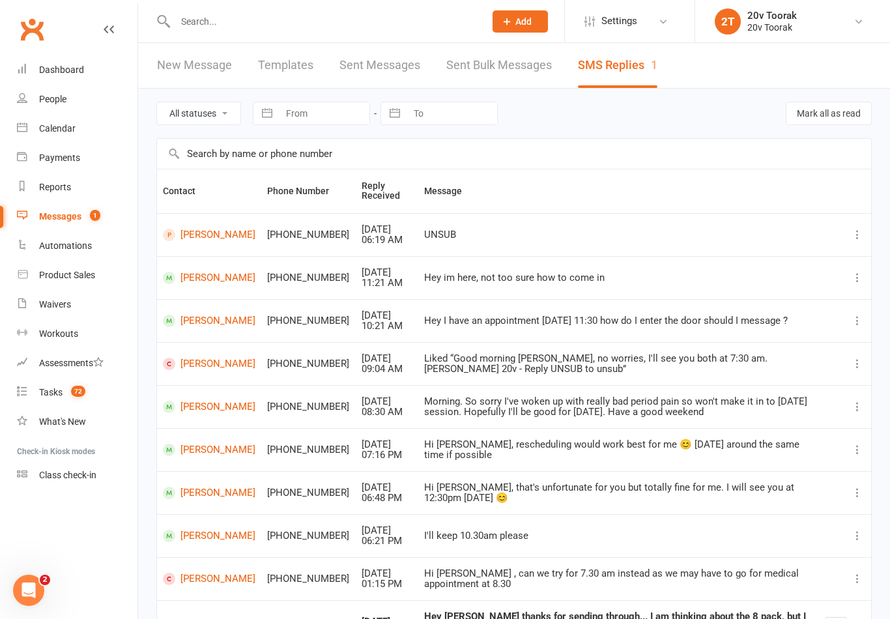
select select "unread_only"
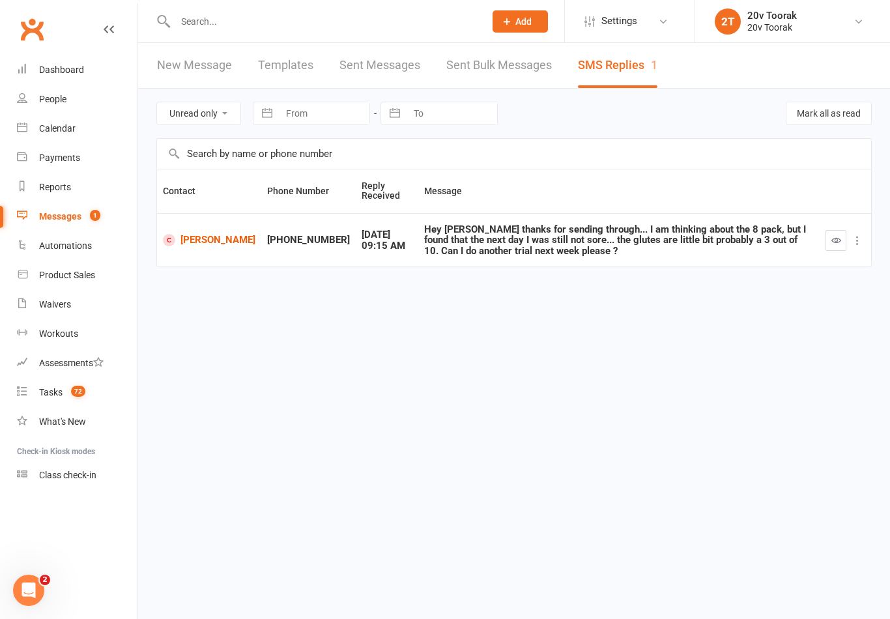
click at [217, 226] on td "[PERSON_NAME]" at bounding box center [209, 240] width 104 height 54
click at [206, 234] on link "[PERSON_NAME]" at bounding box center [209, 240] width 92 height 12
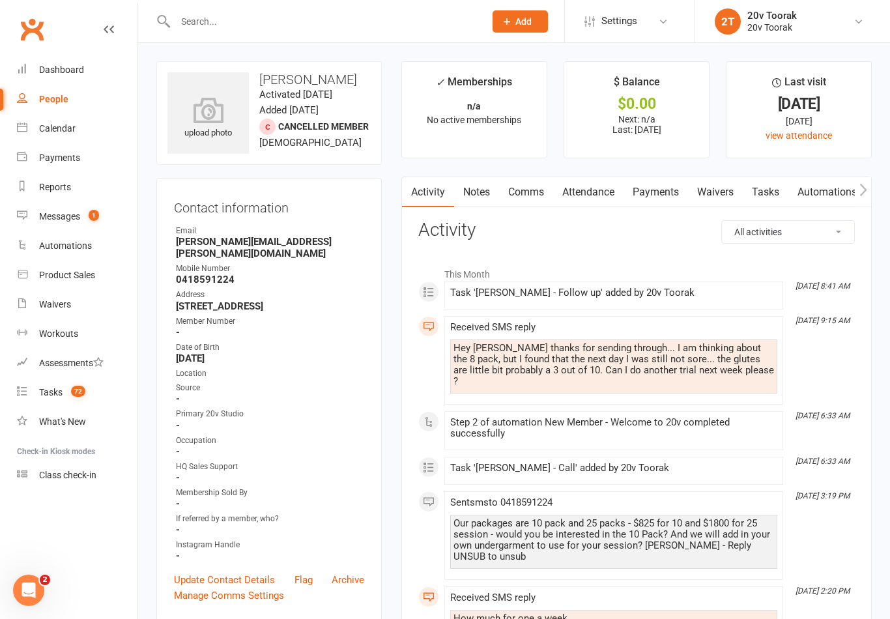
click at [518, 187] on link "Comms" at bounding box center [526, 192] width 54 height 30
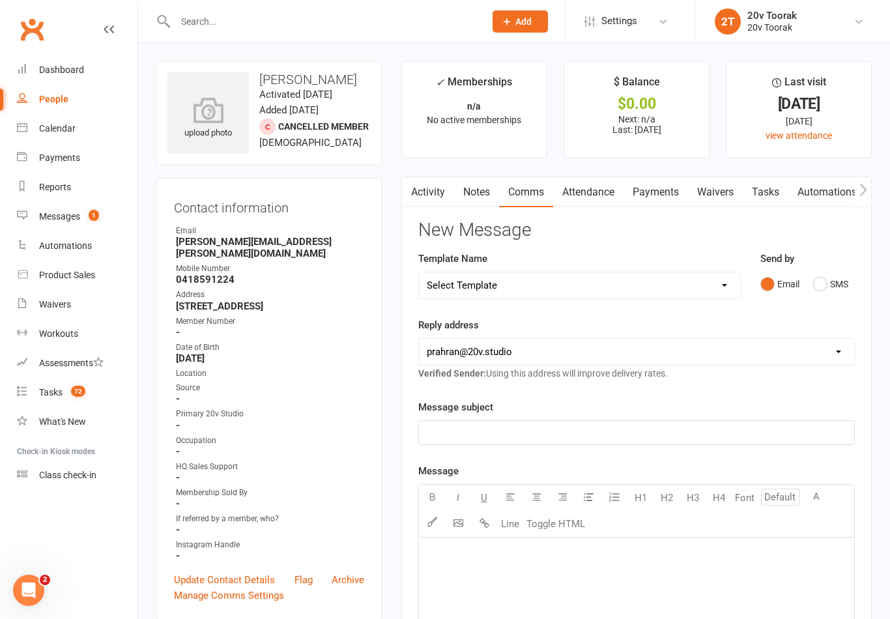
click at [824, 285] on button "SMS" at bounding box center [830, 284] width 35 height 25
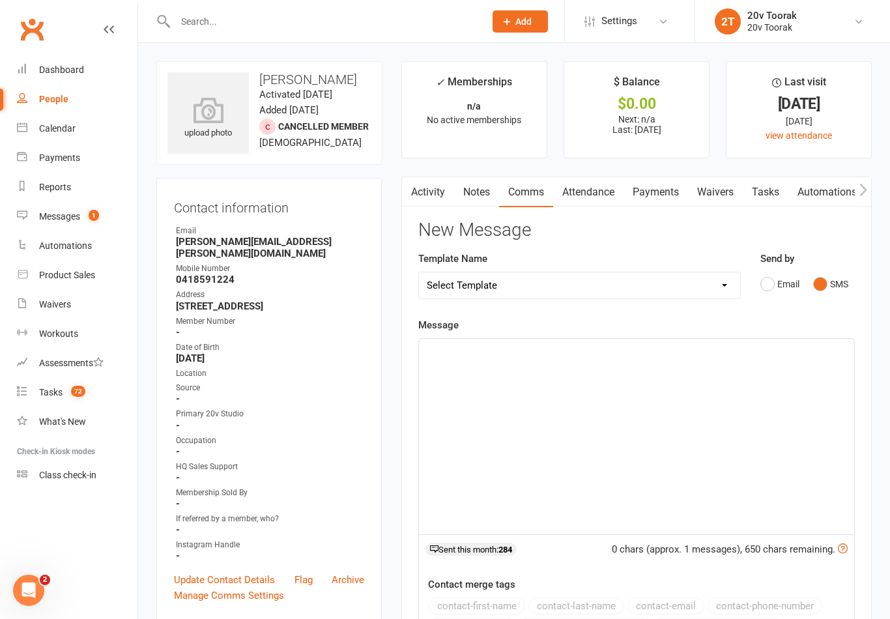
click at [664, 381] on div "﻿" at bounding box center [636, 436] width 435 height 195
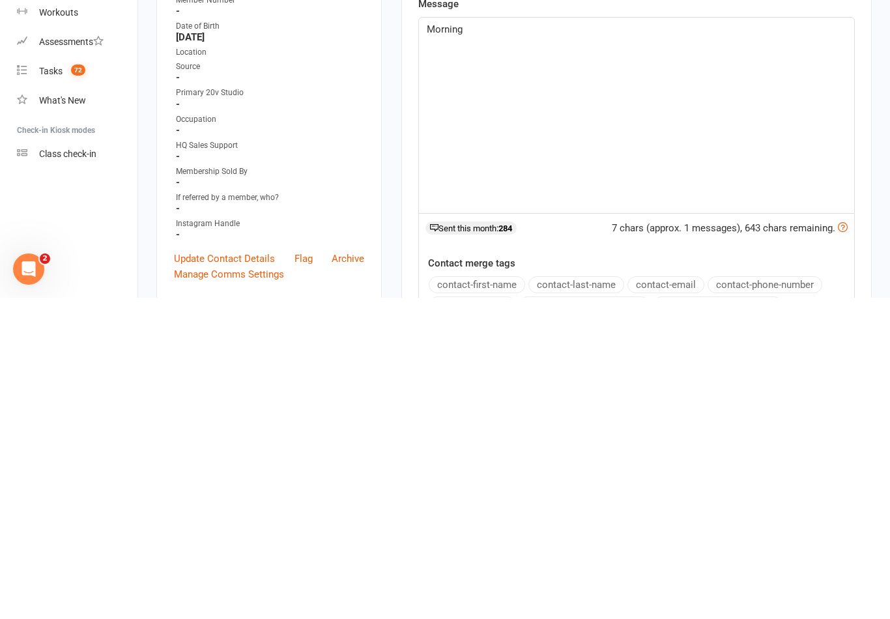
scroll to position [9, 0]
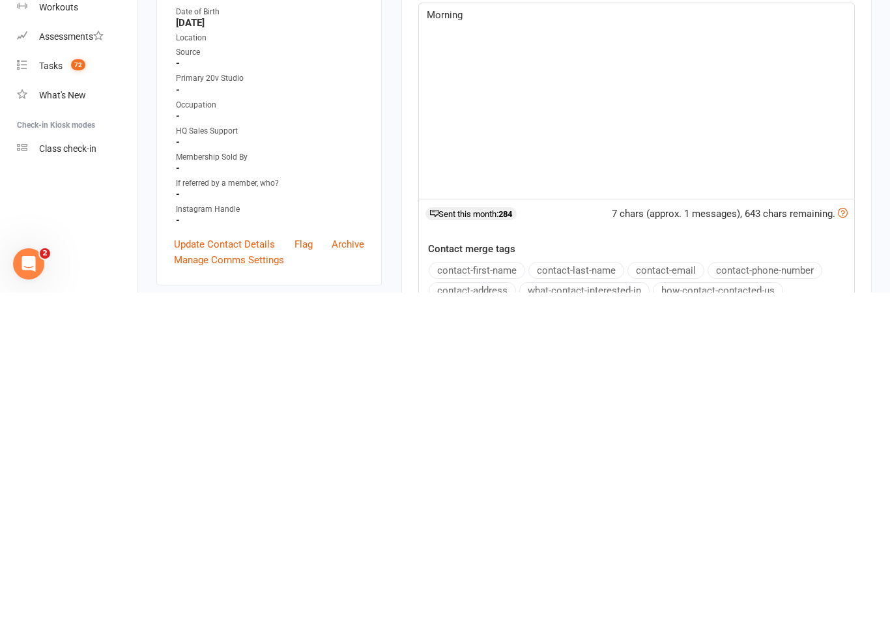
click at [506, 588] on button "contact-first-name" at bounding box center [476, 596] width 96 height 17
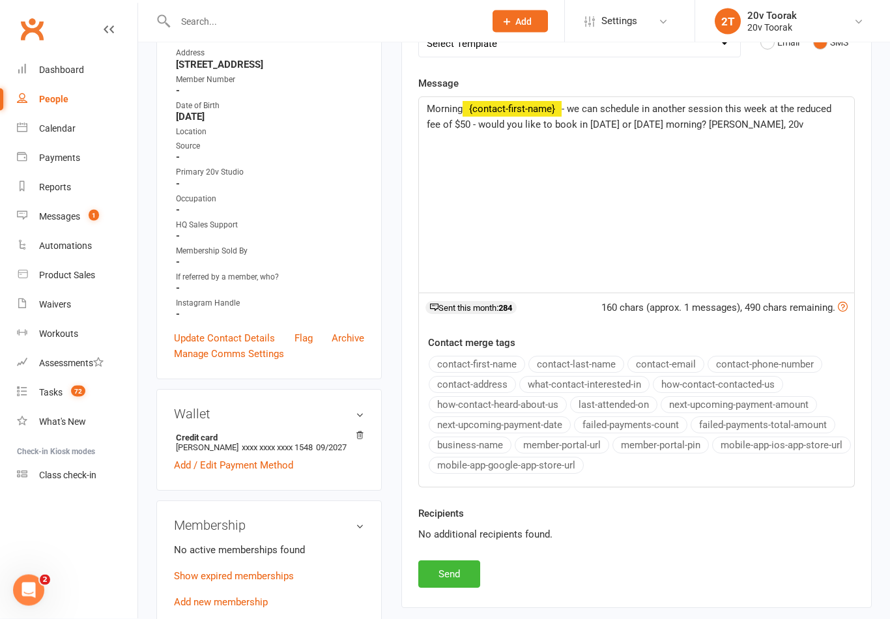
scroll to position [241, 0]
click at [787, 102] on p "Morning ﻿ {contact-first-name} - we can schedule in another session this week a…" at bounding box center [636, 117] width 419 height 31
click at [785, 104] on span "- we can schedule in another session this week at the reduced fee of $50 - woul…" at bounding box center [630, 117] width 407 height 27
click at [790, 105] on span "- we can schedule in another session this week at the reduced fee of $50 - woul…" at bounding box center [630, 117] width 407 height 27
click at [461, 574] on button "Send" at bounding box center [449, 574] width 62 height 27
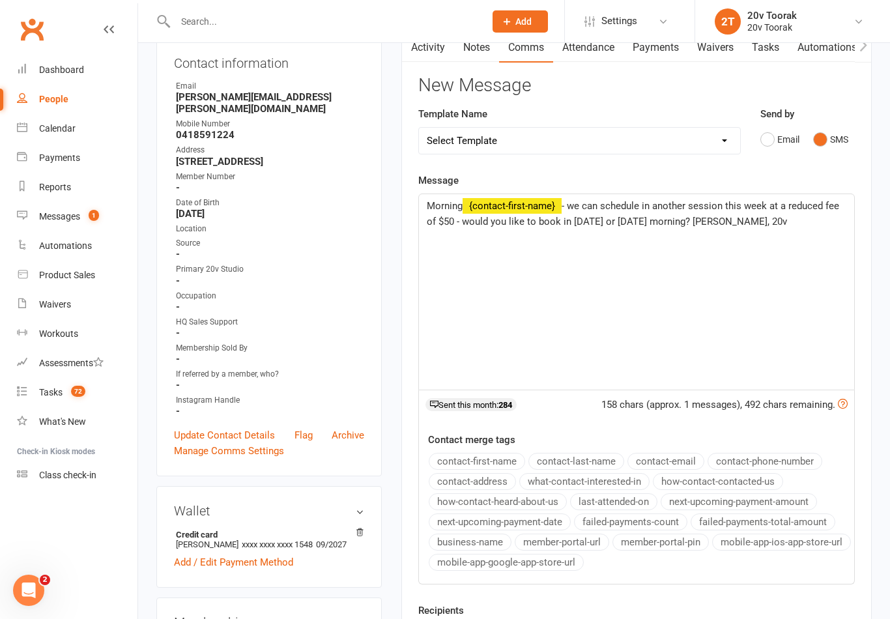
scroll to position [0, 0]
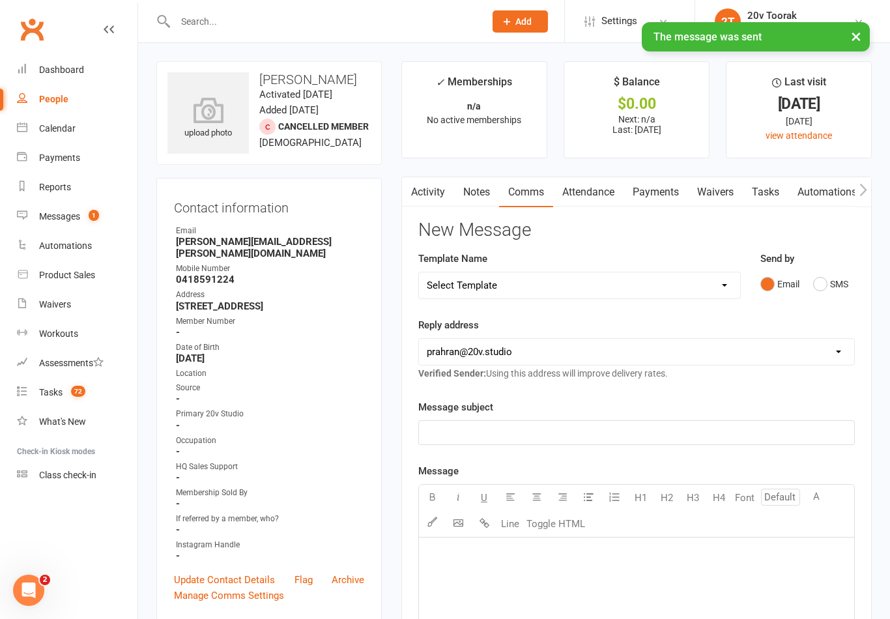
click at [777, 185] on link "Tasks" at bounding box center [765, 192] width 46 height 30
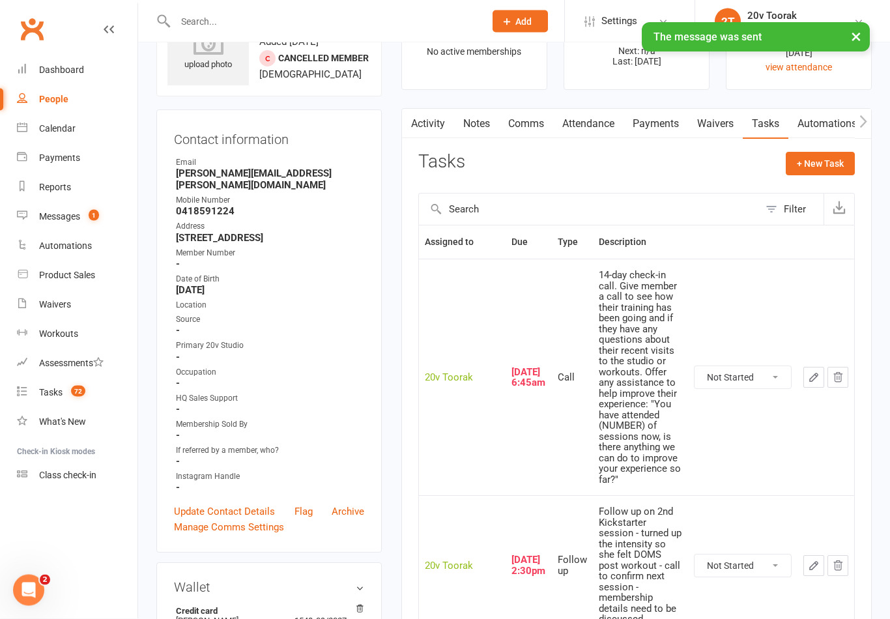
scroll to position [68, 0]
click at [761, 367] on select "Not Started In Progress Waiting Complete" at bounding box center [742, 378] width 96 height 22
select select "unstarted"
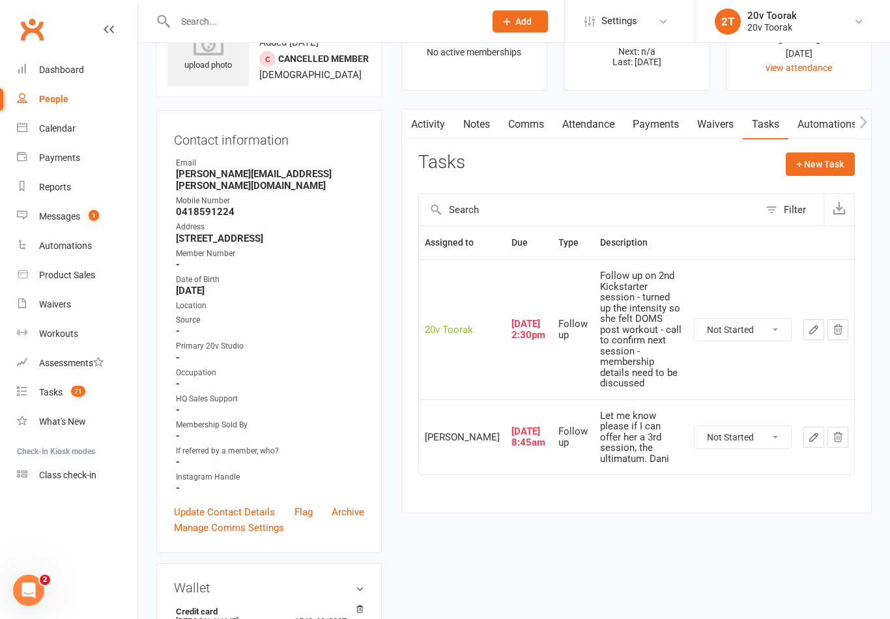
click at [763, 318] on select "Not Started In Progress Waiting Complete" at bounding box center [742, 329] width 96 height 22
select select "unstarted"
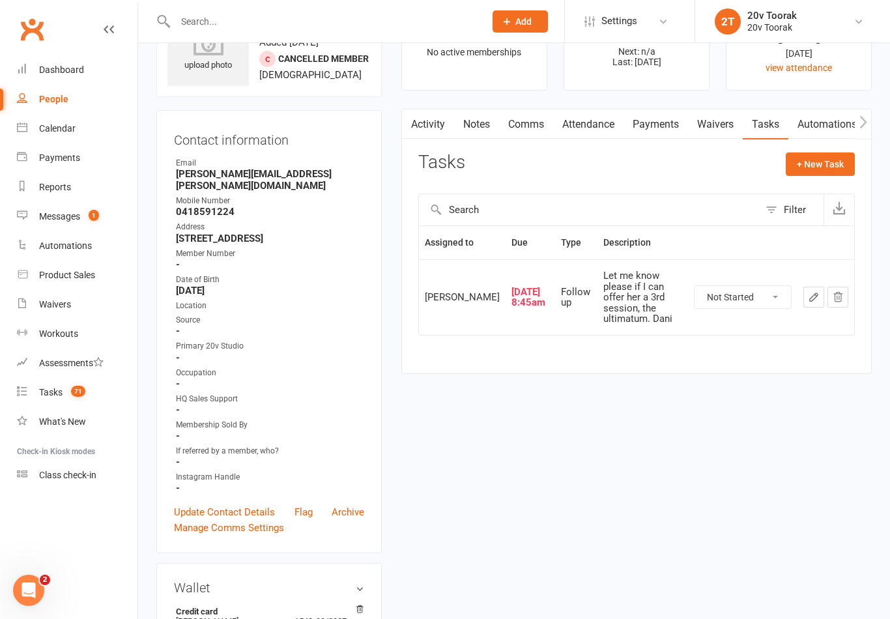
click at [741, 290] on select "Not Started In Progress Waiting Complete" at bounding box center [742, 297] width 96 height 22
select select "unstarted"
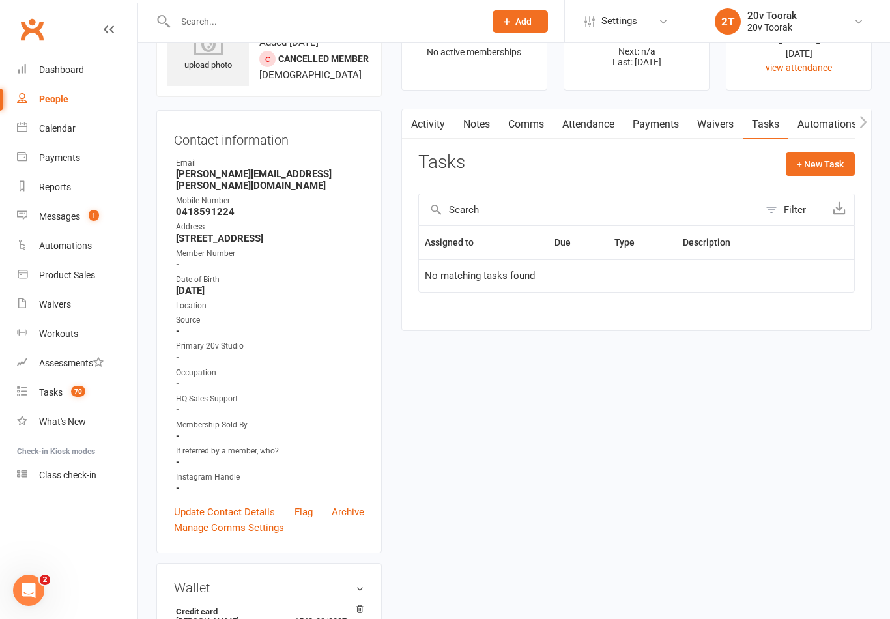
click at [478, 125] on link "Notes" at bounding box center [476, 124] width 45 height 30
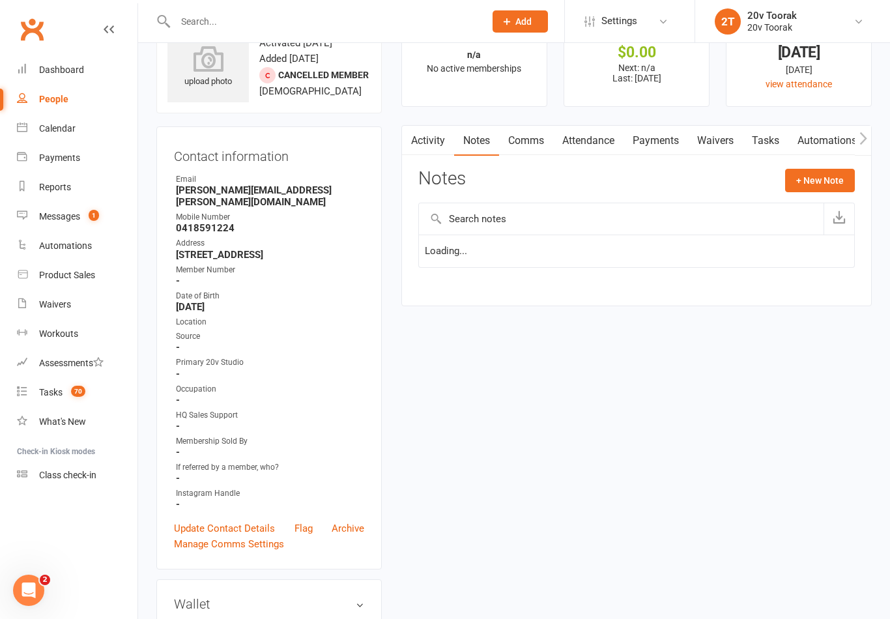
scroll to position [51, 0]
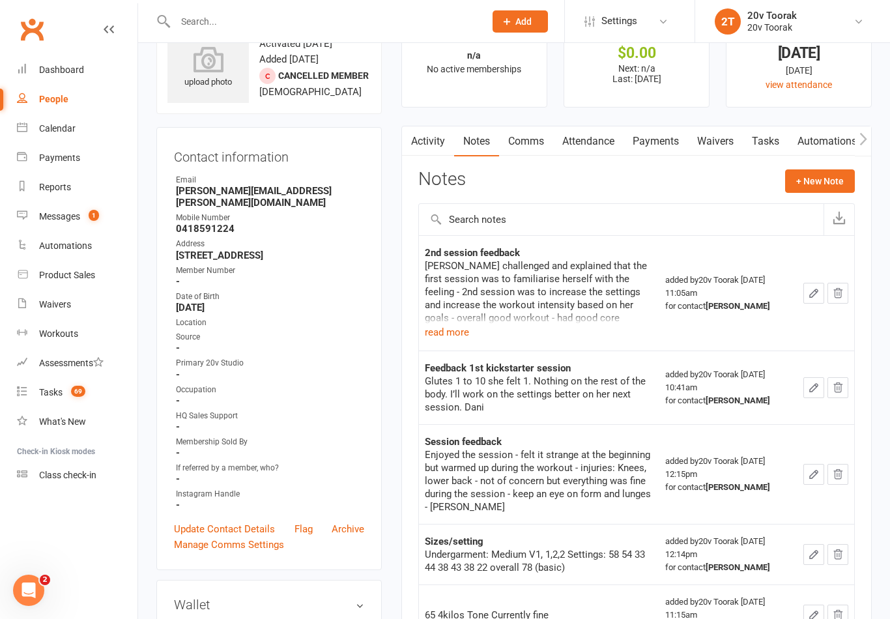
click at [442, 331] on button "read more" at bounding box center [447, 332] width 44 height 16
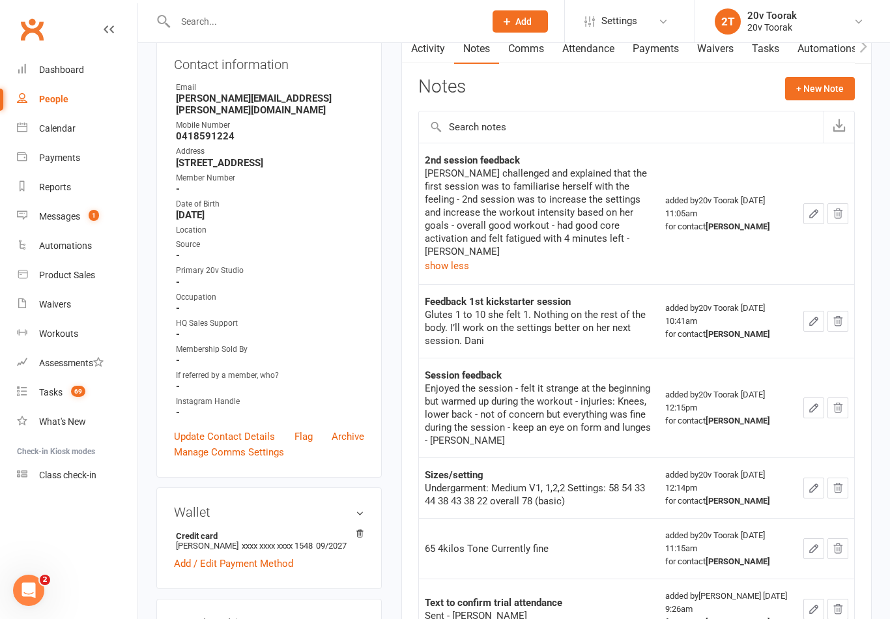
scroll to position [0, 0]
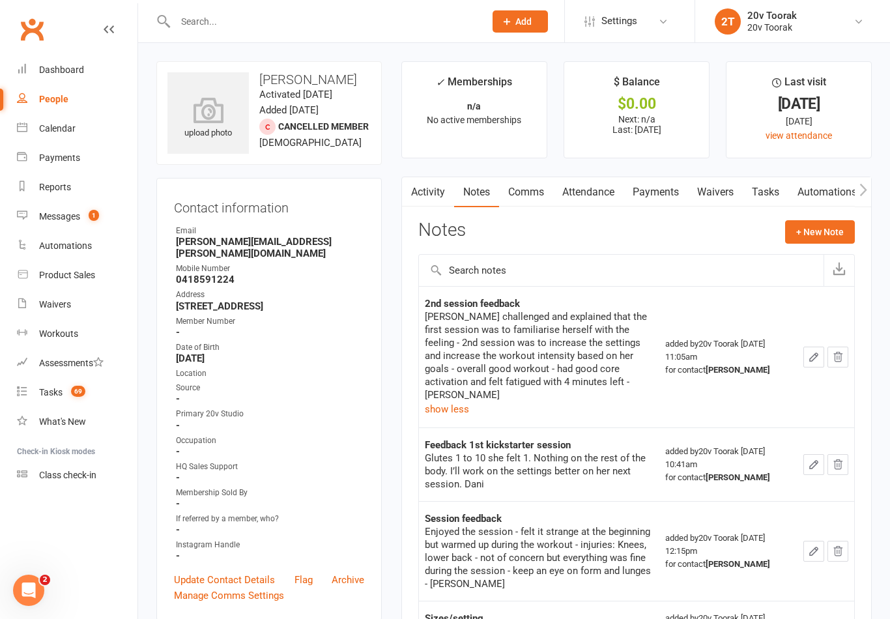
click at [815, 228] on button "+ New Note" at bounding box center [820, 231] width 70 height 23
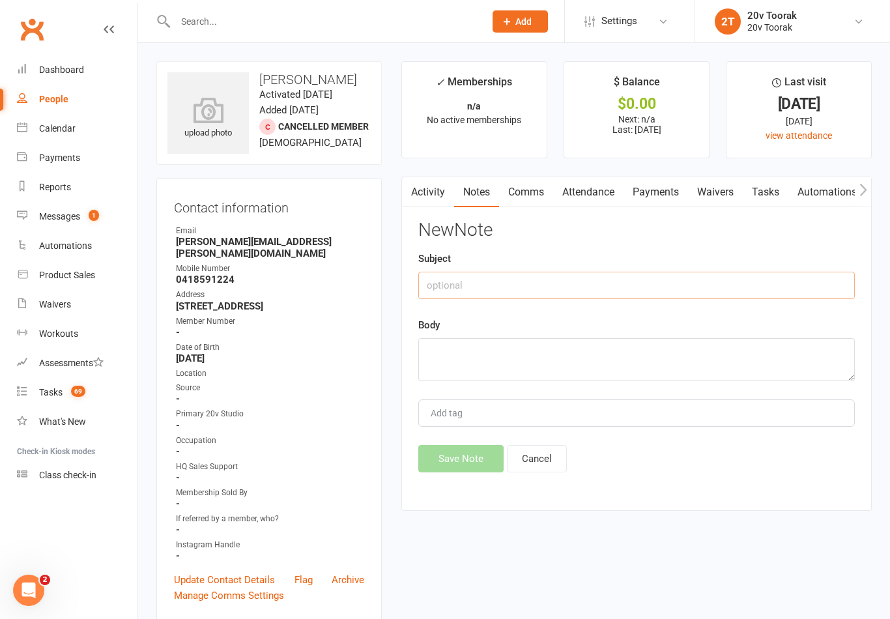
click at [656, 279] on input "text" at bounding box center [636, 285] width 436 height 27
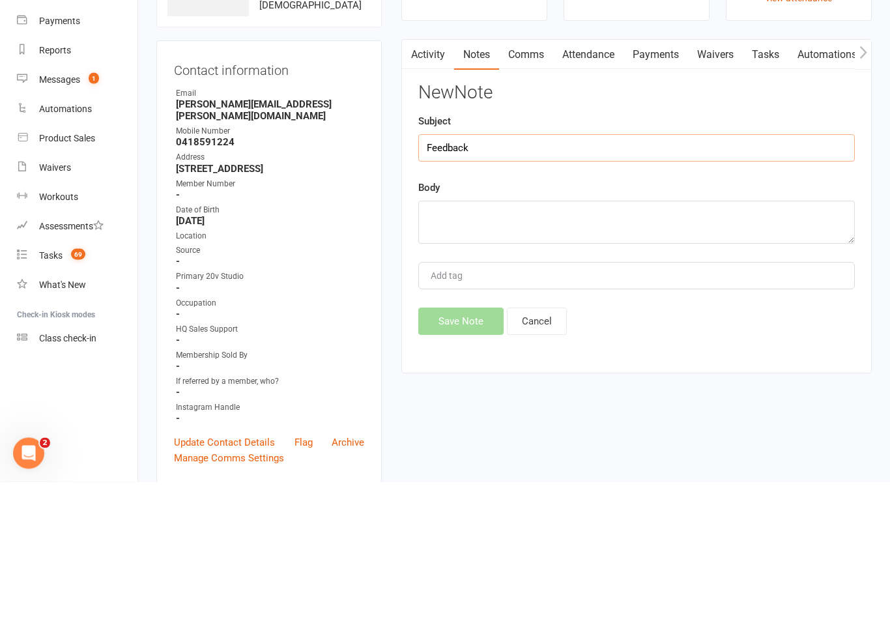
type input "Feedback"
click at [653, 338] on textarea at bounding box center [636, 359] width 436 height 43
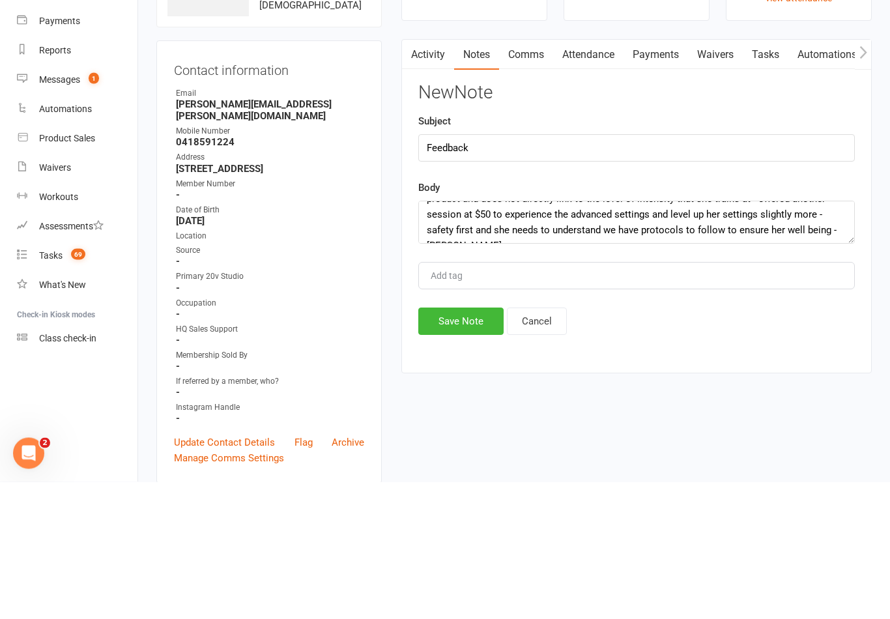
scroll to position [137, 0]
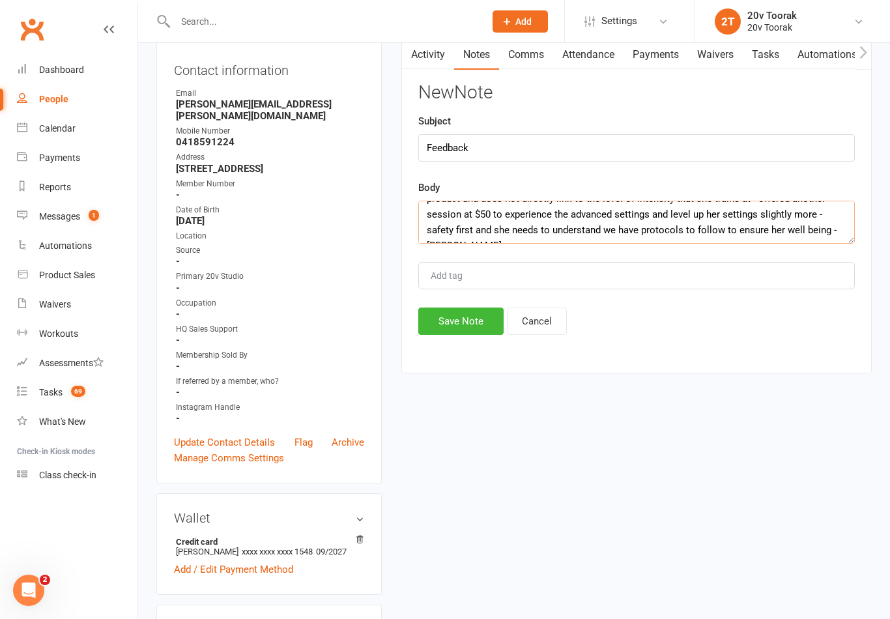
type textarea "Says she wants to feel [PERSON_NAME] after her workout - explained to her that …"
click at [476, 321] on button "Save Note" at bounding box center [460, 320] width 85 height 27
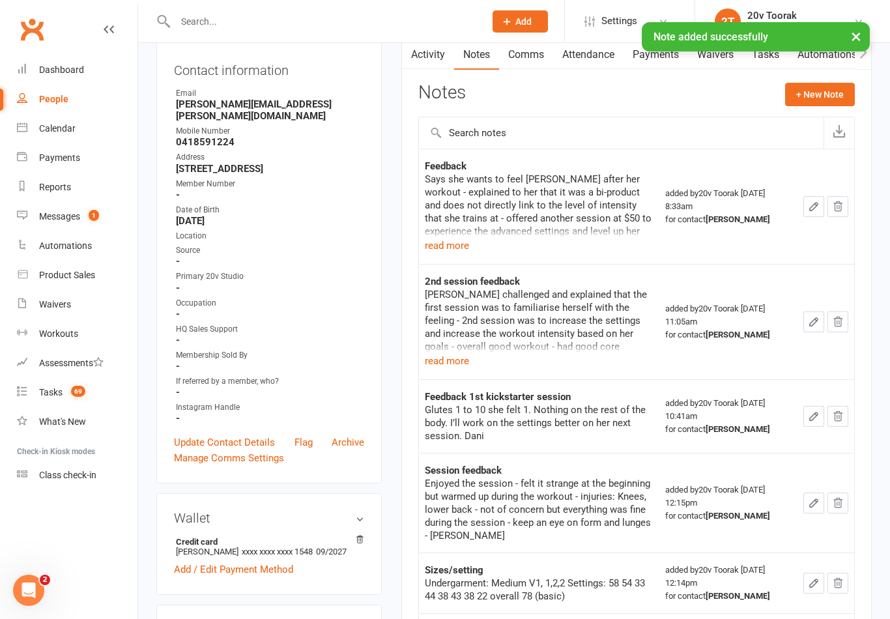
click at [49, 219] on div "Messages" at bounding box center [59, 216] width 41 height 10
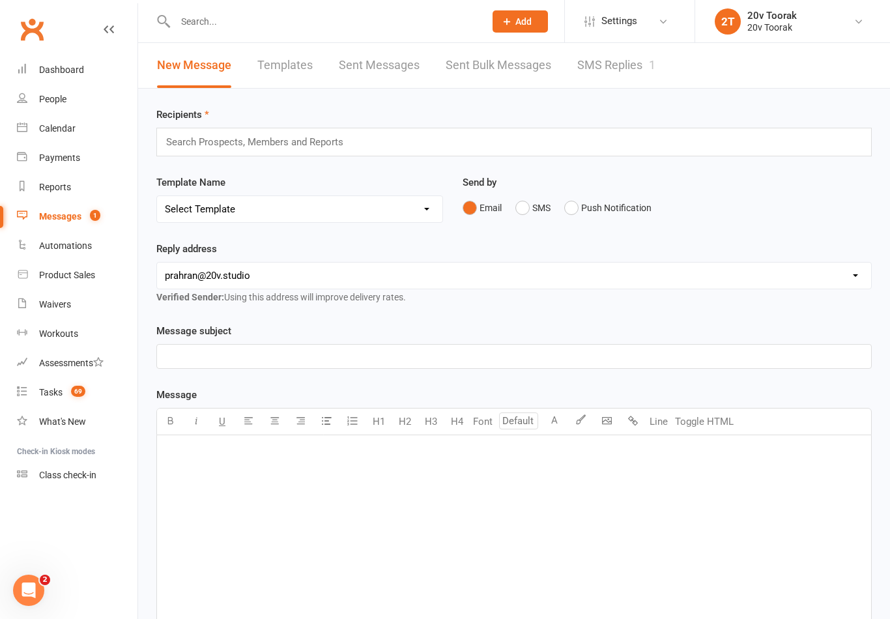
click at [617, 74] on link "SMS Replies 1" at bounding box center [616, 65] width 78 height 45
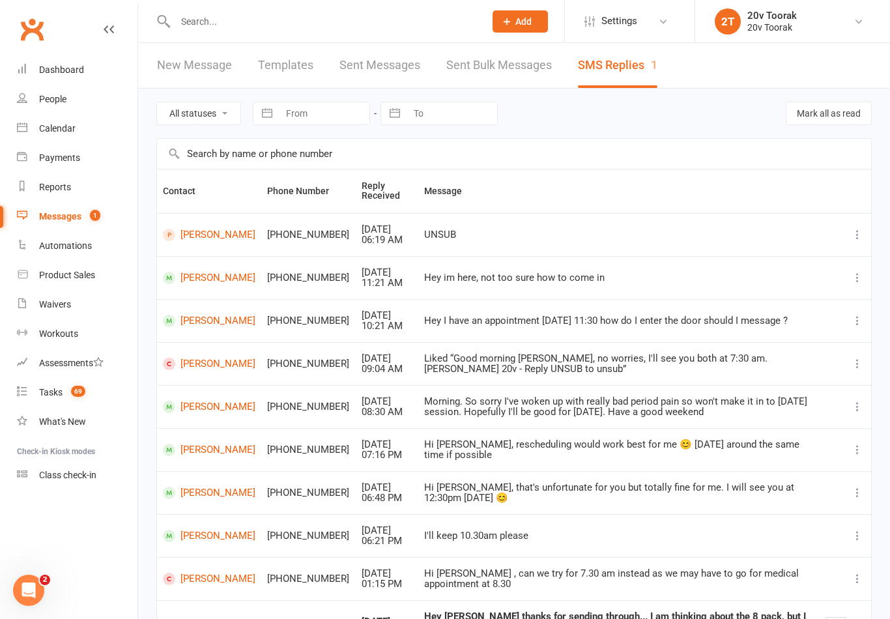
click at [217, 107] on select "All statuses Read only Unread only" at bounding box center [198, 113] width 83 height 22
select select "unread_only"
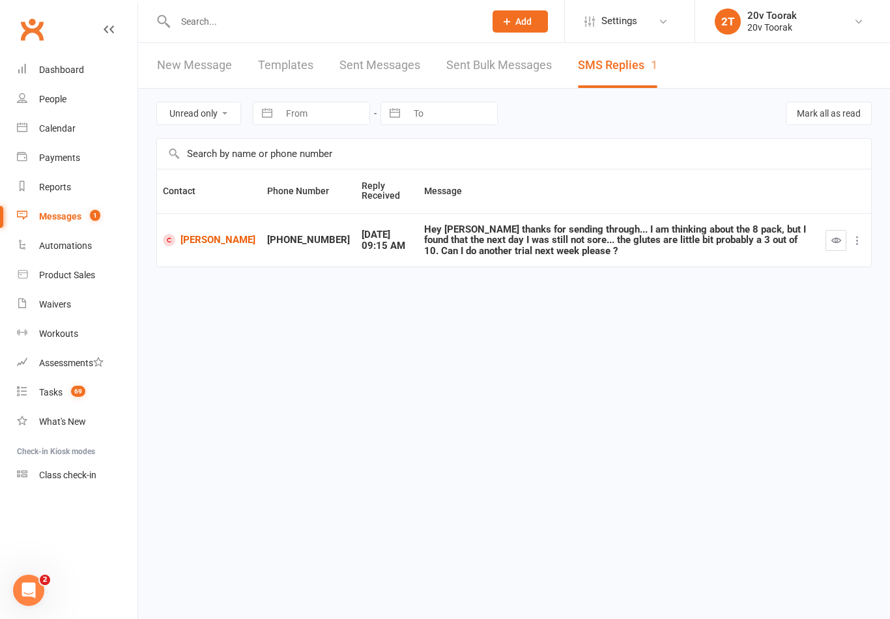
click at [837, 245] on button "button" at bounding box center [835, 240] width 21 height 21
